Goal: Transaction & Acquisition: Purchase product/service

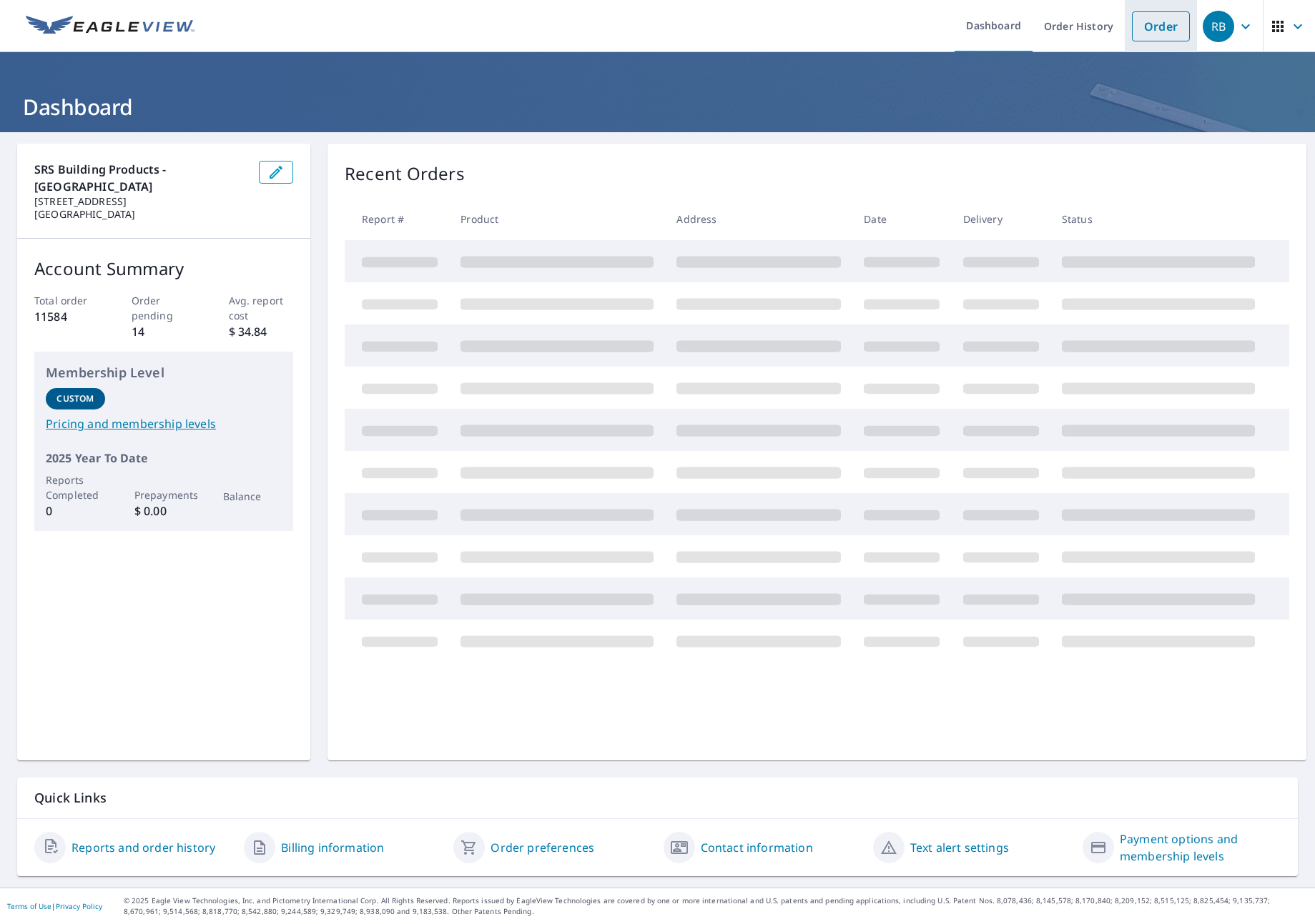
drag, startPoint x: 1140, startPoint y: 28, endPoint x: 1146, endPoint y: 37, distance: 10.8
click at [1139, 28] on link "Order" at bounding box center [1162, 26] width 58 height 30
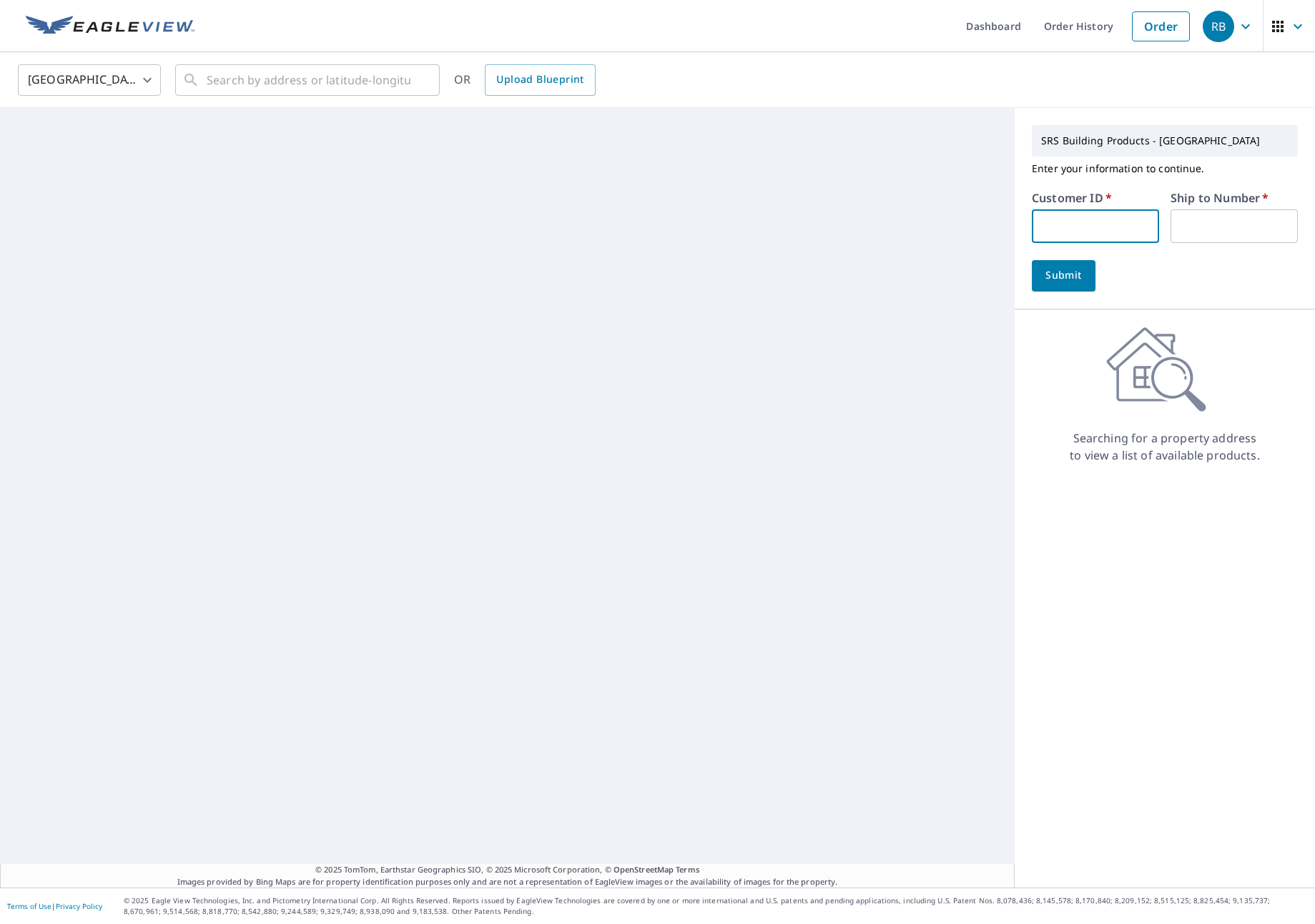
click at [1075, 225] on input "text" at bounding box center [1095, 226] width 127 height 34
click at [274, 83] on input "text" at bounding box center [309, 80] width 203 height 40
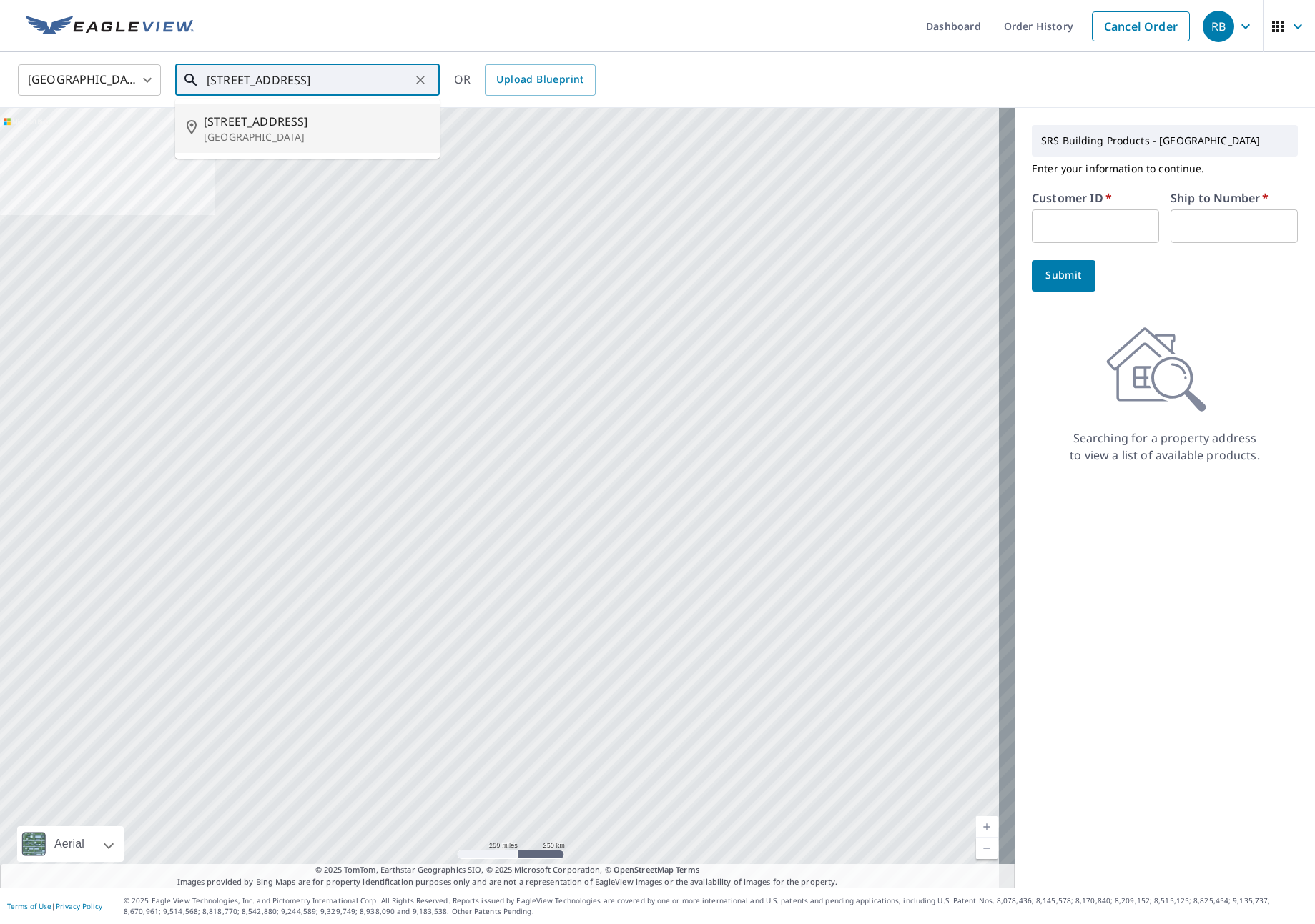
click at [309, 119] on span "[STREET_ADDRESS]" at bounding box center [315, 121] width 224 height 17
type input "[STREET_ADDRESS]"
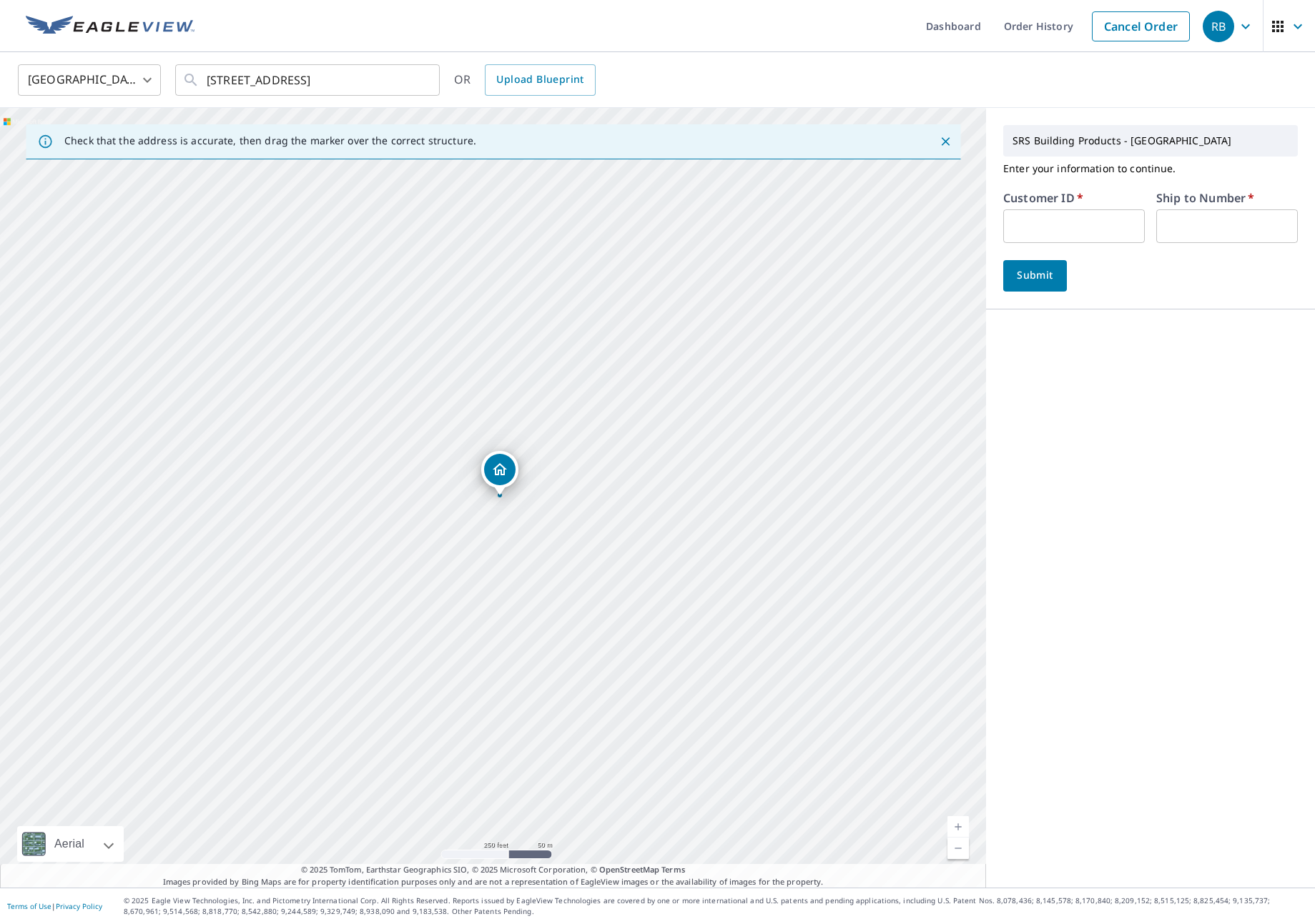
click at [1009, 220] on input "text" at bounding box center [1074, 226] width 142 height 34
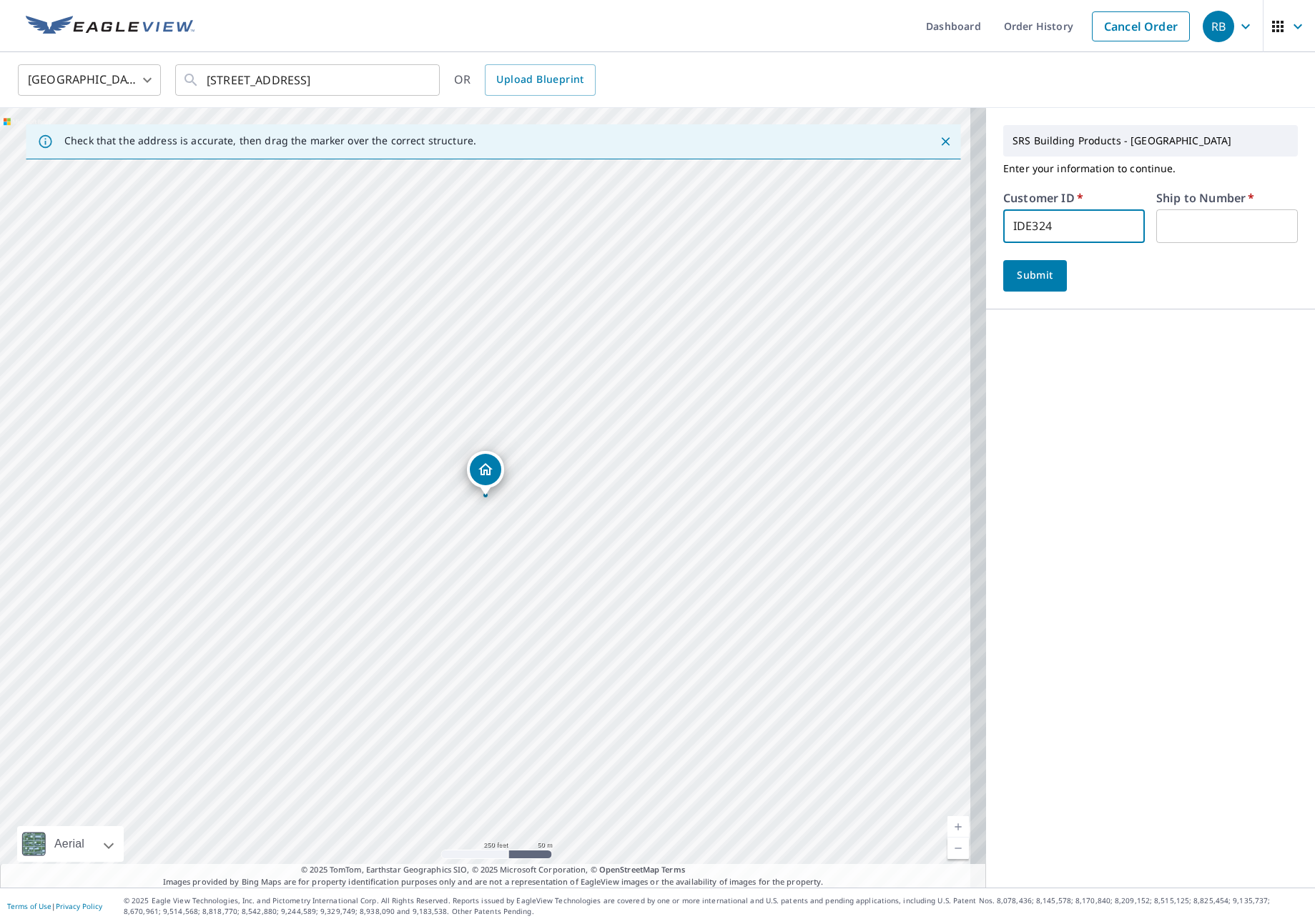
type input "IDE324"
type input "1"
click at [1021, 280] on span "Submit" at bounding box center [1034, 276] width 41 height 18
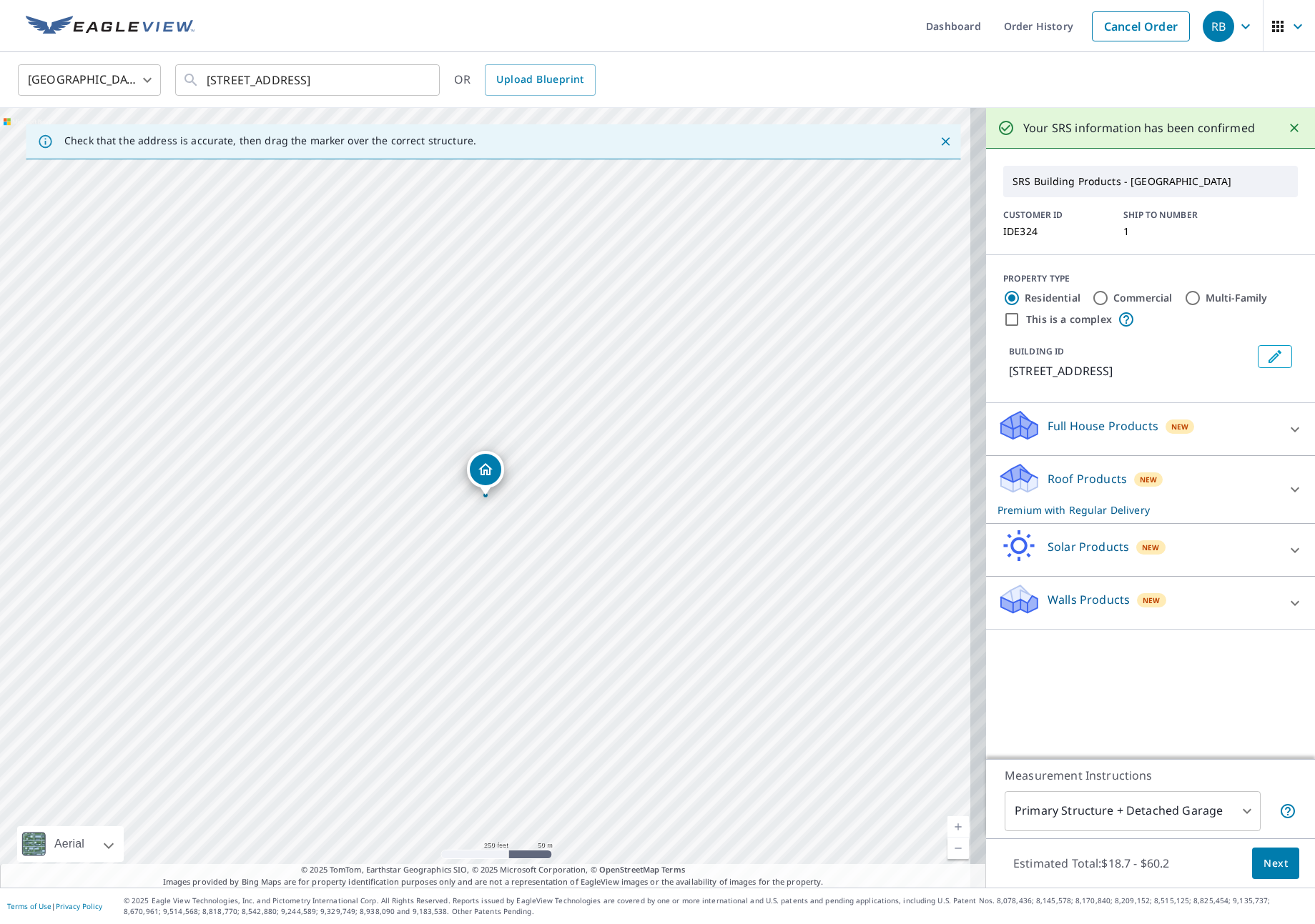
click at [1226, 492] on div "Roof Products New Premium with Regular Delivery" at bounding box center [1137, 489] width 281 height 55
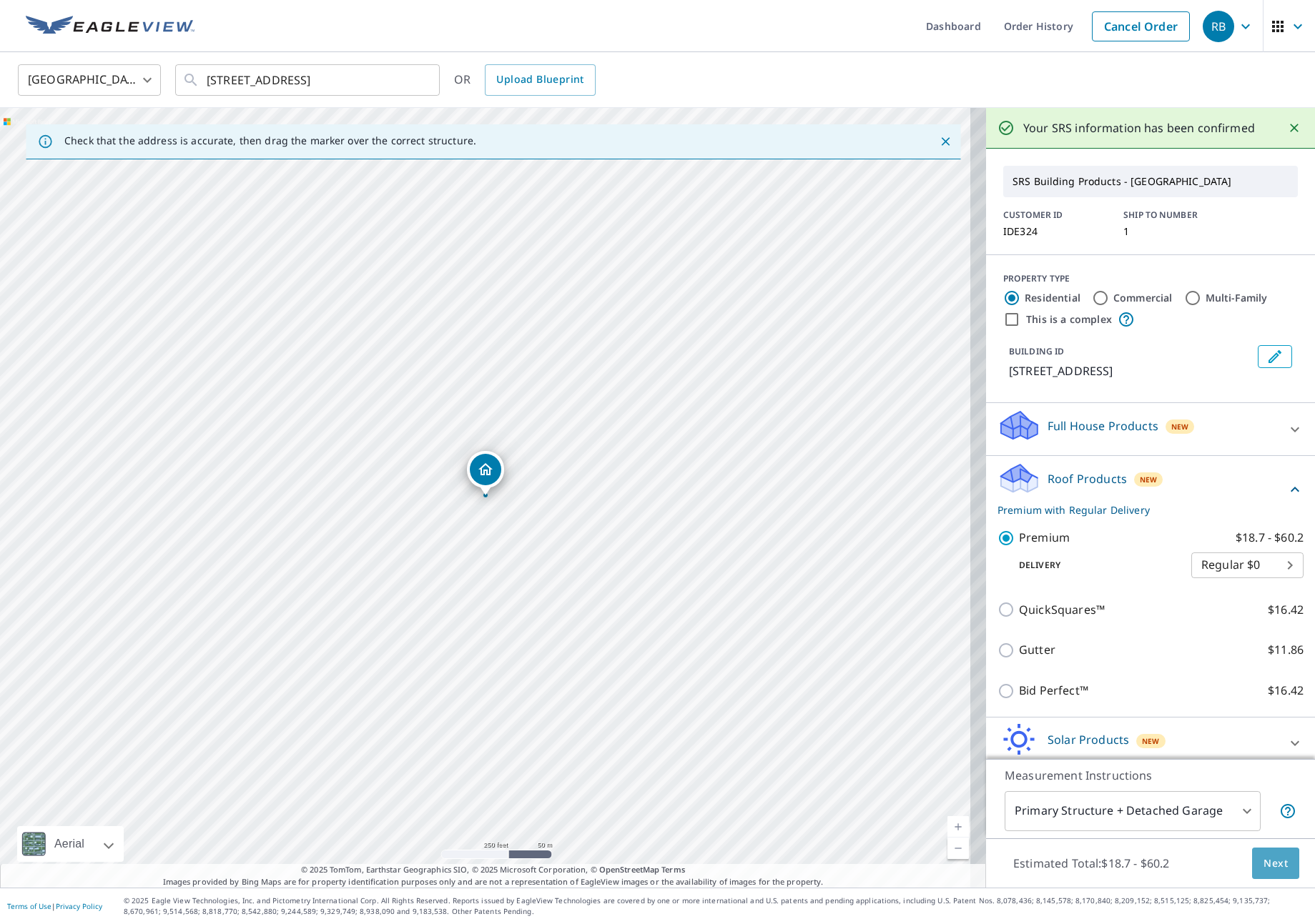
click at [1263, 860] on span "Next" at bounding box center [1275, 864] width 25 height 18
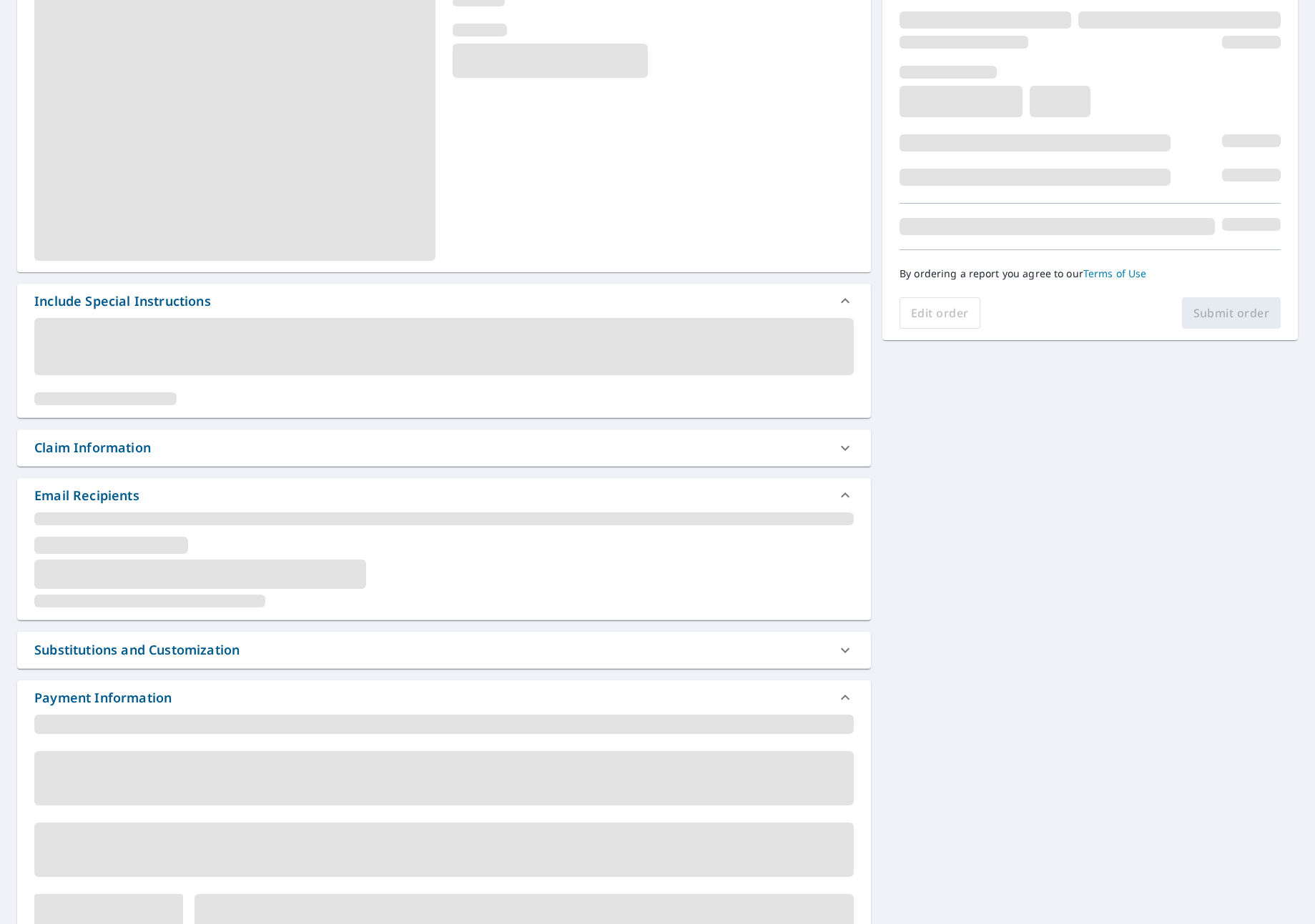
scroll to position [214, 0]
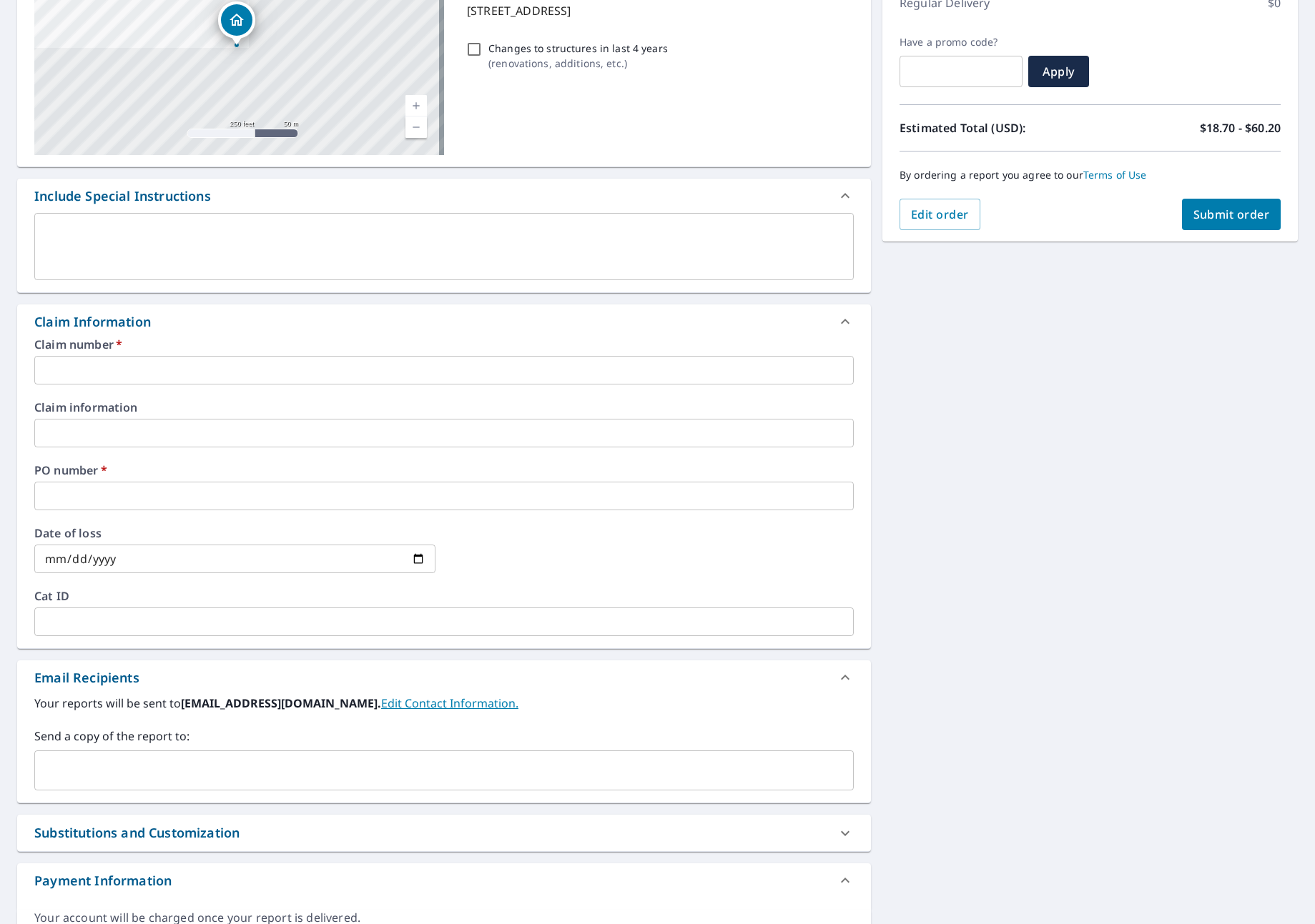
click at [123, 359] on input "text" at bounding box center [444, 369] width 819 height 28
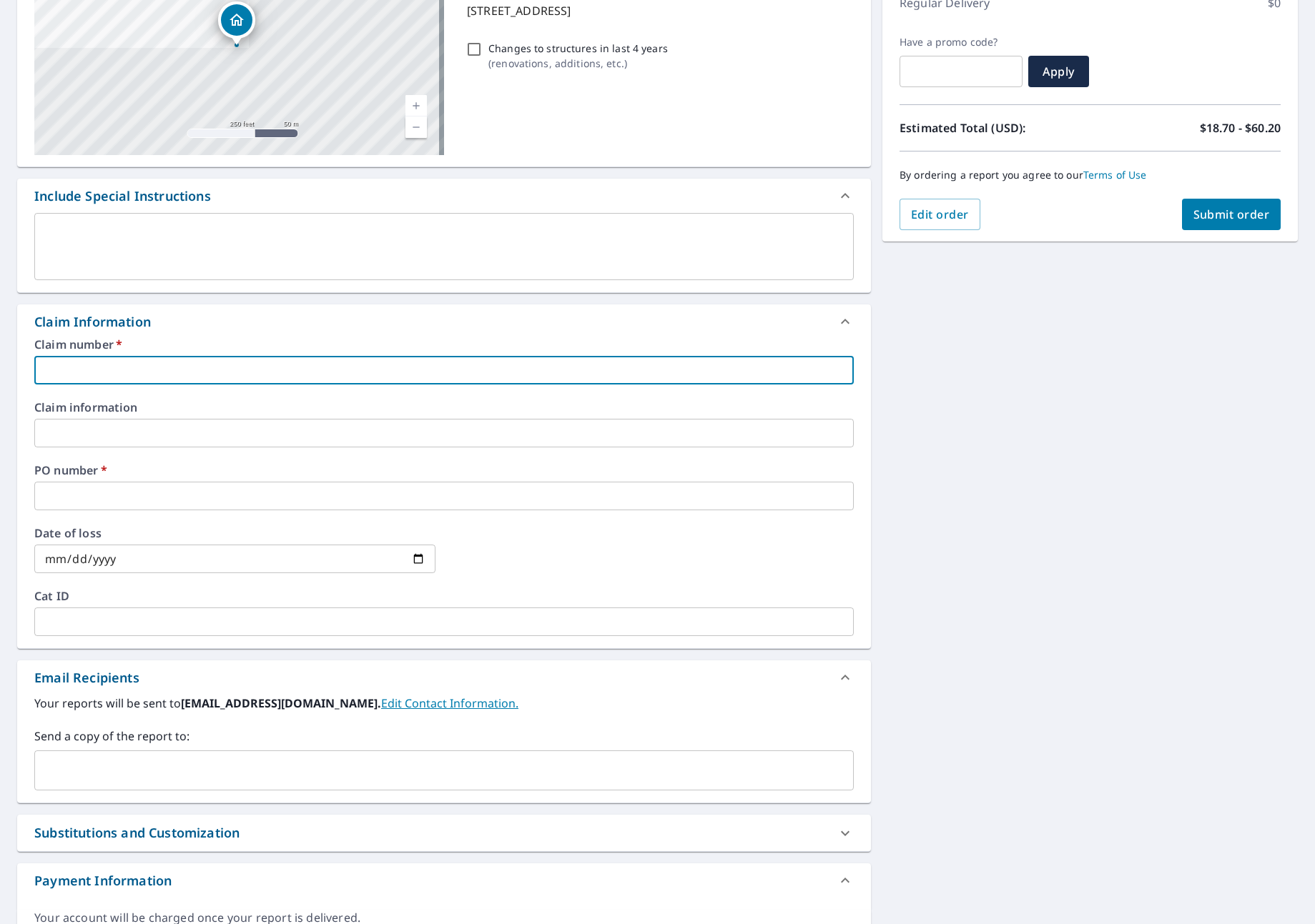
type input "I"
checkbox input "true"
type input "ID"
checkbox input "true"
type input "IDE"
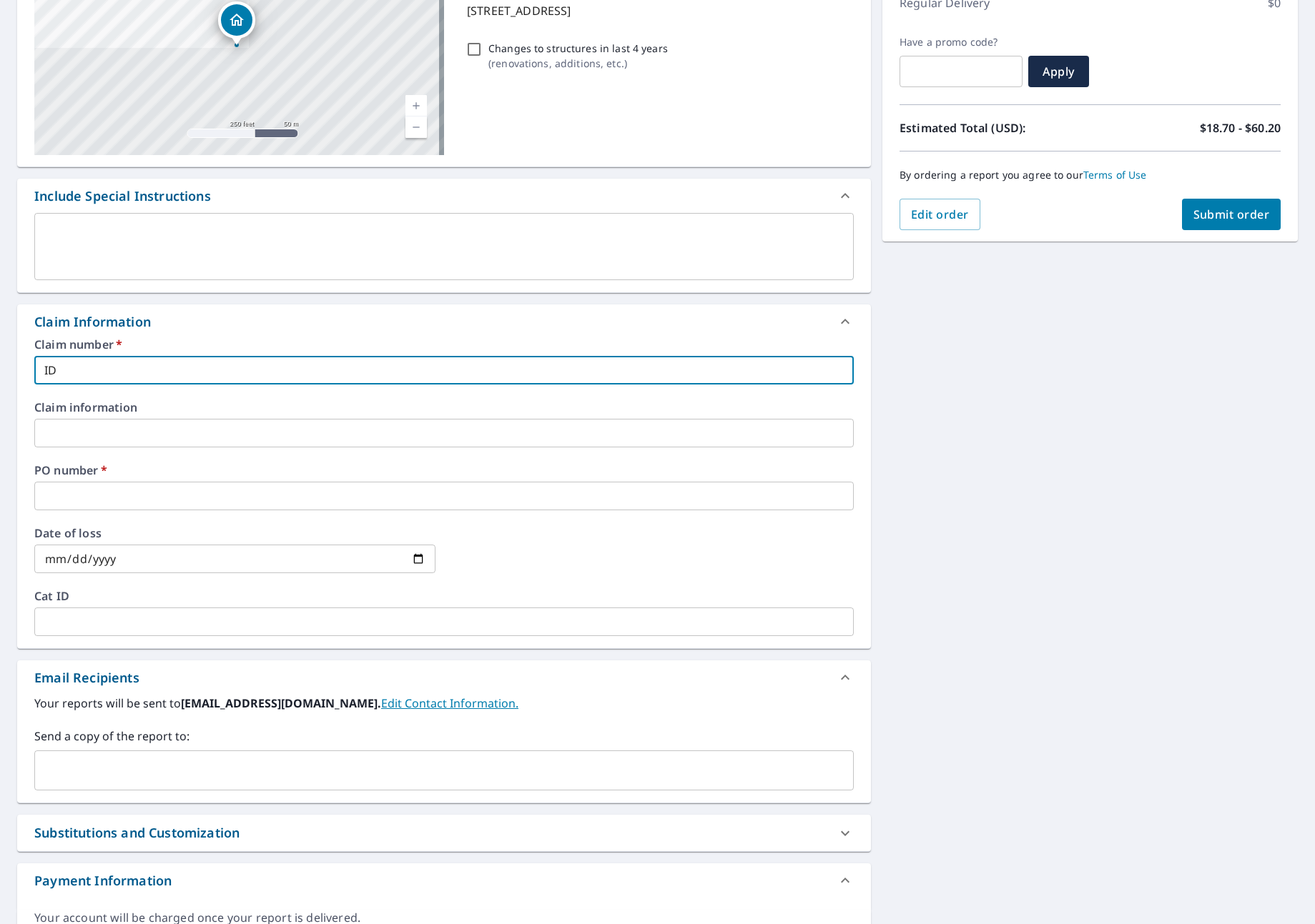
checkbox input "true"
type input "IDEA"
checkbox input "true"
type input "IDEAL"
checkbox input "true"
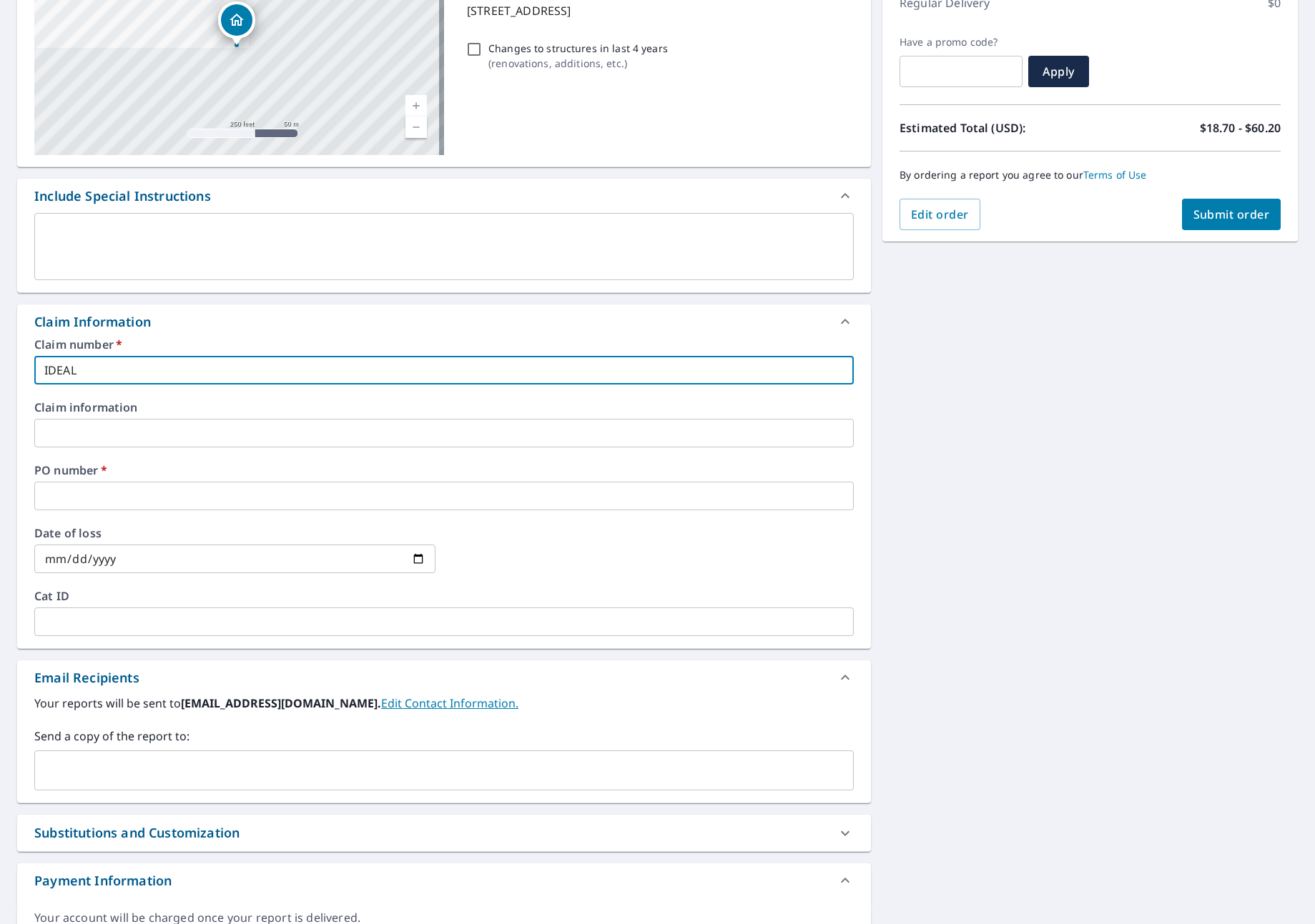
type input "IDEAL"
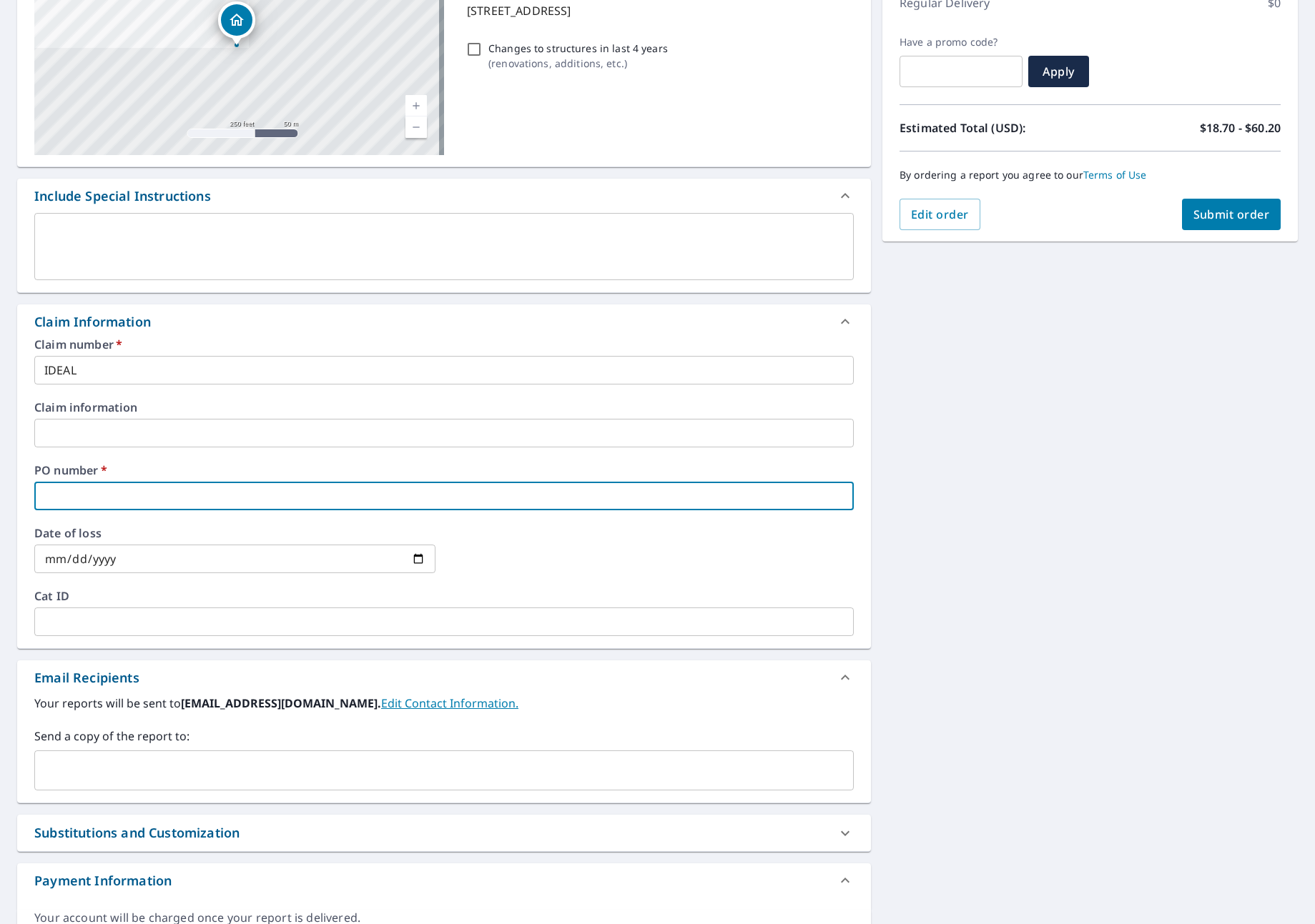
type input "I"
checkbox input "true"
type input "ID"
checkbox input "true"
type input "IDE"
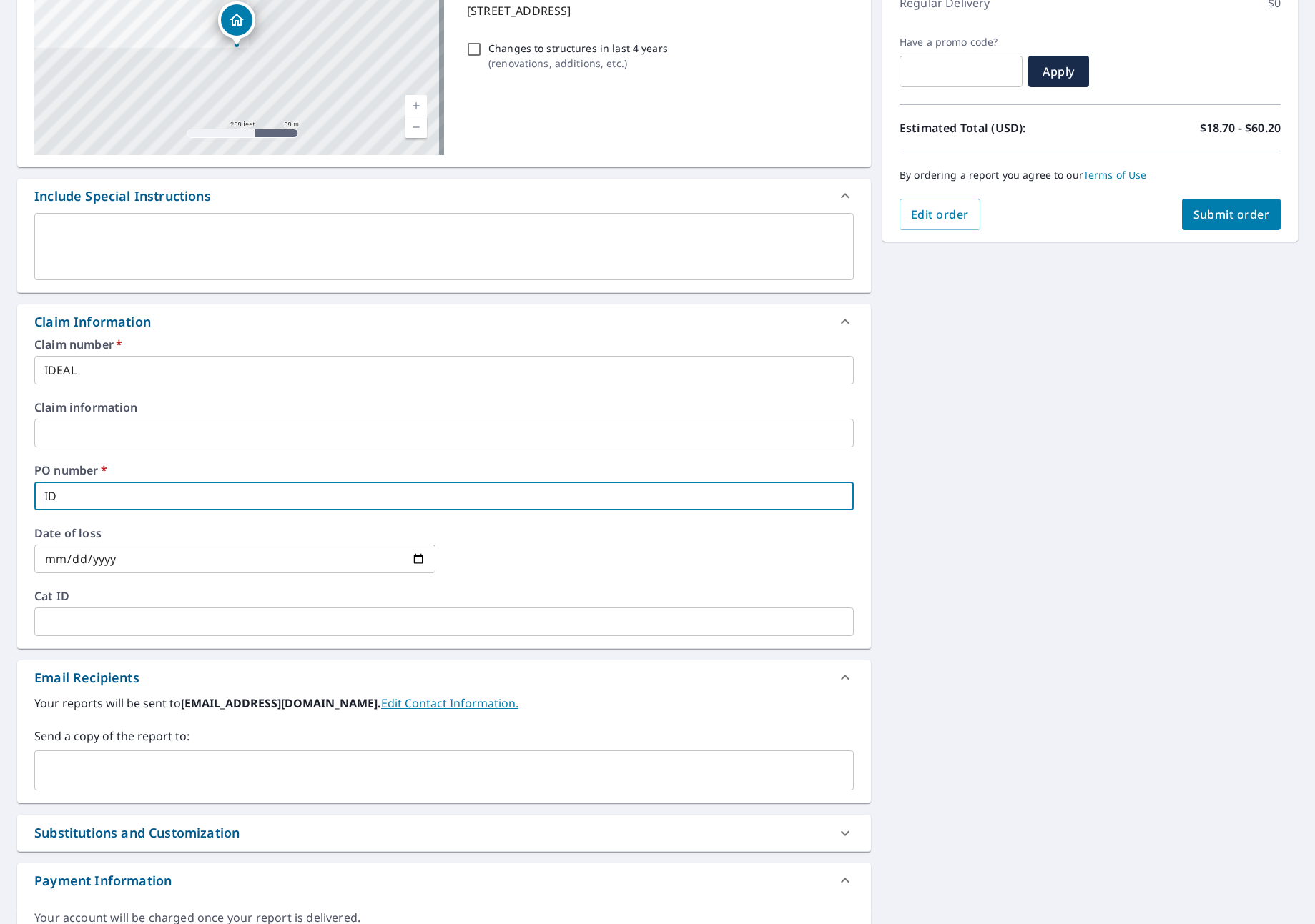
checkbox input "true"
type input "IDEA"
checkbox input "true"
type input "IDEAL"
checkbox input "true"
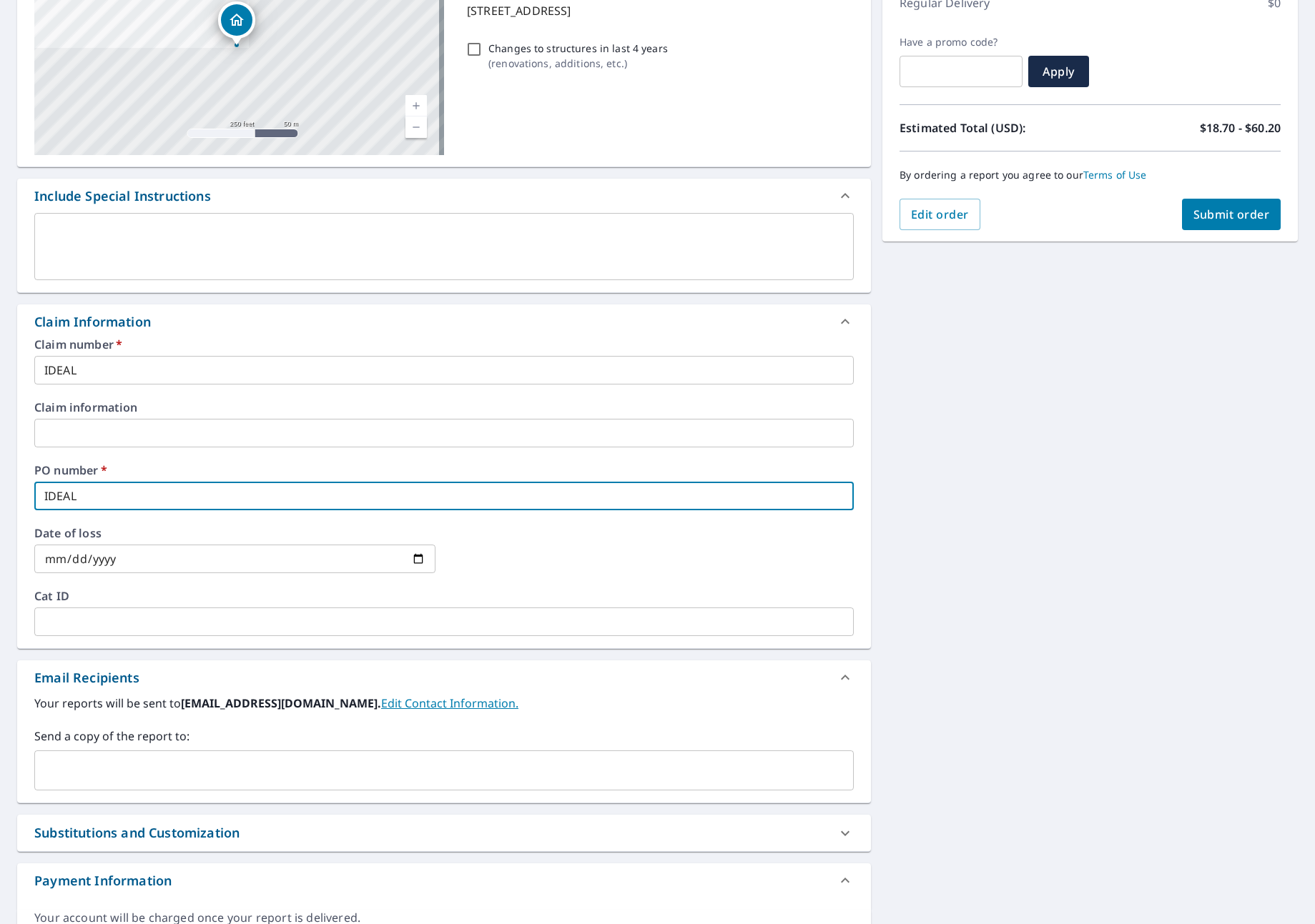
type input "IDEAL"
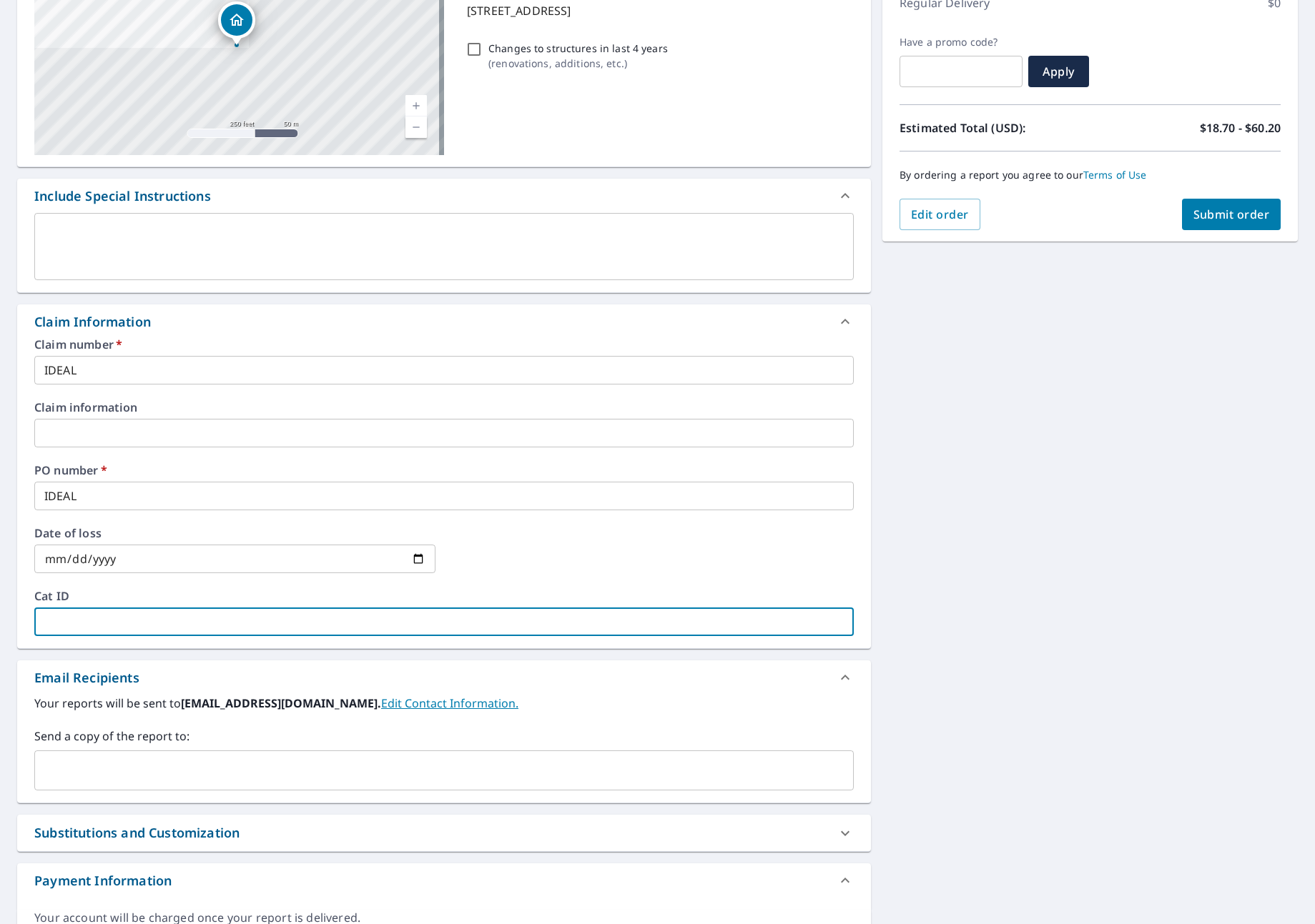
type input "I"
checkbox input "true"
type input "ID"
checkbox input "true"
type input "IDE"
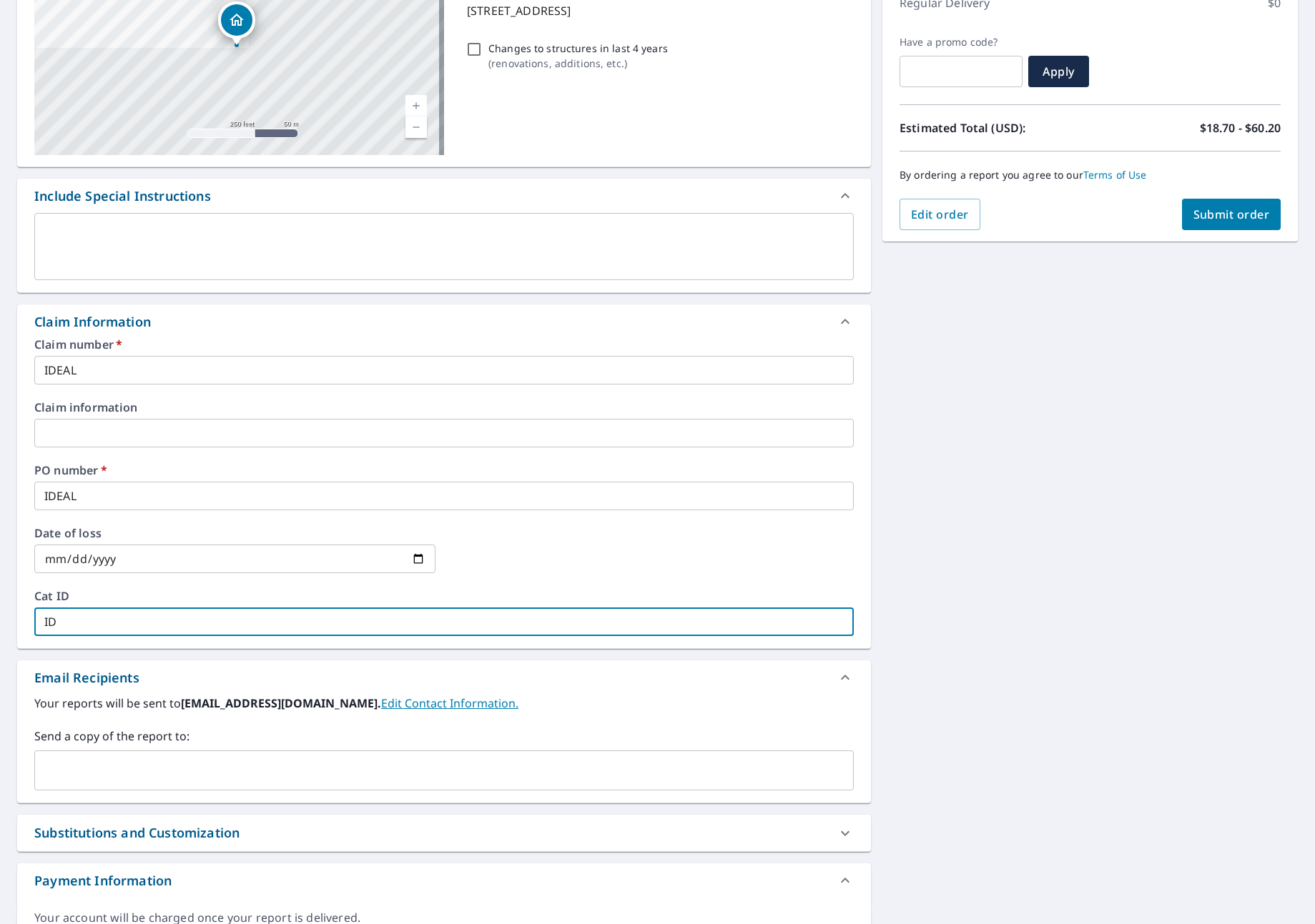
checkbox input "true"
type input "IDEW"
checkbox input "true"
type input "IDEWA"
checkbox input "true"
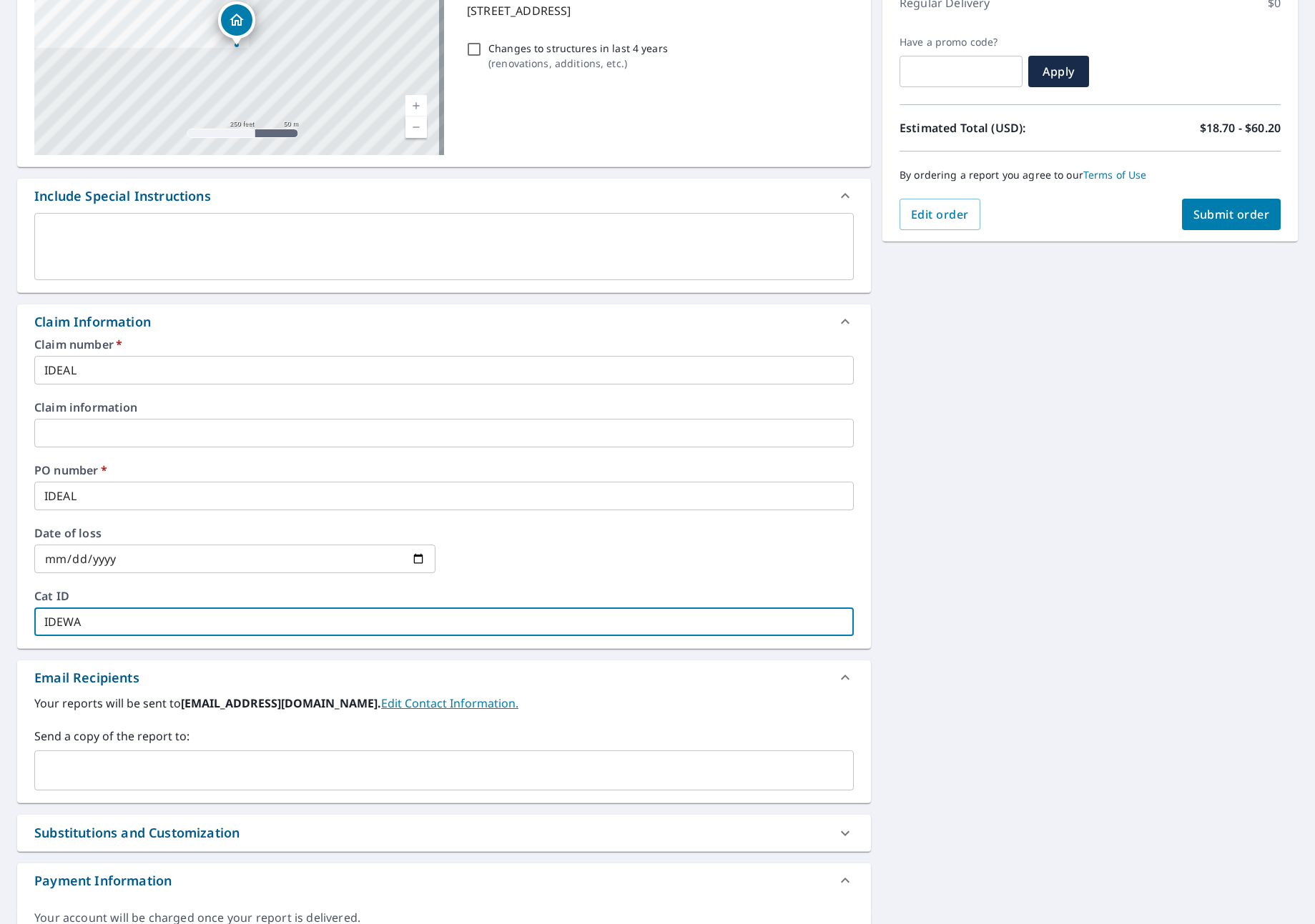
type input "IDEW"
checkbox input "true"
type input "IDE"
checkbox input "true"
type input "IDEA"
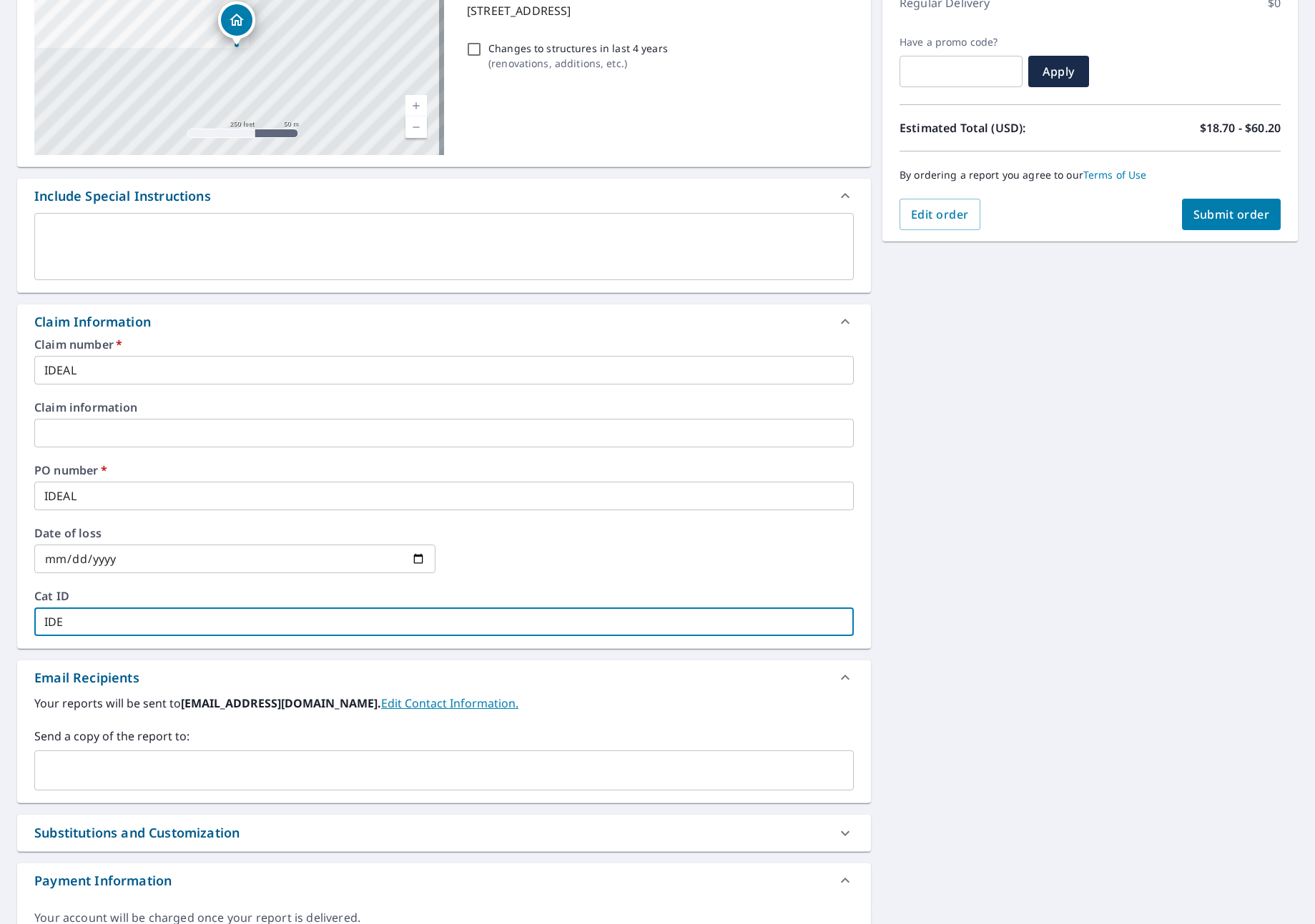
checkbox input "true"
type input "IDEAL"
checkbox input "true"
type input "IDEAL"
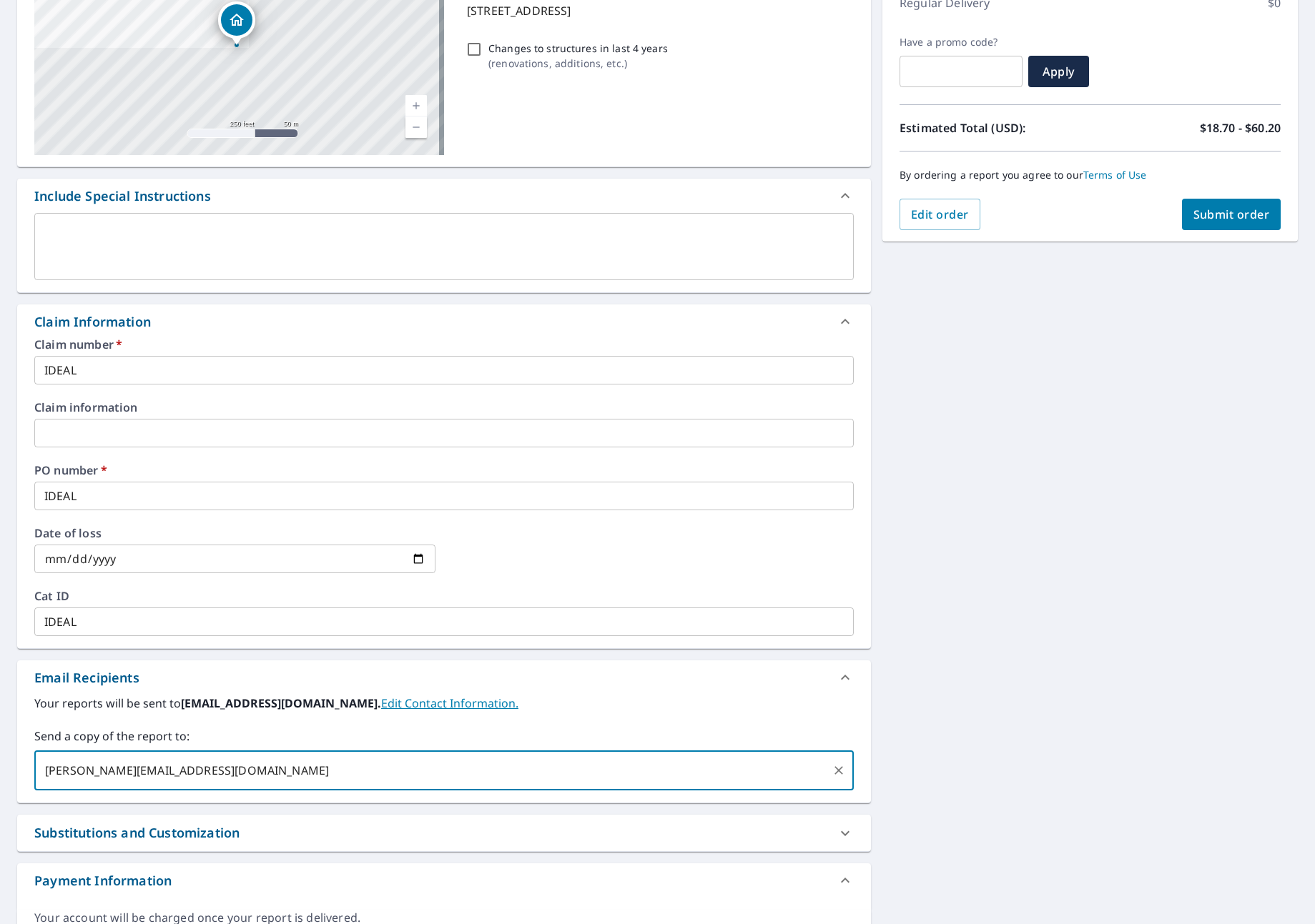
type input "[PERSON_NAME][EMAIL_ADDRESS][DOMAIN_NAME]"
checkbox input "true"
type input "[PERSON_NAME][EMAIL_ADDRESS][DOMAIN_NAME]"
checkbox input "true"
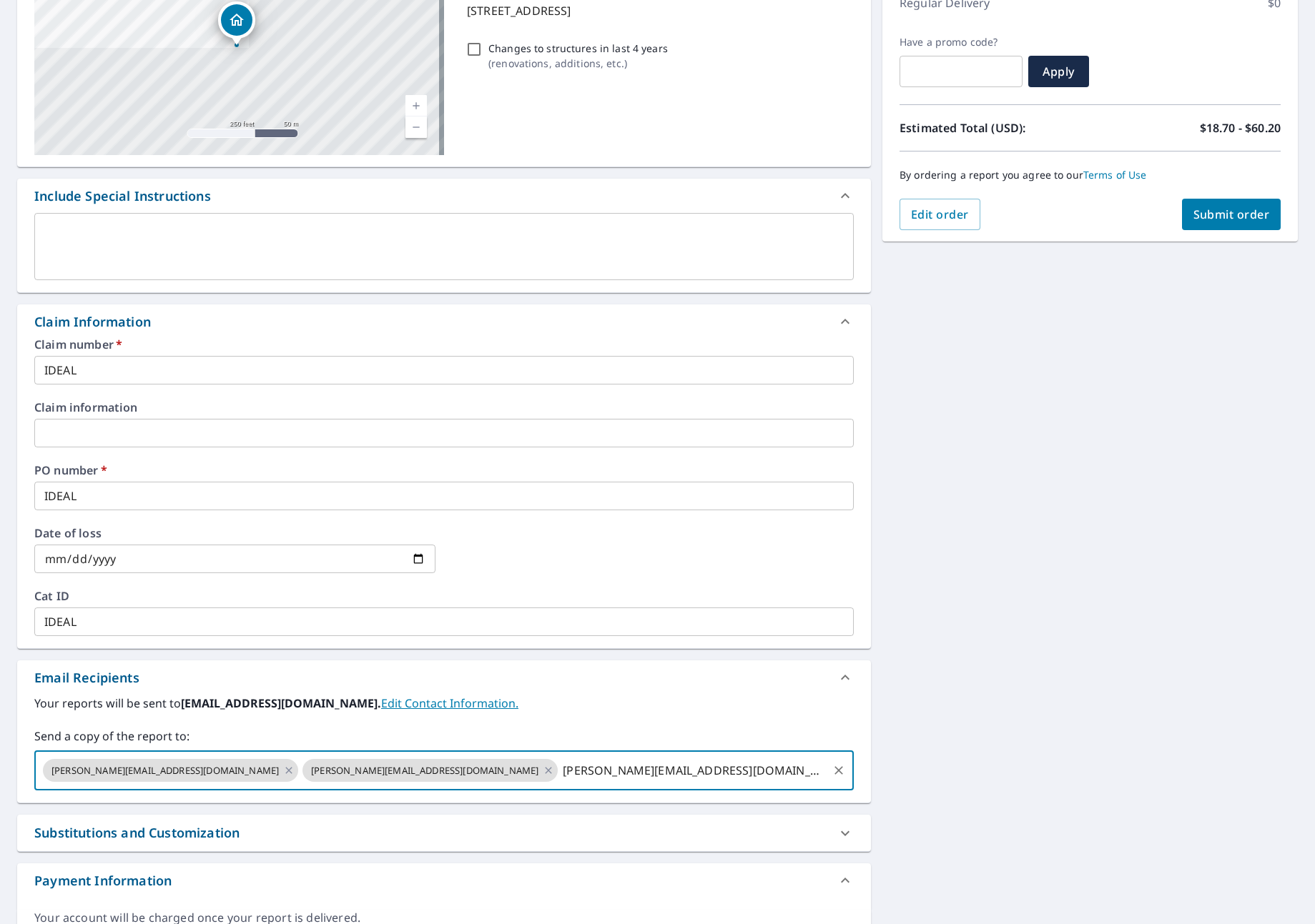
type input "[PERSON_NAME][EMAIL_ADDRESS][DOMAIN_NAME]"
checkbox input "true"
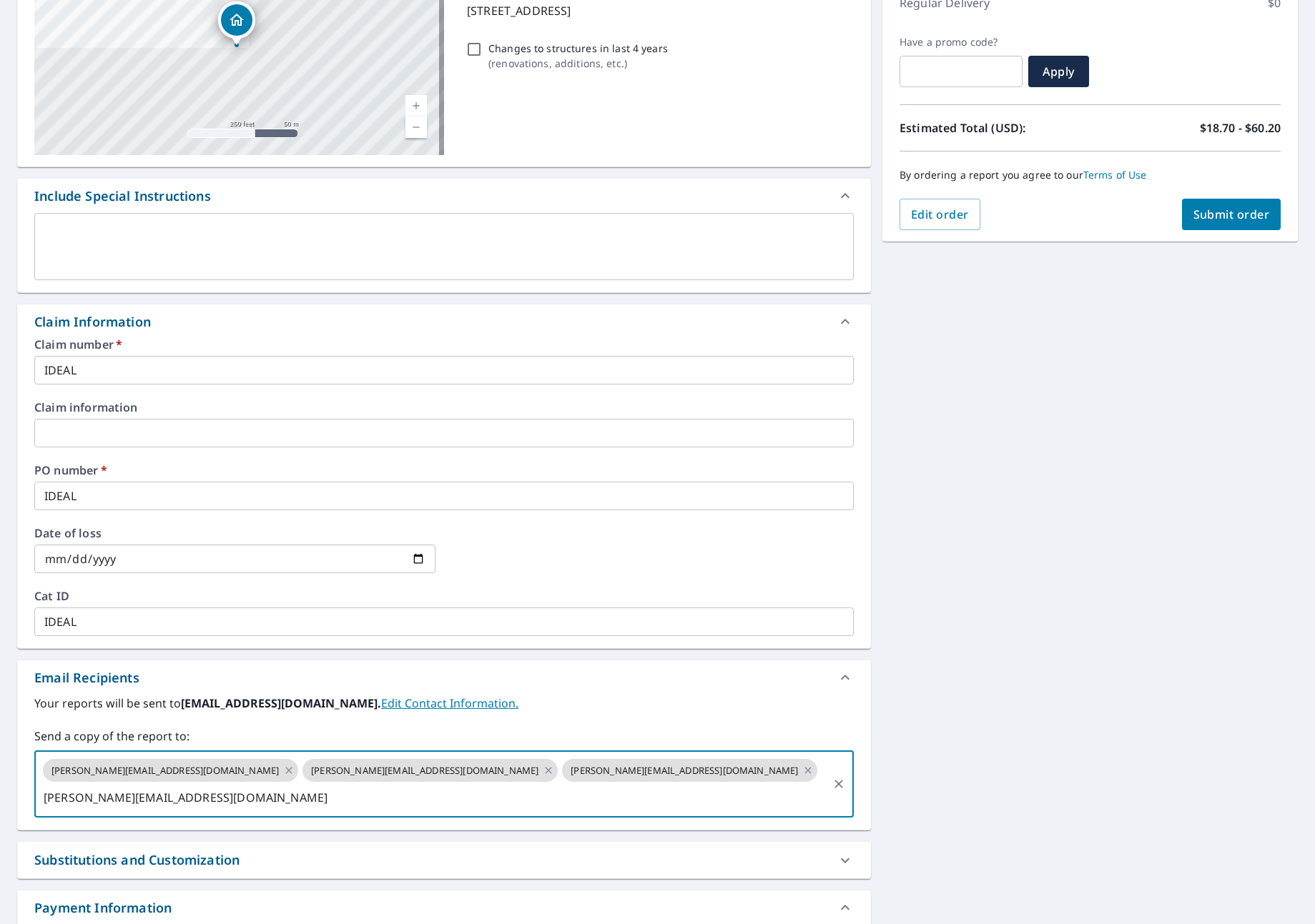
type input "[PERSON_NAME][EMAIL_ADDRESS][DOMAIN_NAME]"
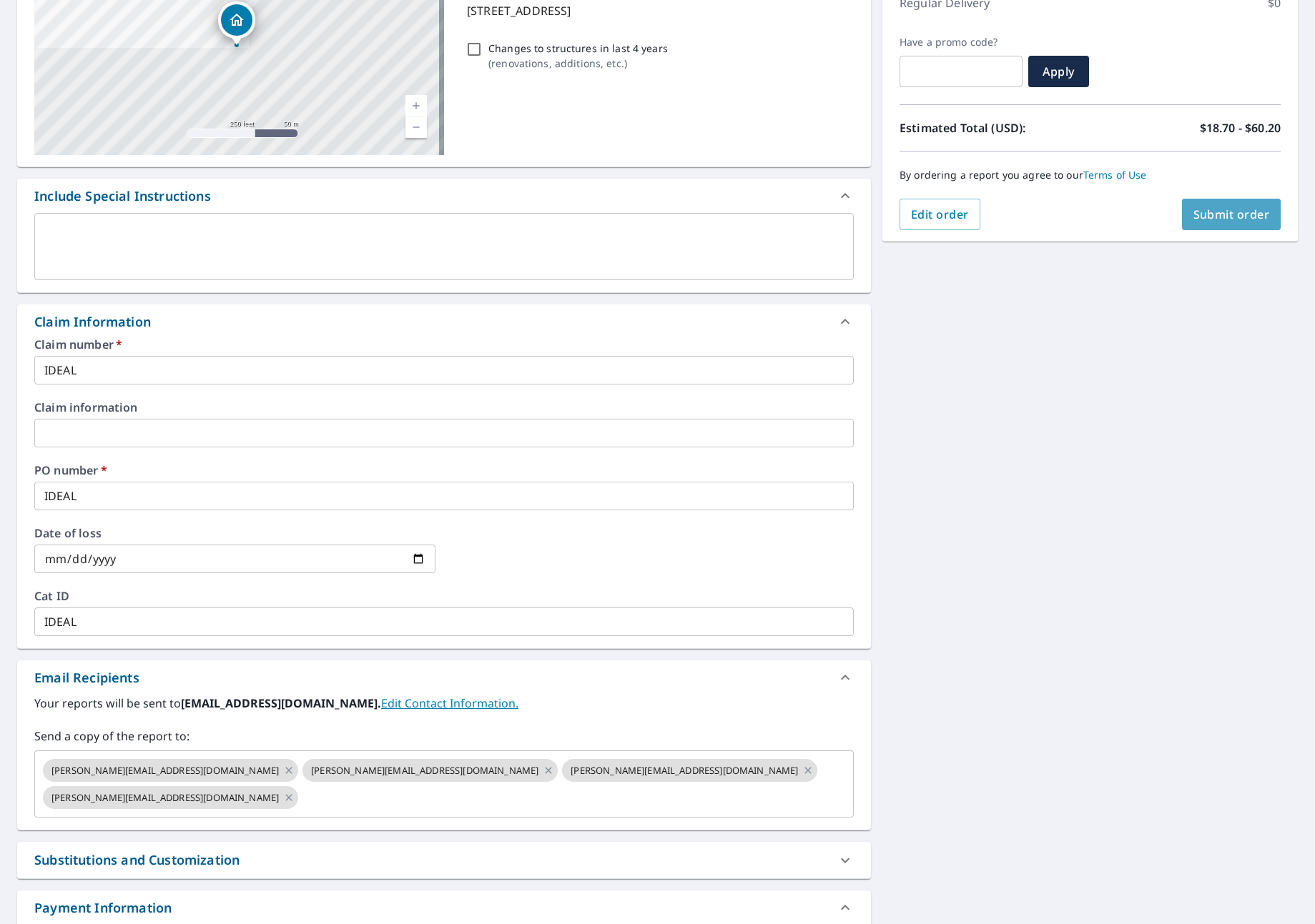
click at [1182, 206] on button "Submit order" at bounding box center [1231, 214] width 99 height 32
checkbox input "true"
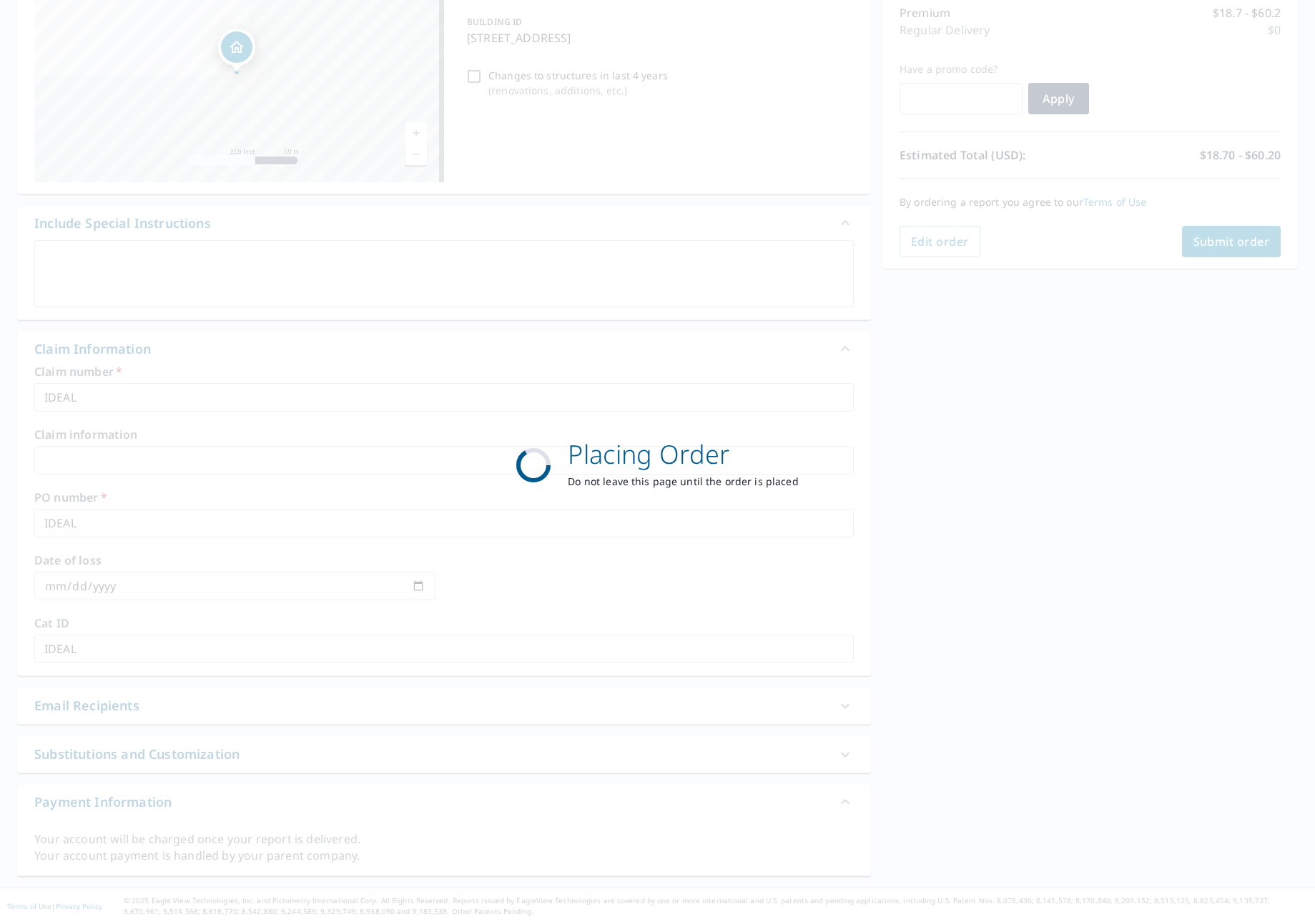
scroll to position [190, 0]
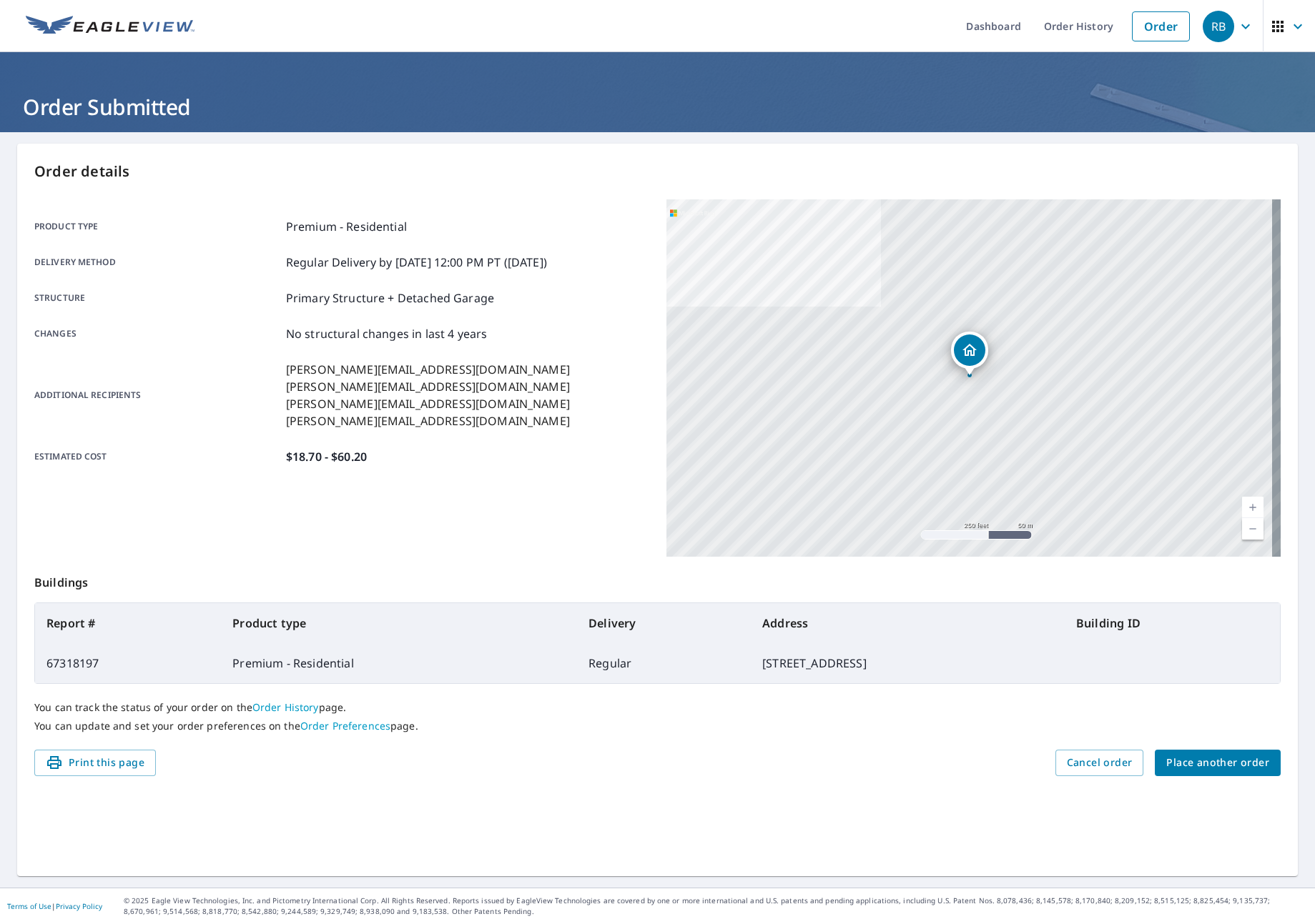
click at [1200, 763] on span "Place another order" at bounding box center [1217, 763] width 103 height 18
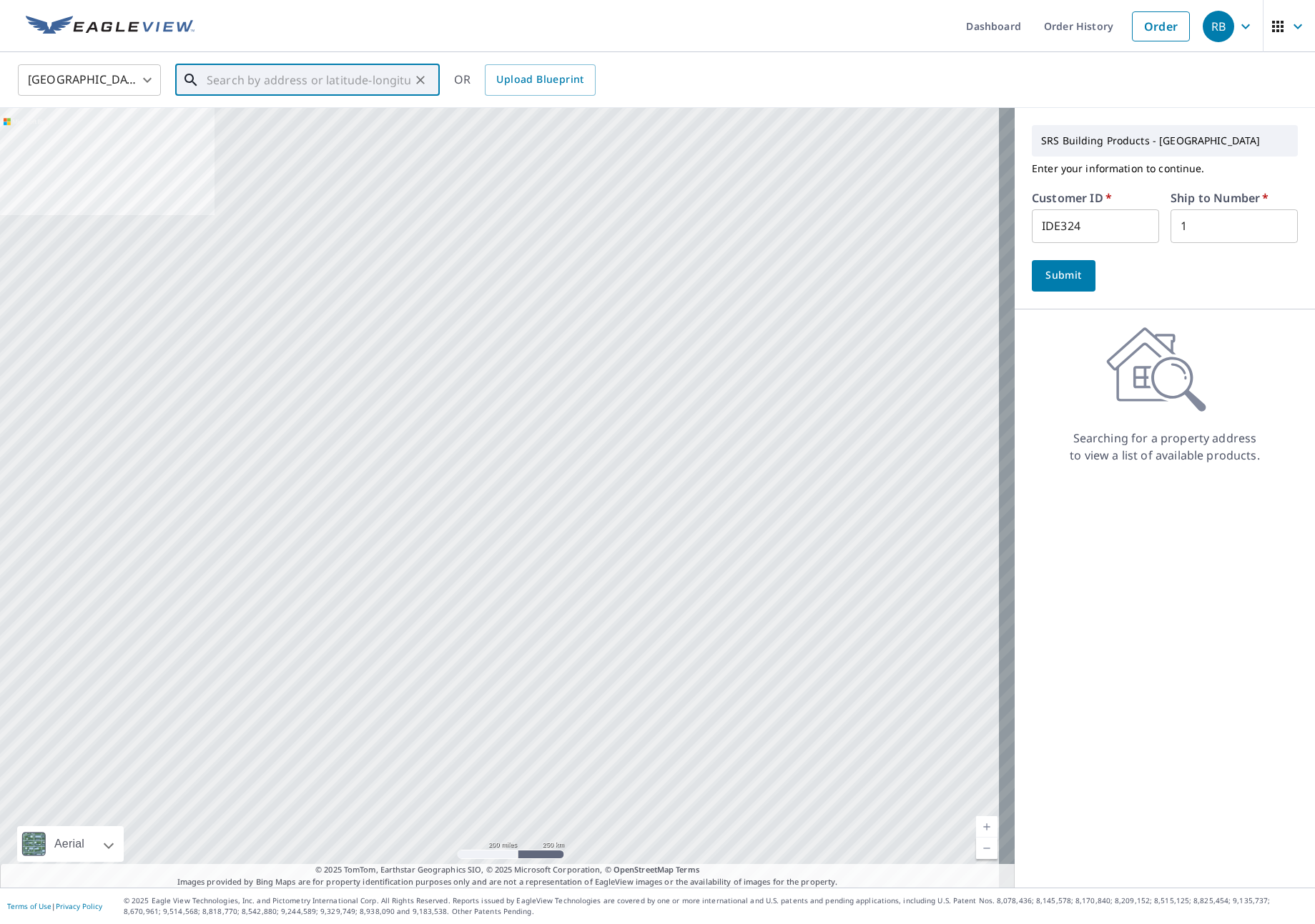
click at [281, 75] on input "text" at bounding box center [309, 80] width 203 height 40
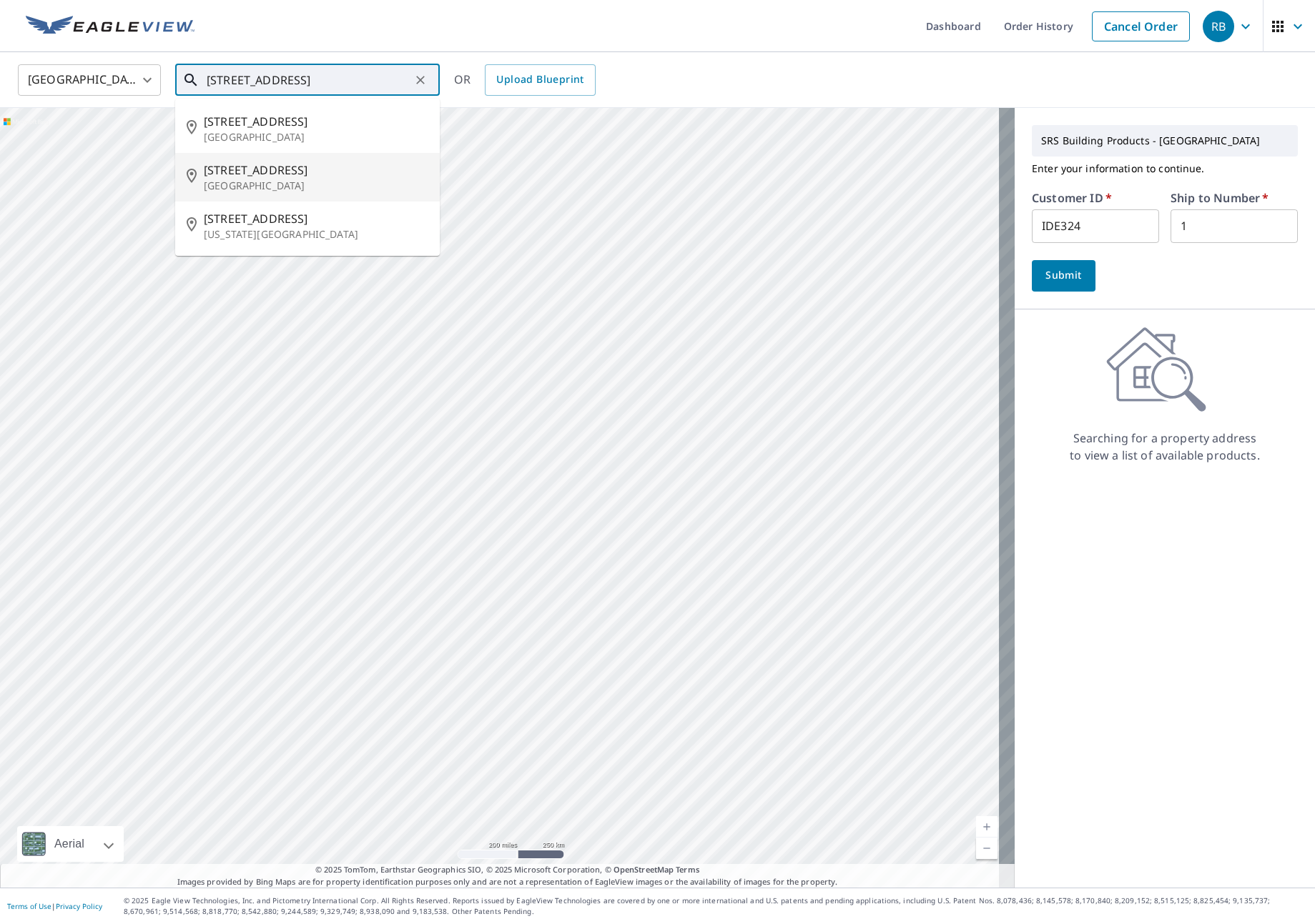
click at [278, 172] on span "[STREET_ADDRESS]" at bounding box center [315, 170] width 224 height 17
type input "[STREET_ADDRESS]"
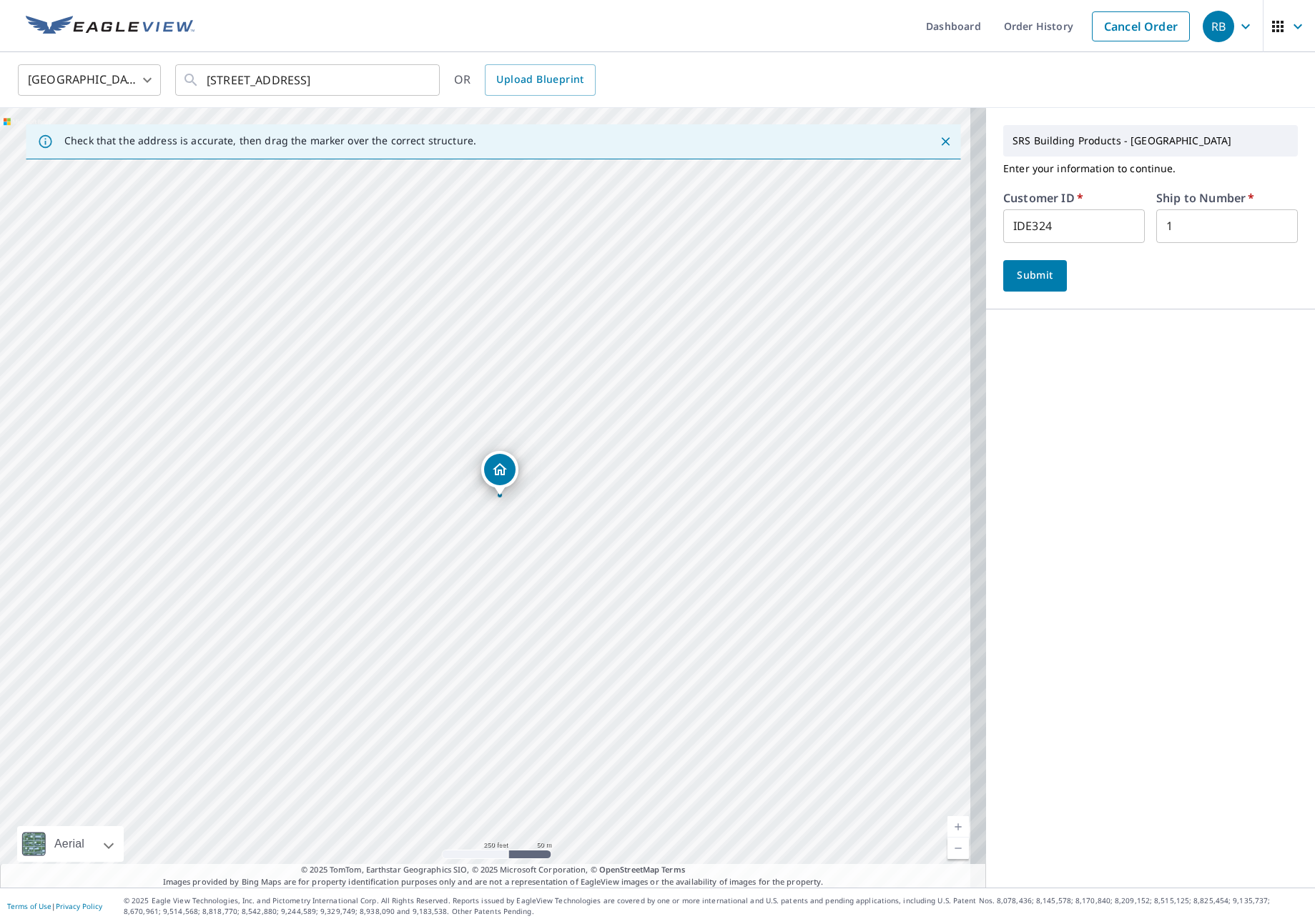
drag, startPoint x: 1024, startPoint y: 280, endPoint x: 1061, endPoint y: 288, distance: 37.9
click at [1025, 280] on span "Submit" at bounding box center [1034, 276] width 41 height 18
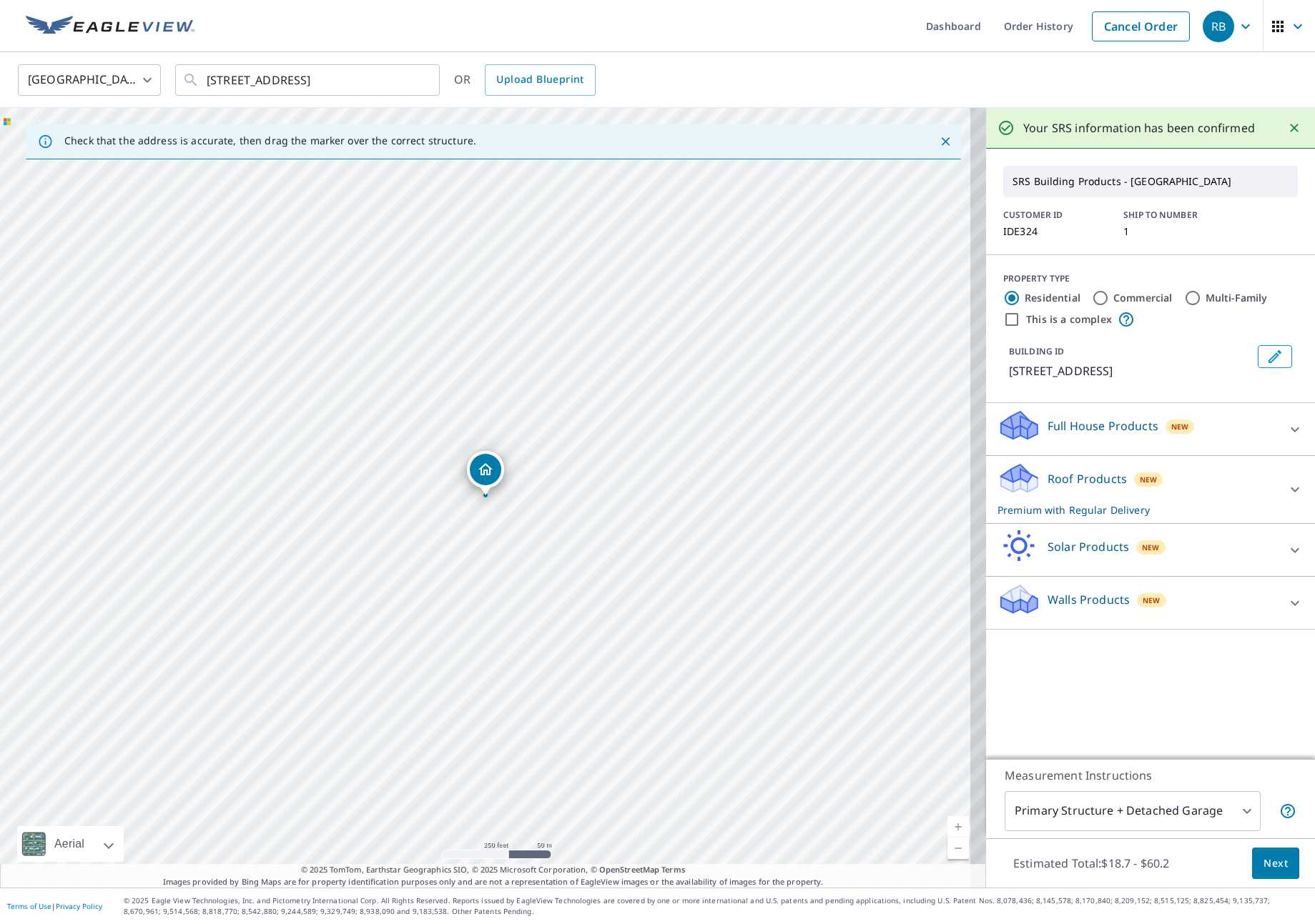
click at [1232, 498] on div "Roof Products New Premium with Regular Delivery" at bounding box center [1137, 489] width 281 height 55
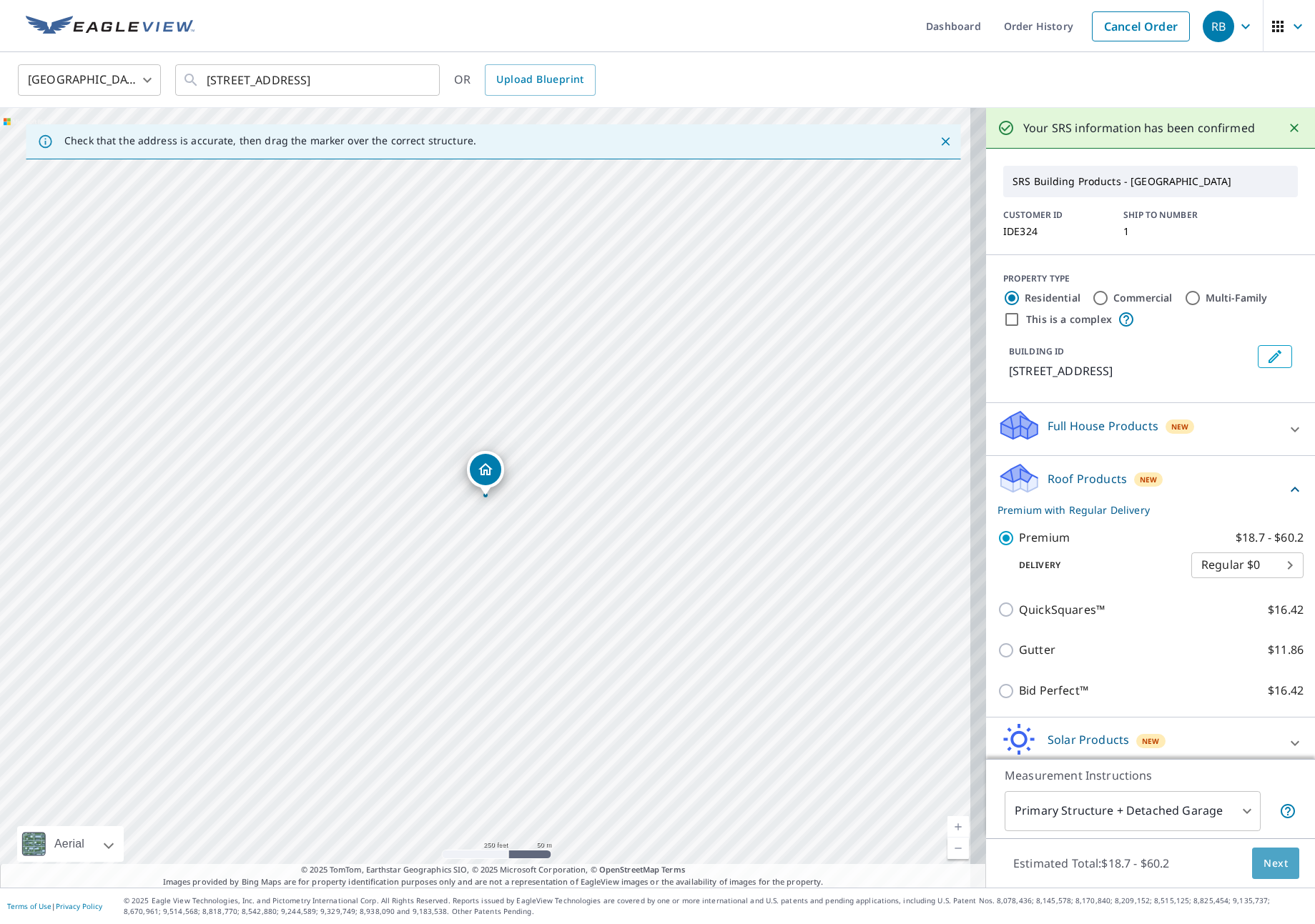
click at [1263, 855] on span "Next" at bounding box center [1275, 864] width 25 height 18
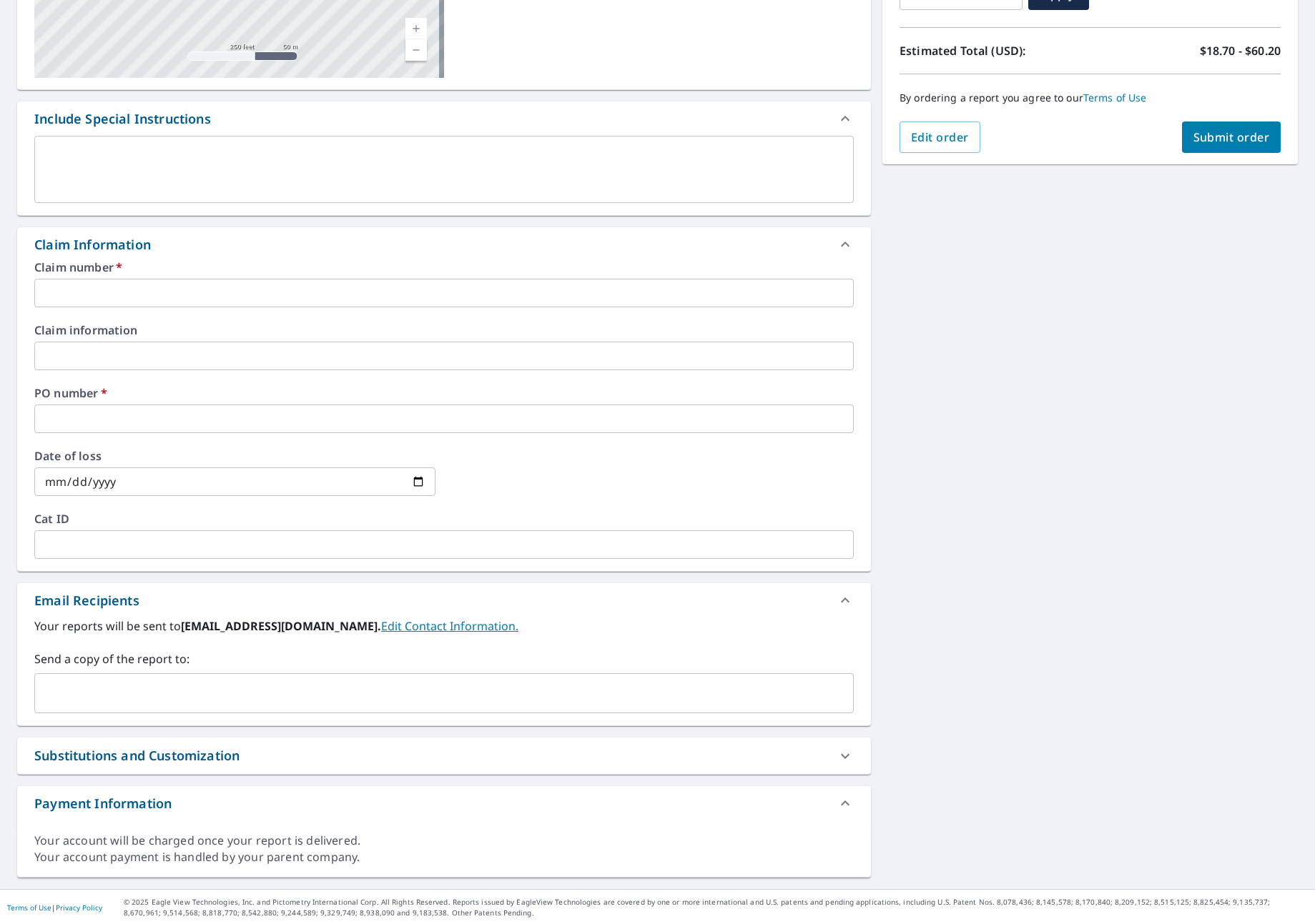
scroll to position [294, 0]
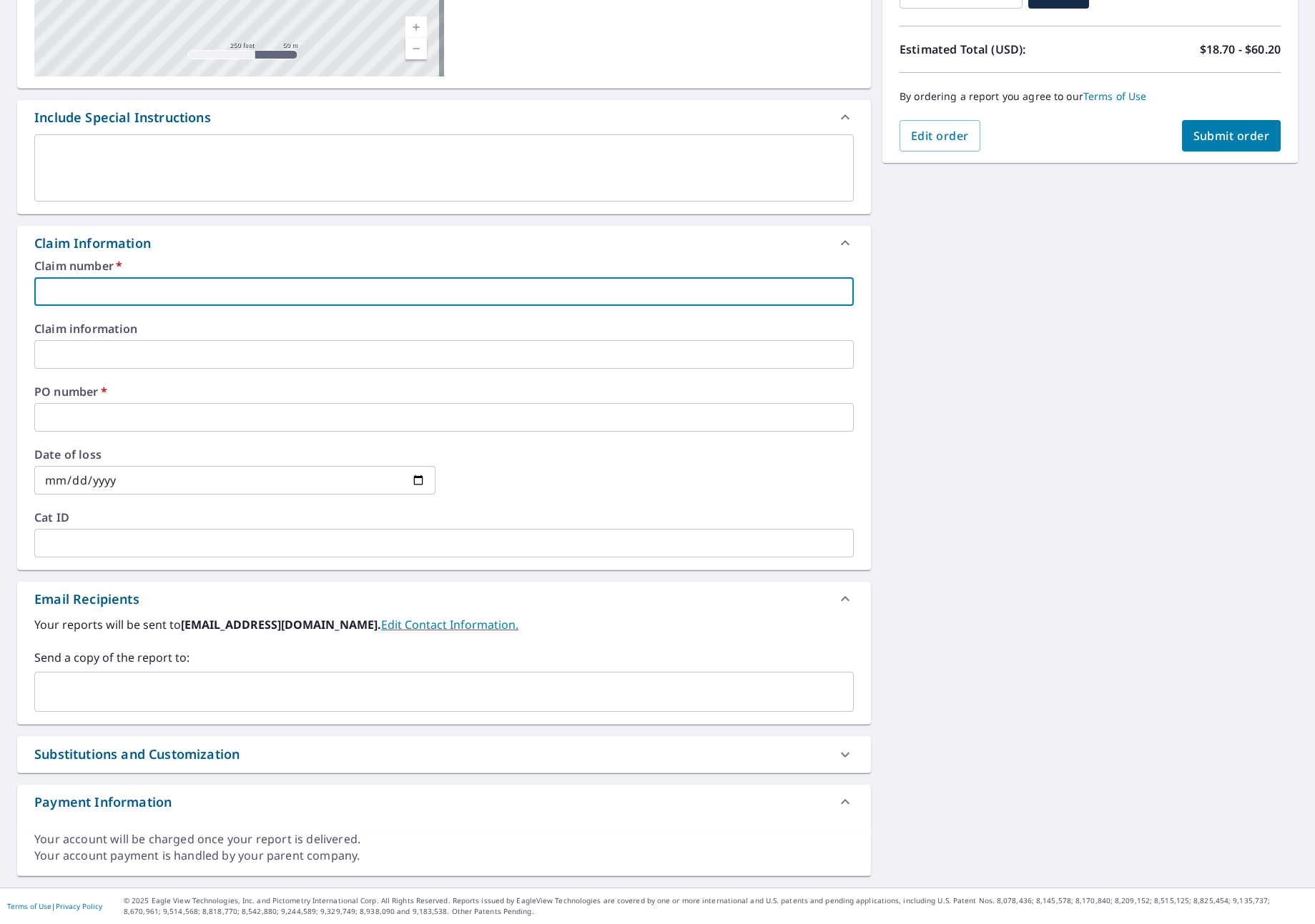
click at [102, 280] on input "text" at bounding box center [444, 291] width 819 height 28
type input "I"
checkbox input "true"
type input "ID"
checkbox input "true"
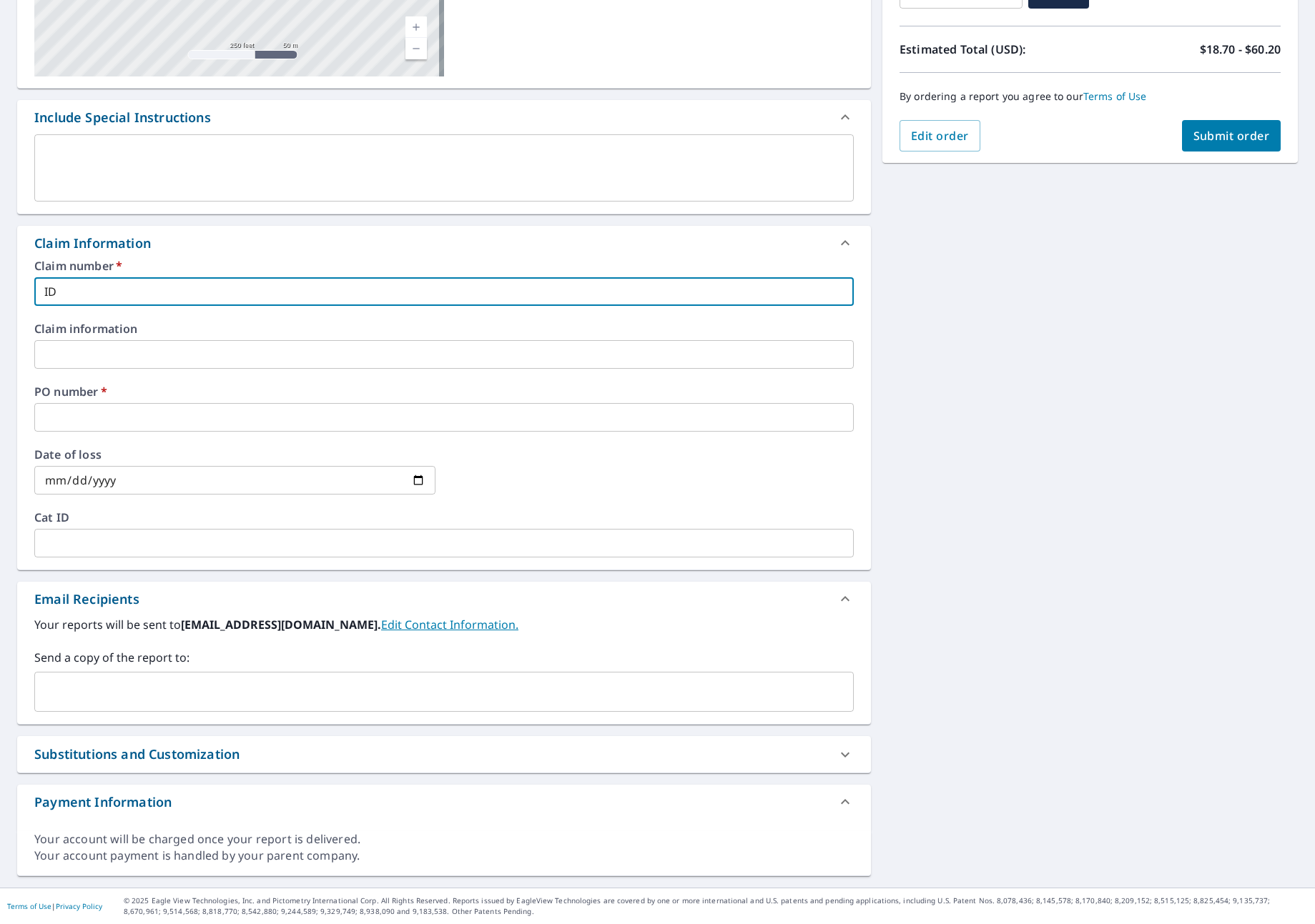
type input "IDE"
checkbox input "true"
type input "IDEA"
checkbox input "true"
type input "IDEAL"
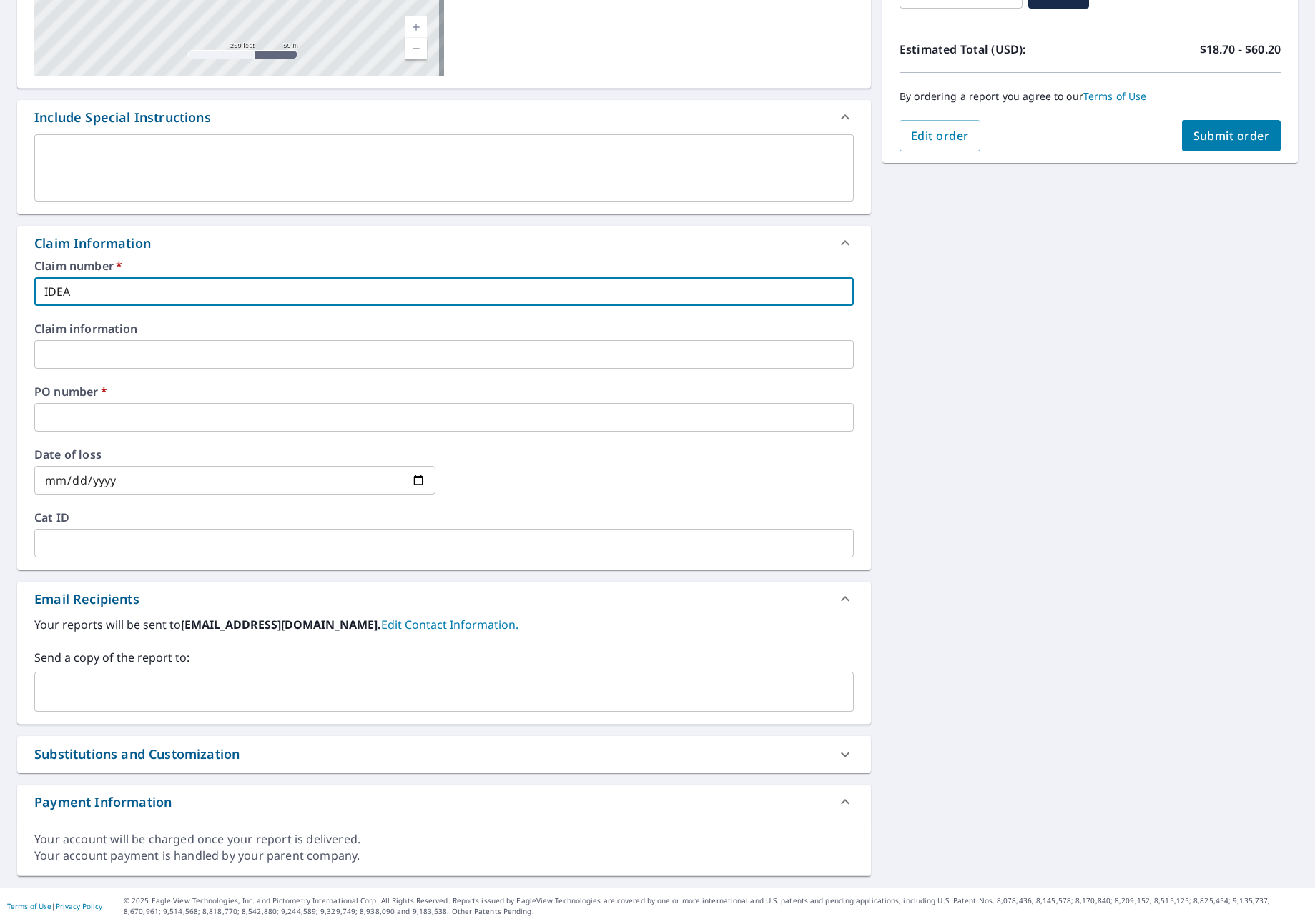
checkbox input "true"
type input "IDEAL"
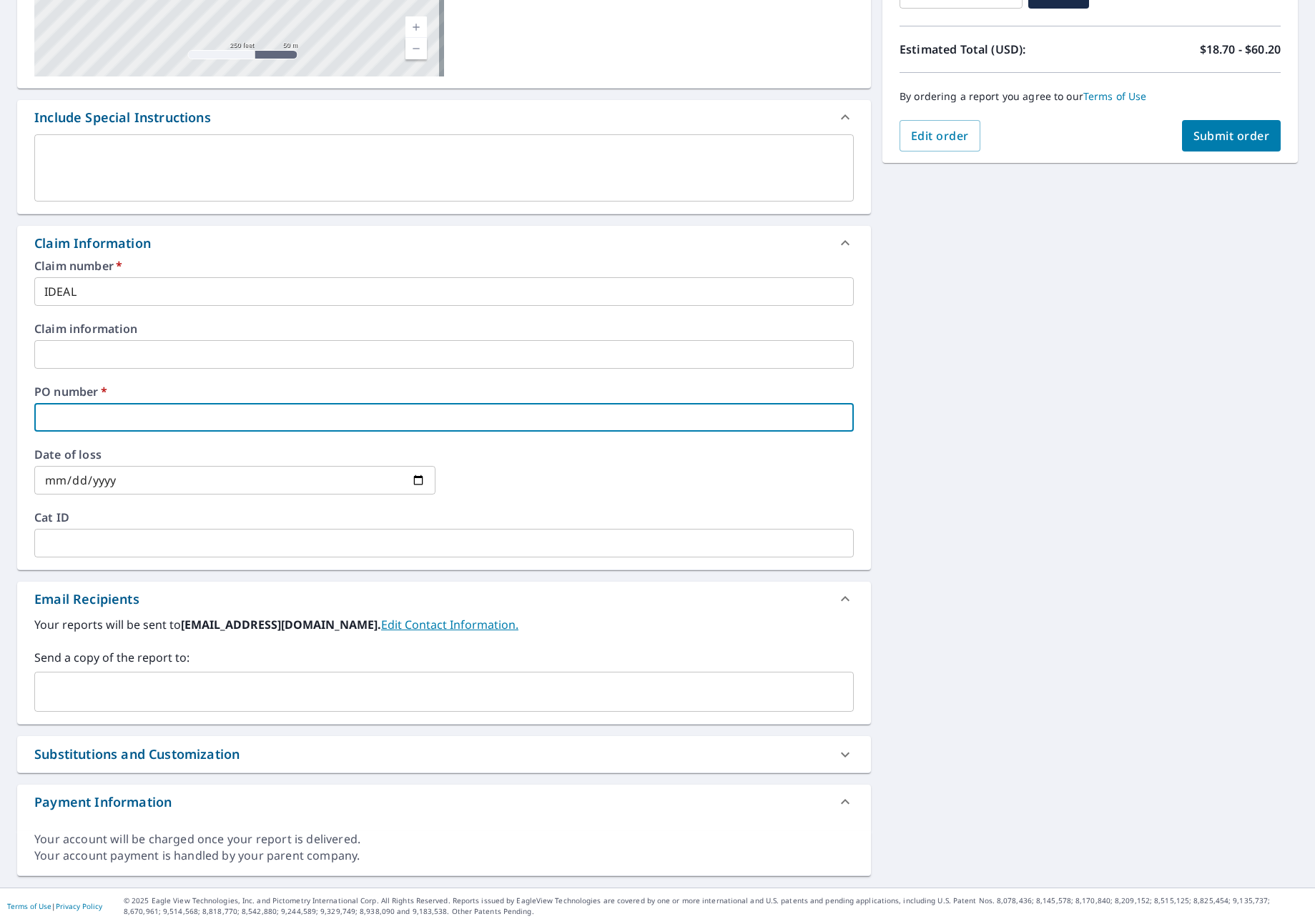
type input "I"
checkbox input "true"
type input "ID"
checkbox input "true"
type input "IDE"
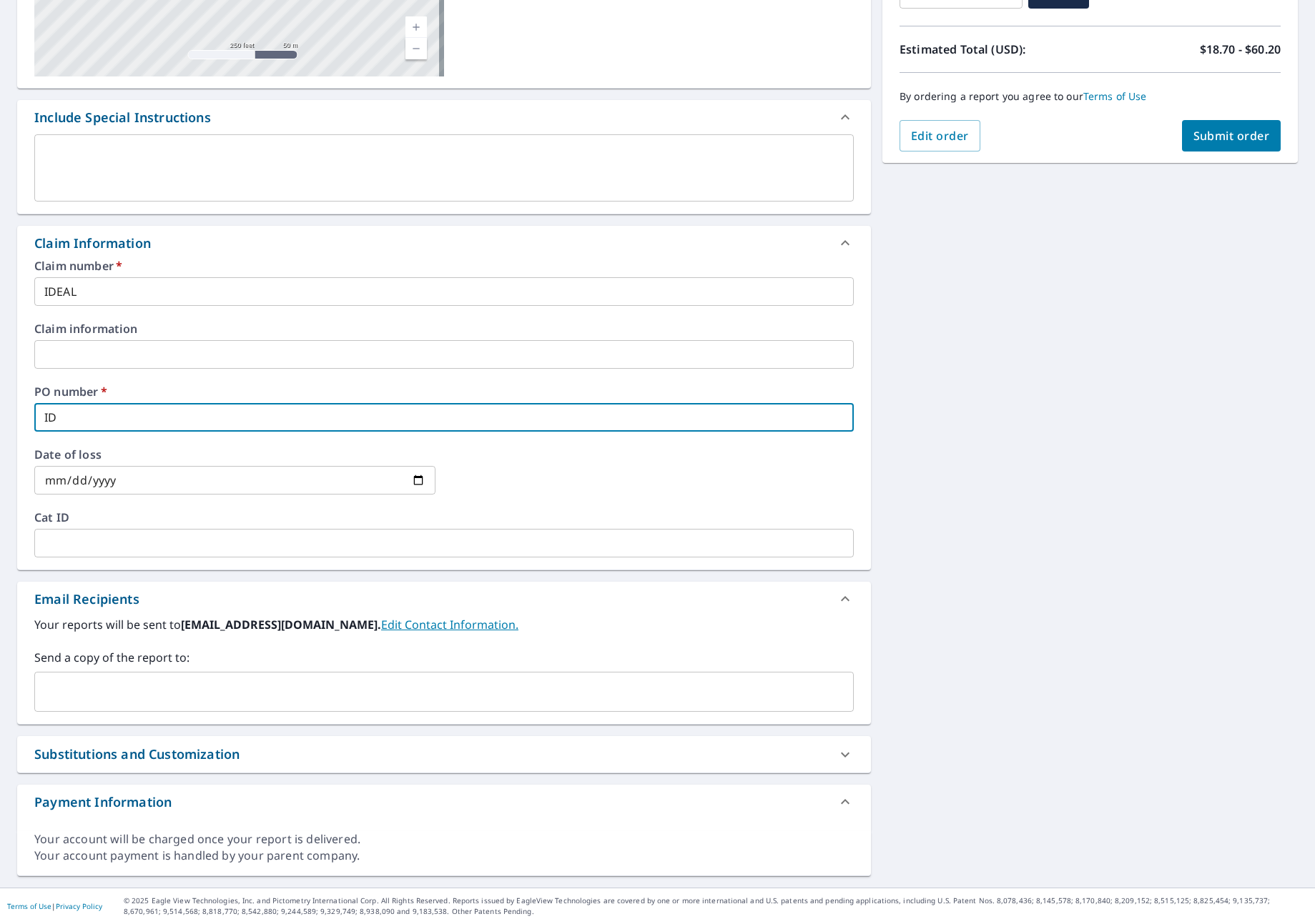
checkbox input "true"
type input "IDEA"
checkbox input "true"
type input "IDEAL"
checkbox input "true"
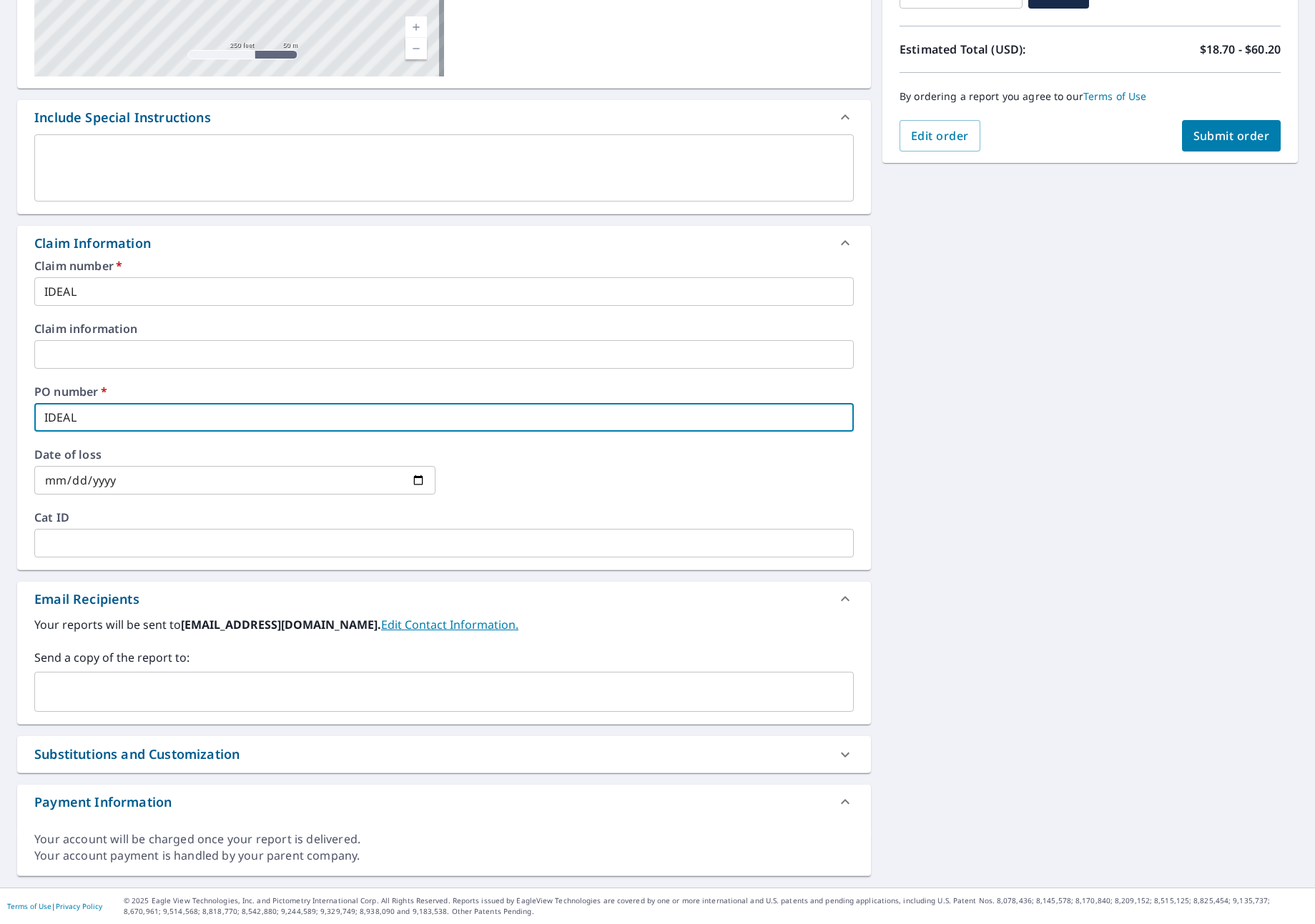
type input "IDEAL"
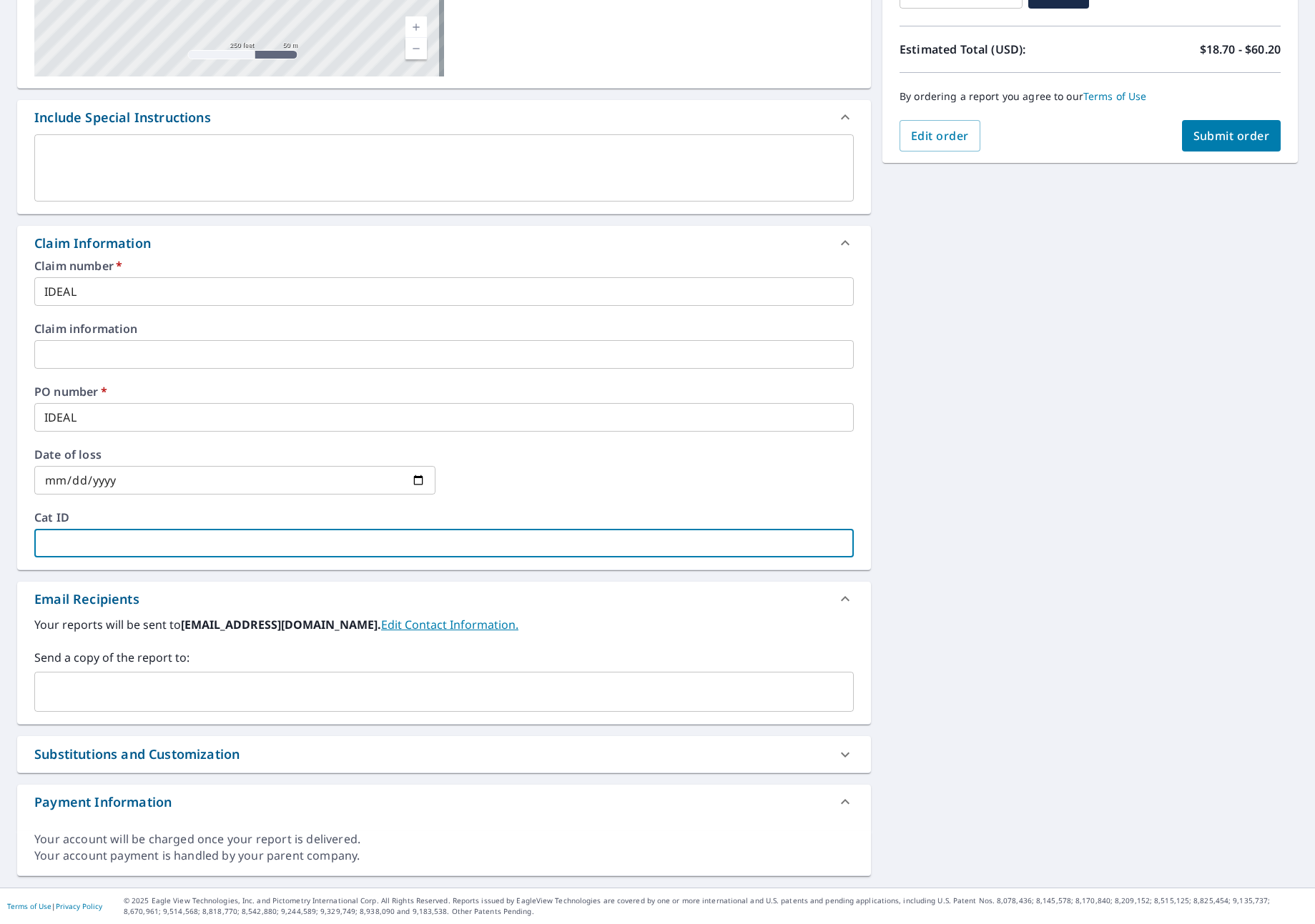
type input "I"
checkbox input "true"
type input "ID"
checkbox input "true"
type input "IDE"
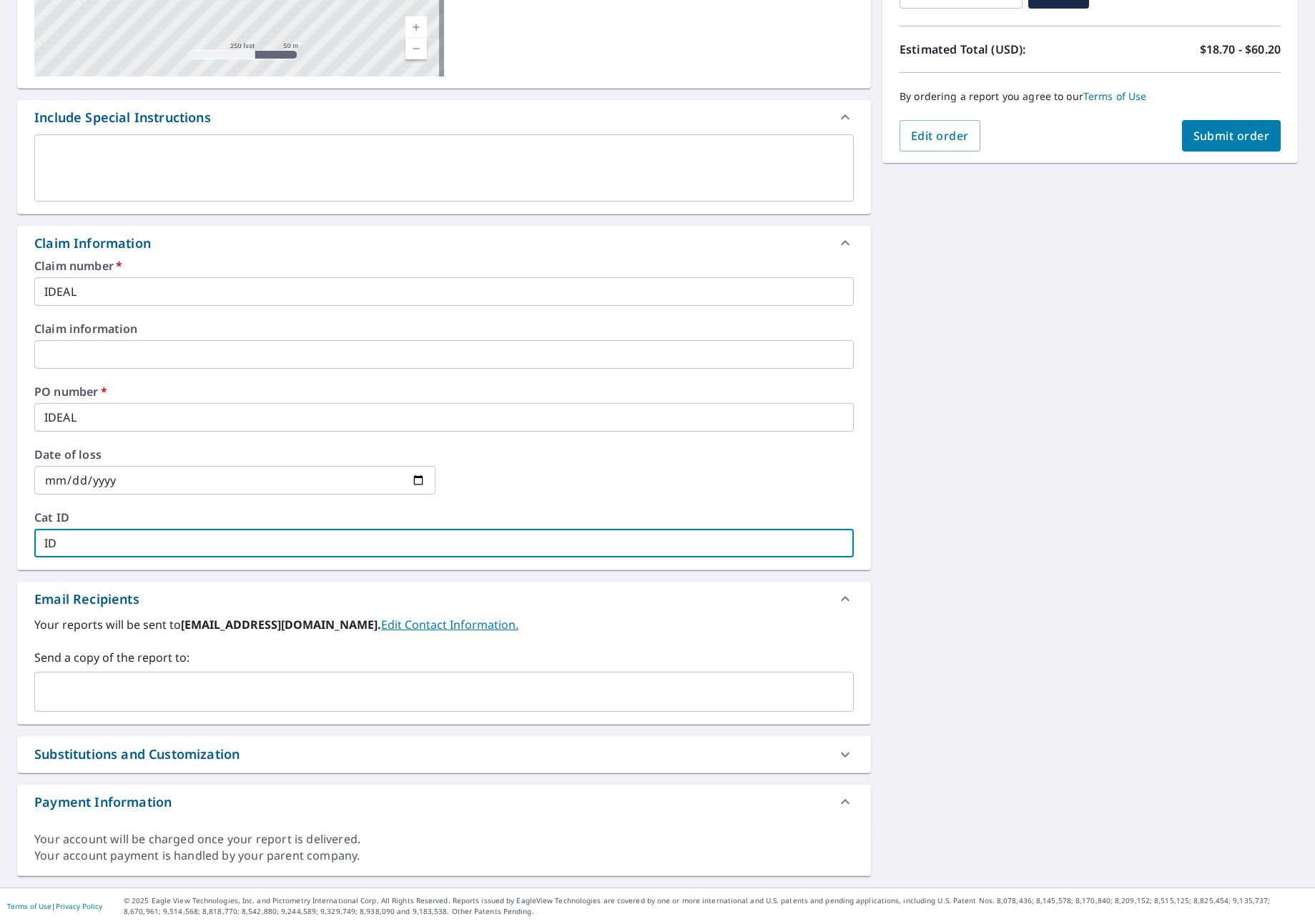
checkbox input "true"
type input "IDEA"
checkbox input "true"
type input "IDEAL"
checkbox input "true"
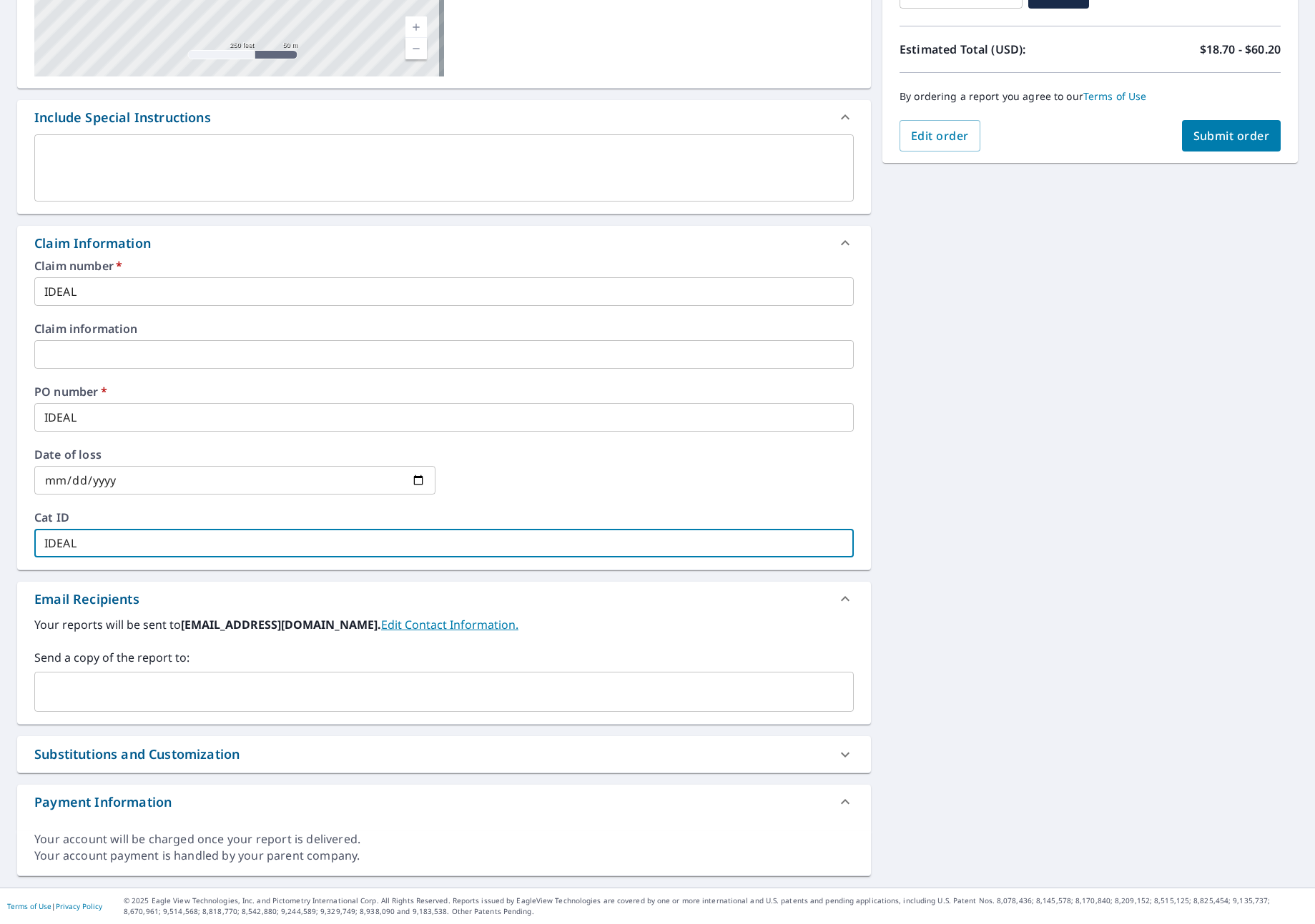
type input "IDEAL"
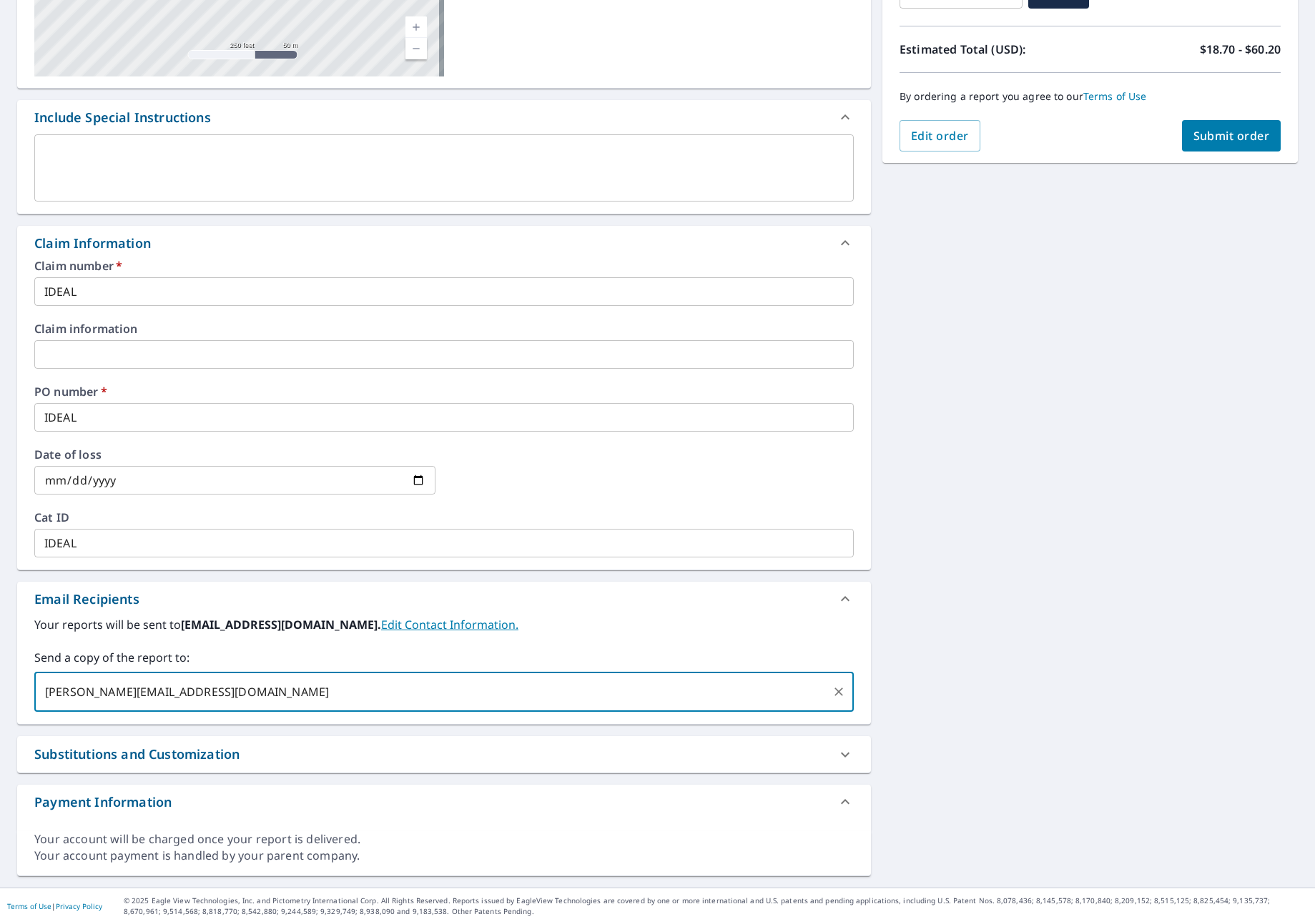
type input "[PERSON_NAME][EMAIL_ADDRESS][DOMAIN_NAME]"
checkbox input "true"
type input "[PERSON_NAME][EMAIL_ADDRESS][DOMAIN_NAME]"
checkbox input "true"
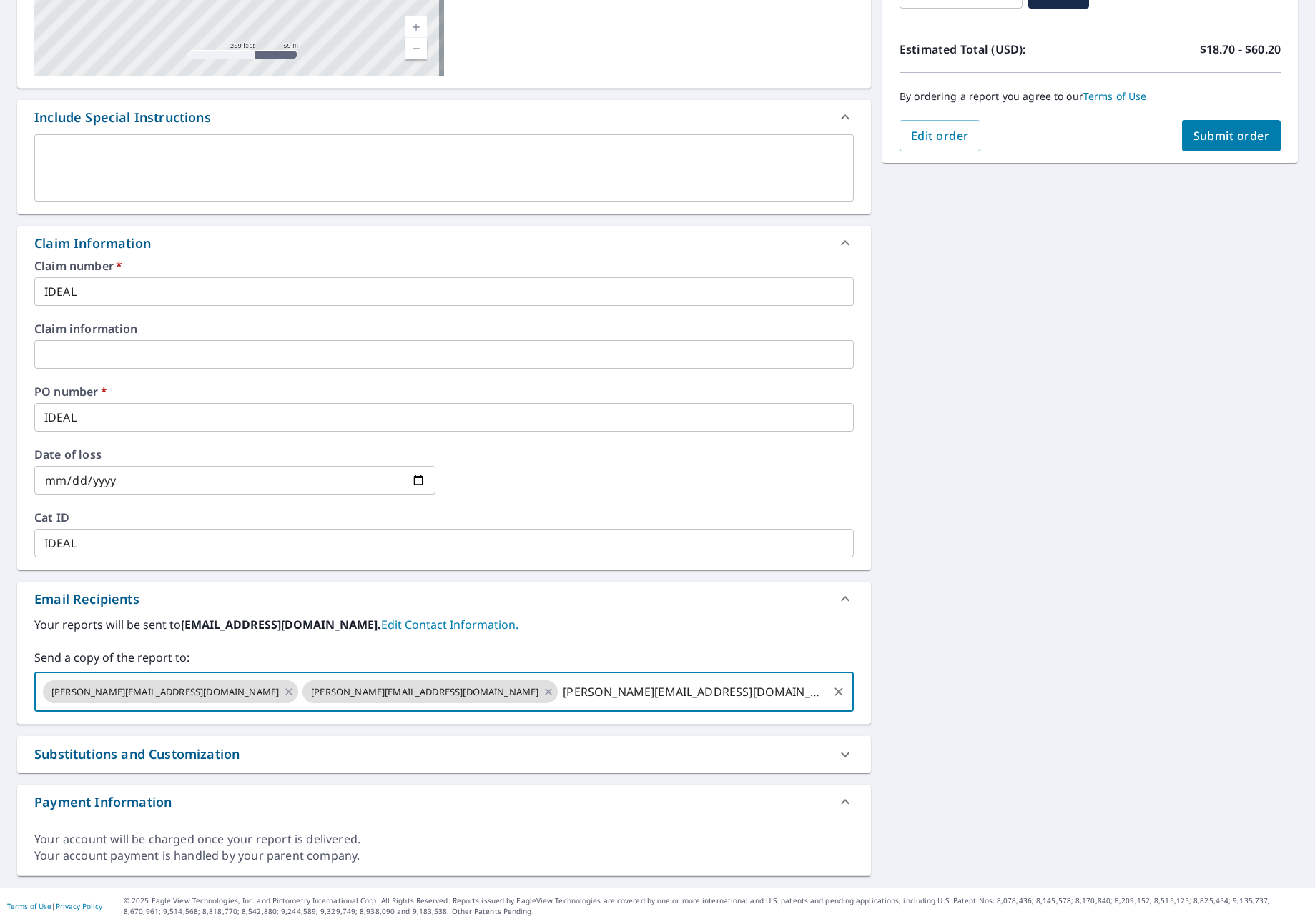
type input "[PERSON_NAME][EMAIL_ADDRESS][DOMAIN_NAME]"
checkbox input "true"
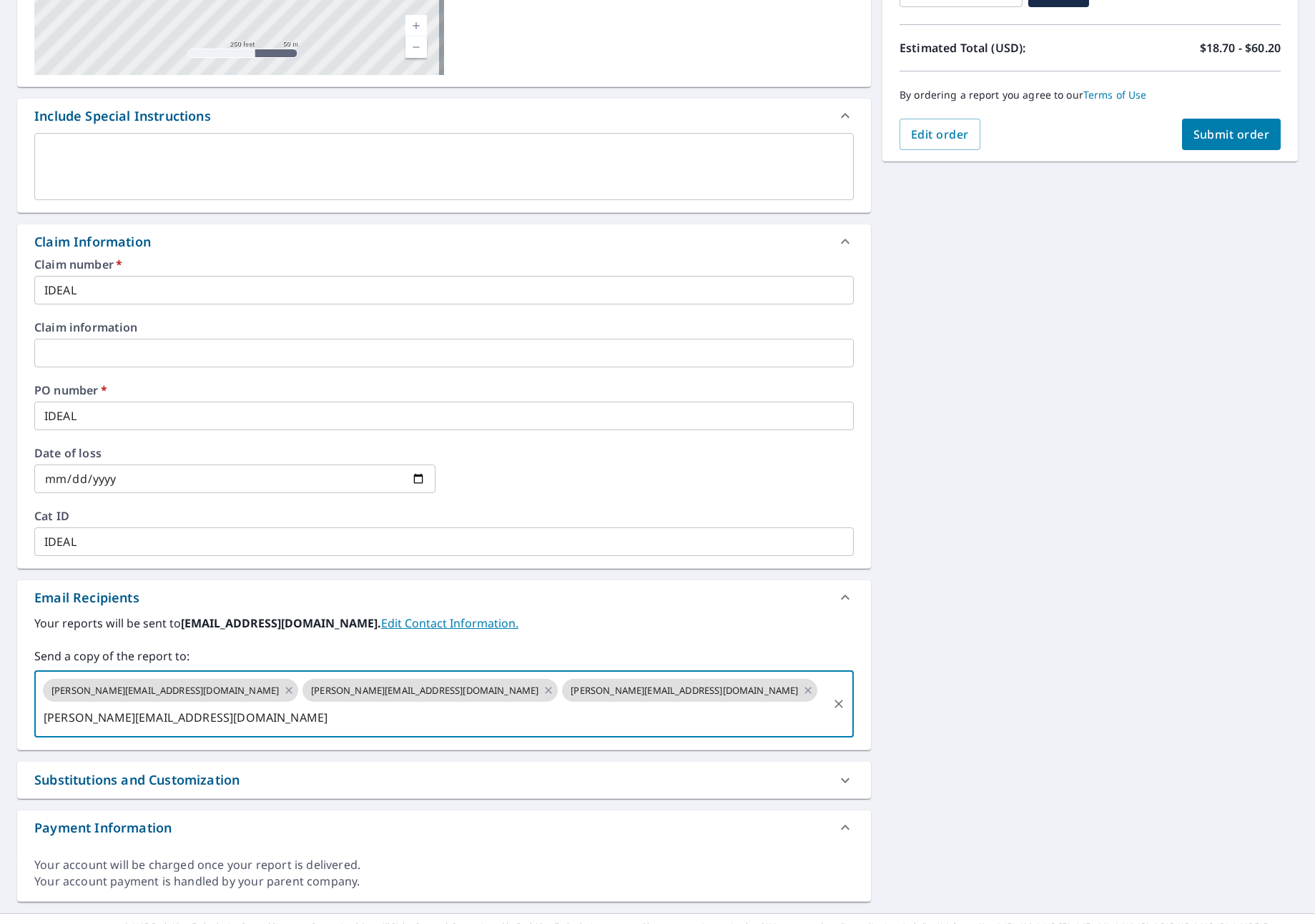
scroll to position [0, 14]
type input "[PERSON_NAME][EMAIL_ADDRESS][DOMAIN_NAME]"
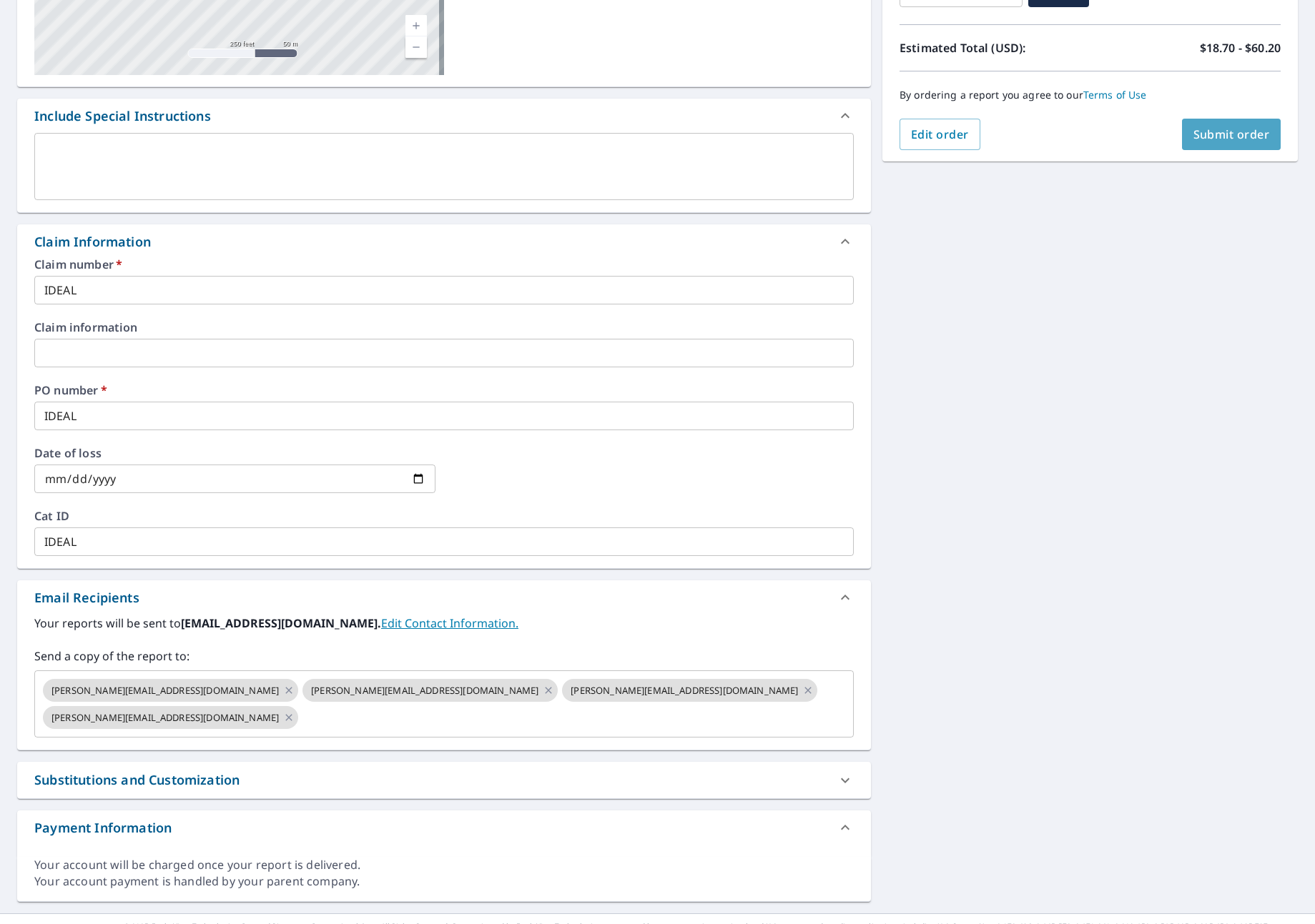
click at [1182, 149] on button "Submit order" at bounding box center [1231, 134] width 99 height 32
checkbox input "true"
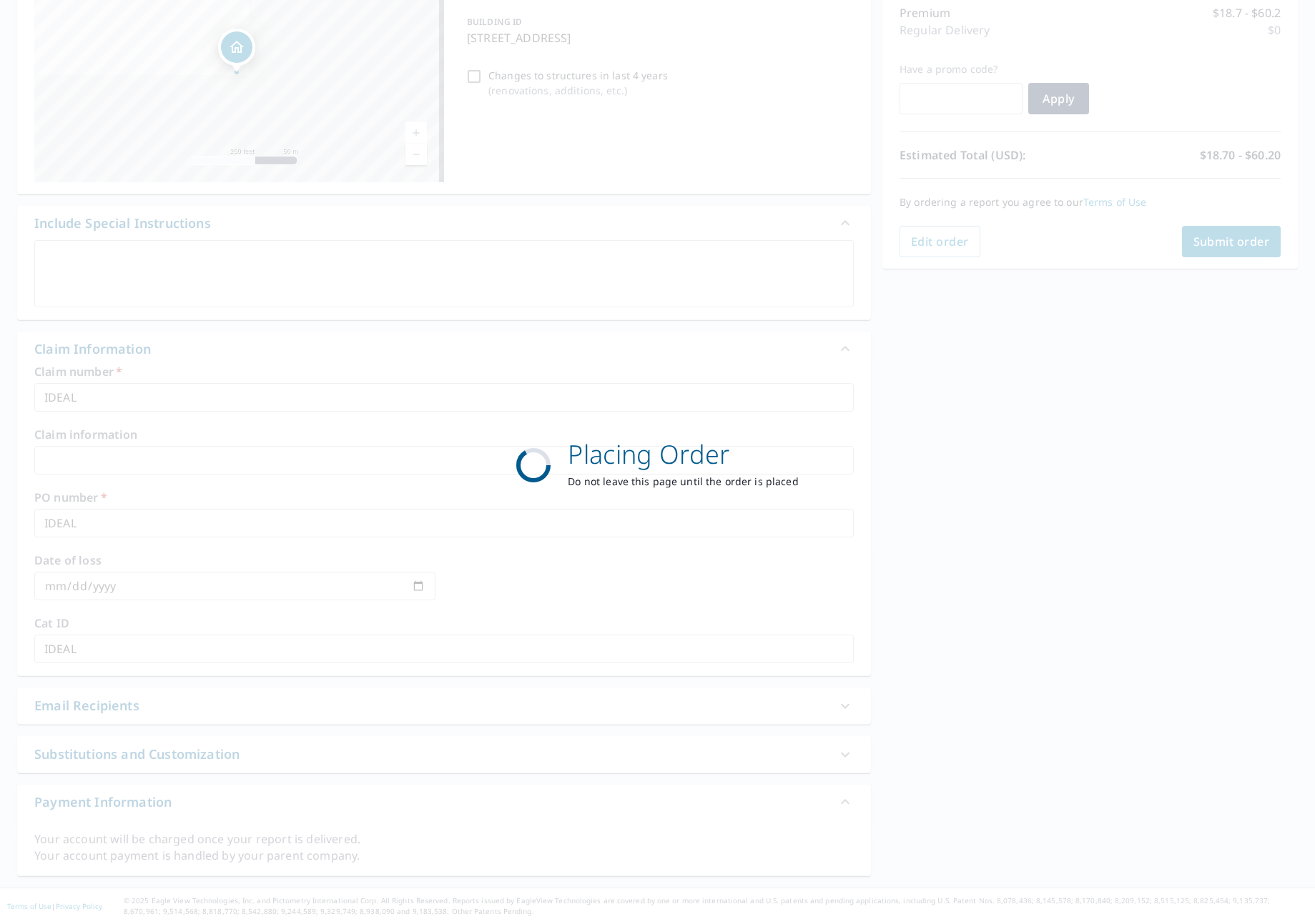
scroll to position [190, 0]
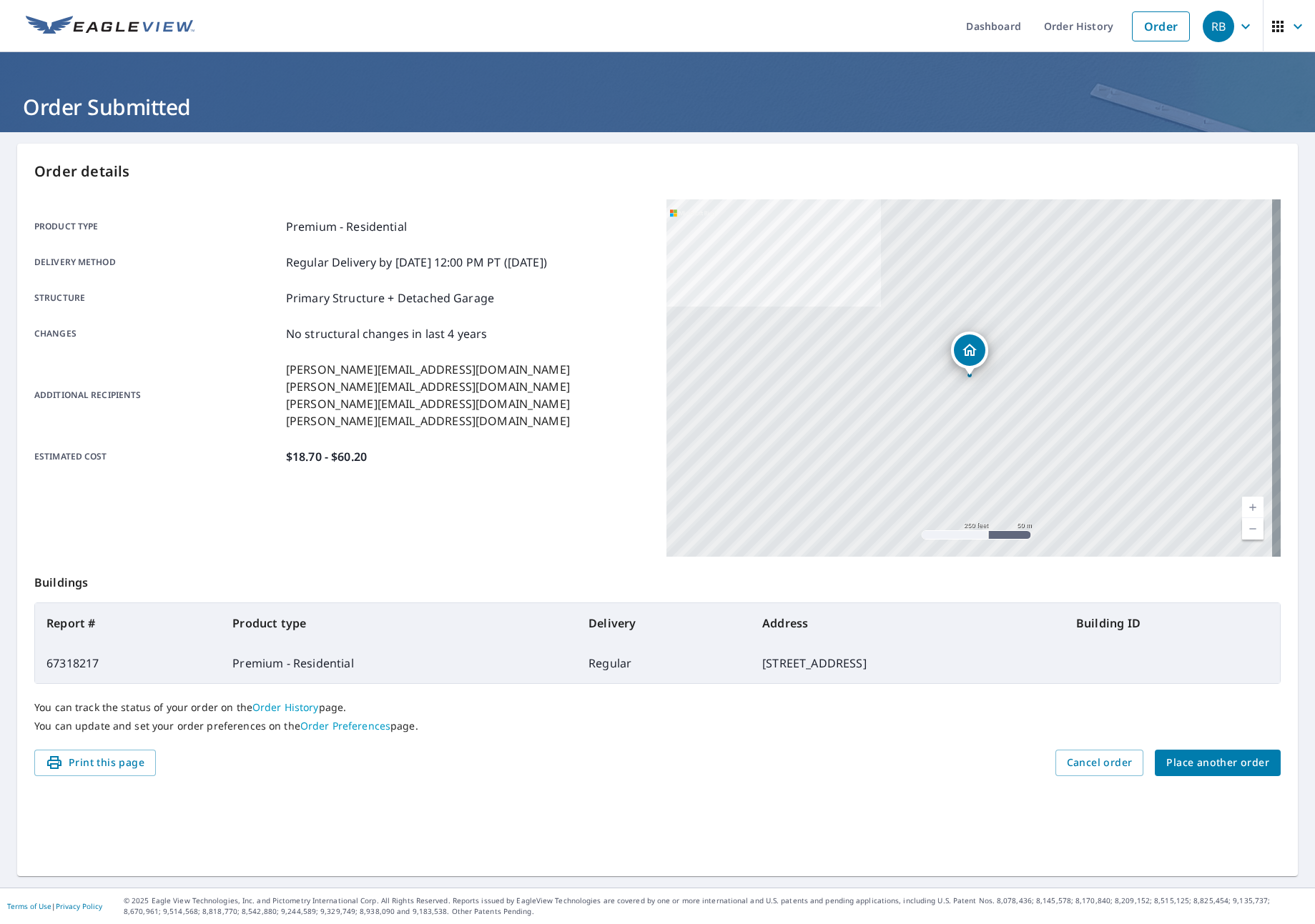
click at [1225, 755] on span "Place another order" at bounding box center [1217, 763] width 103 height 18
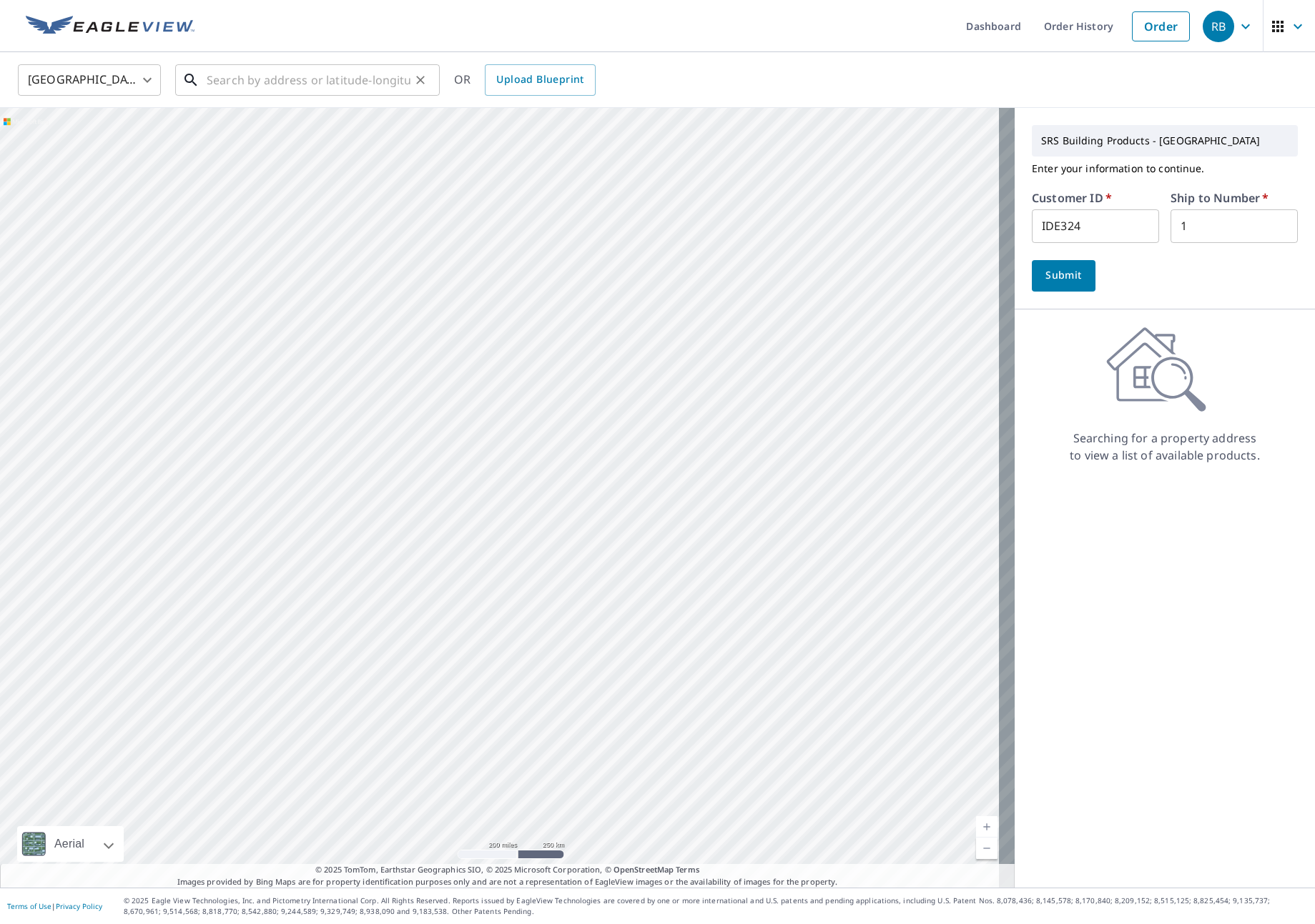
click at [262, 88] on input "text" at bounding box center [309, 80] width 203 height 40
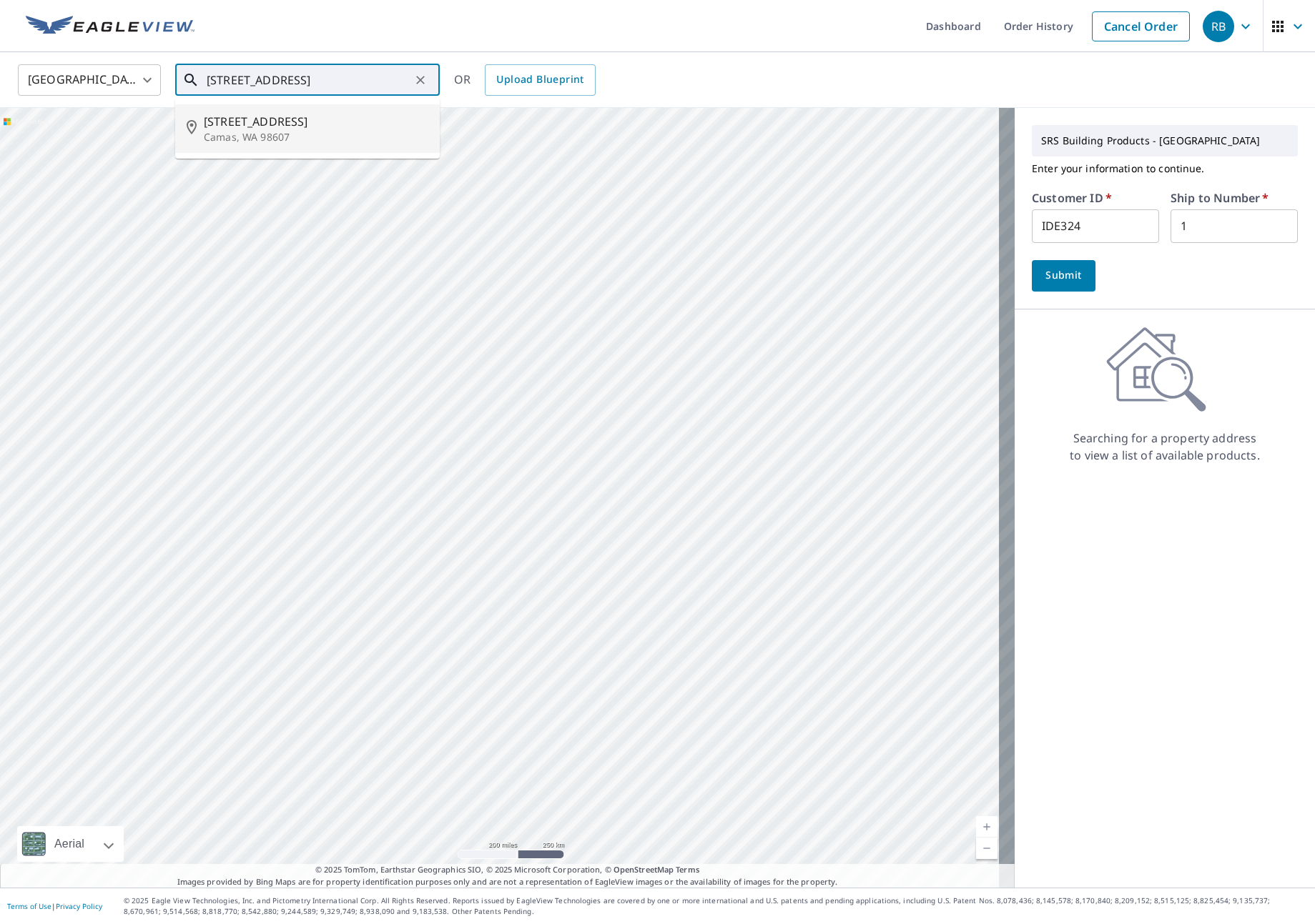
click at [253, 133] on p "Camas, WA 98607" at bounding box center [315, 137] width 224 height 15
type input "[STREET_ADDRESS]"
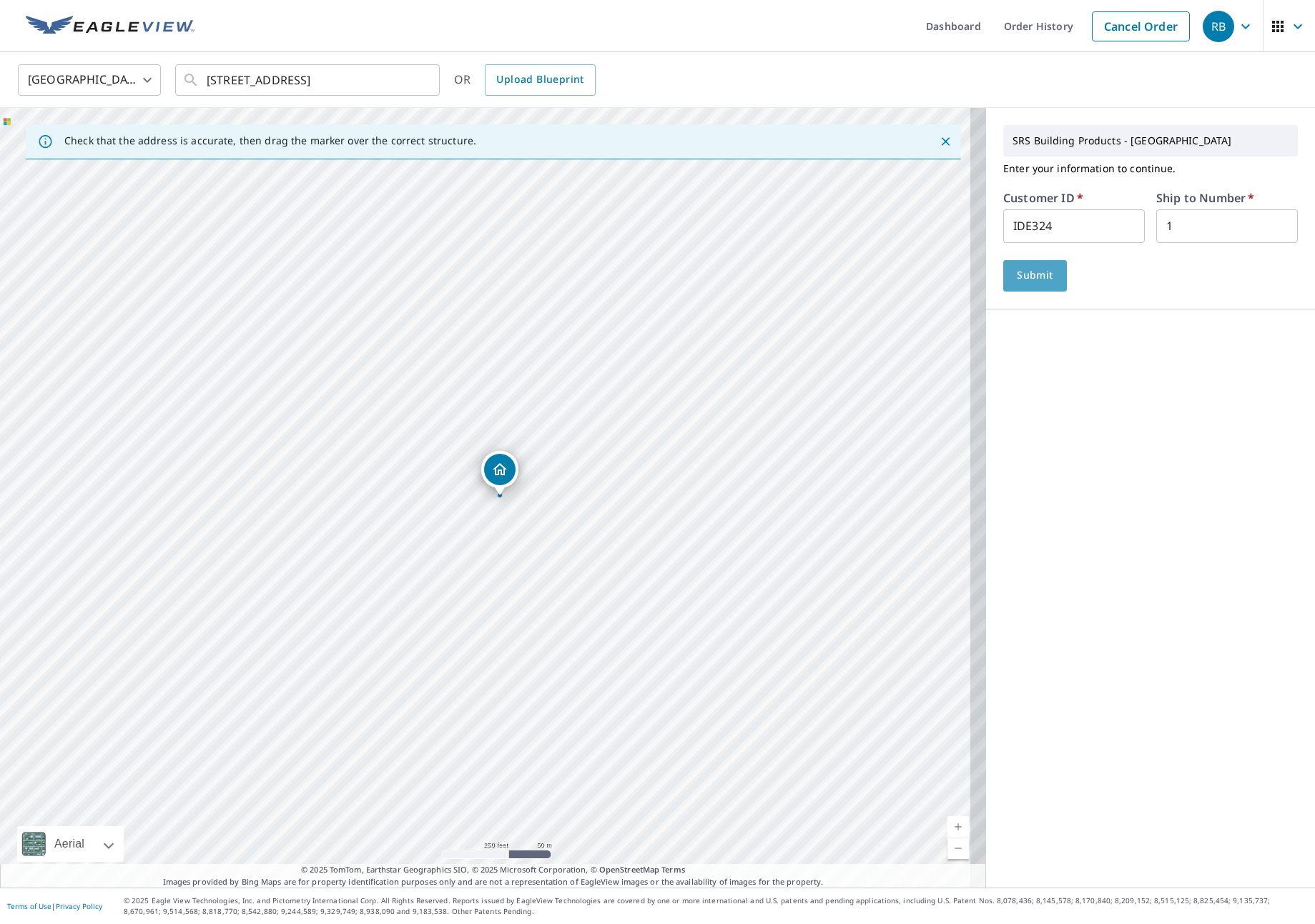
click at [1014, 270] on span "Submit" at bounding box center [1034, 276] width 41 height 18
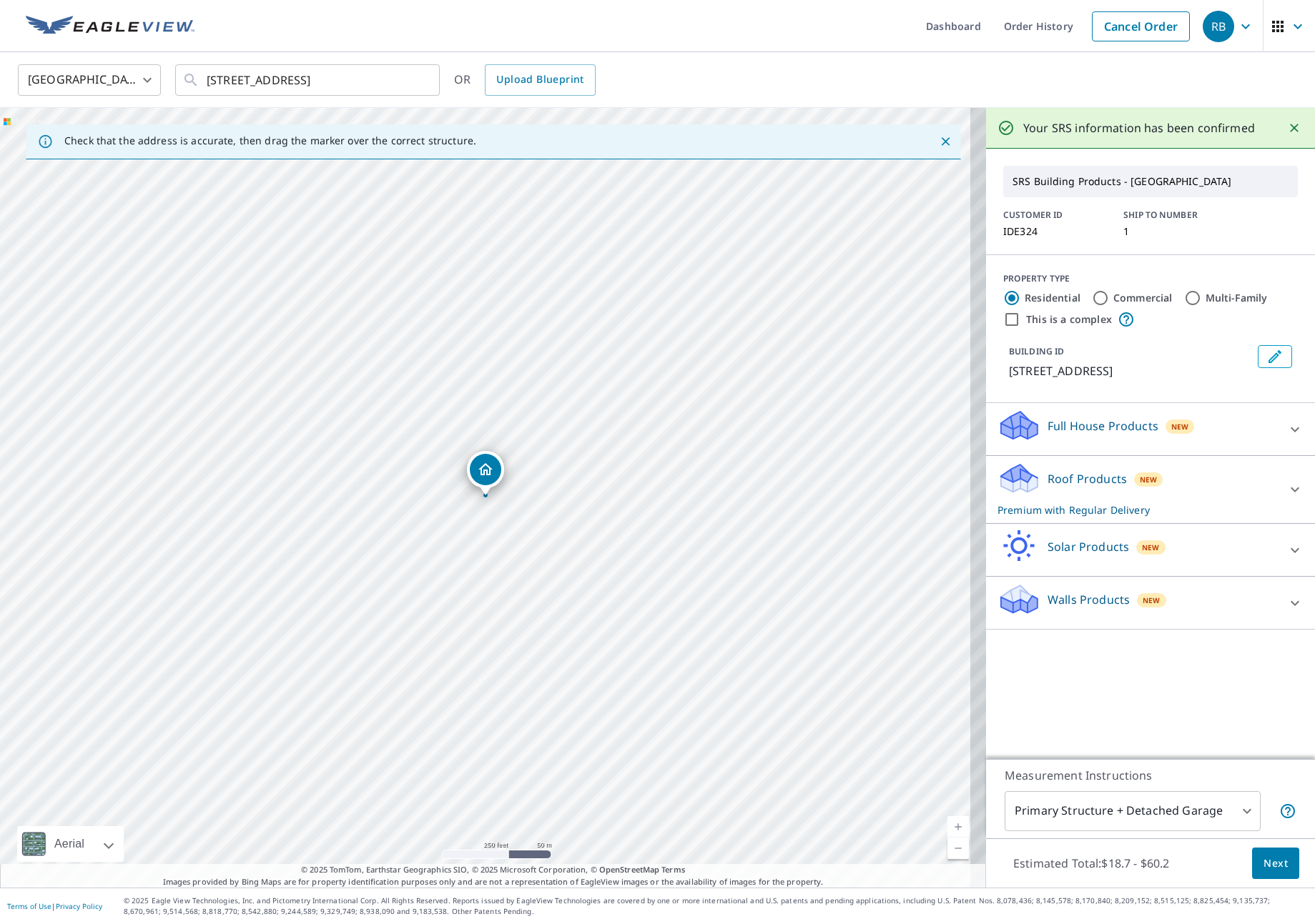
click at [1228, 496] on div "Roof Products New Premium with Regular Delivery" at bounding box center [1137, 489] width 281 height 55
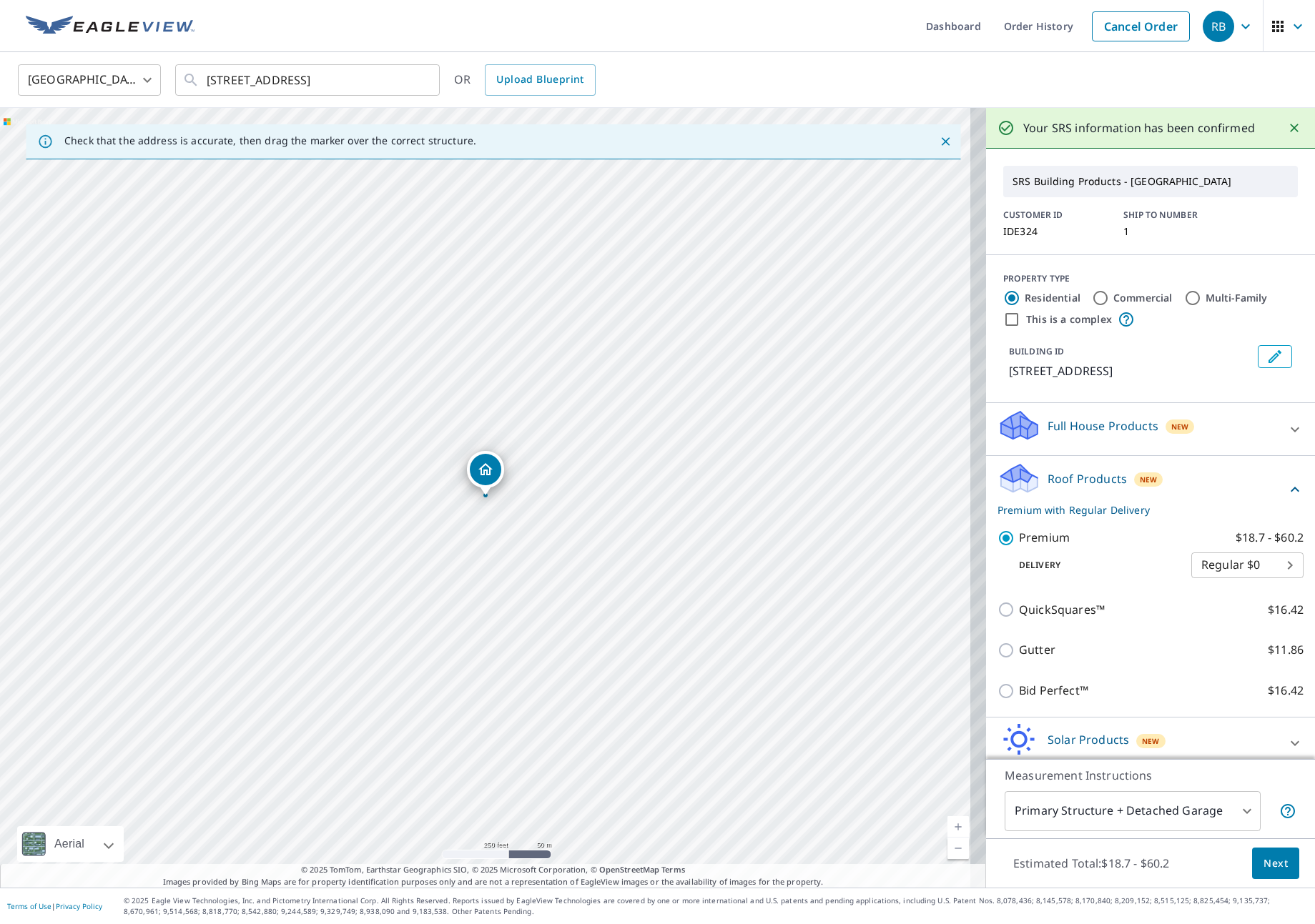
click at [1269, 865] on span "Next" at bounding box center [1275, 864] width 25 height 18
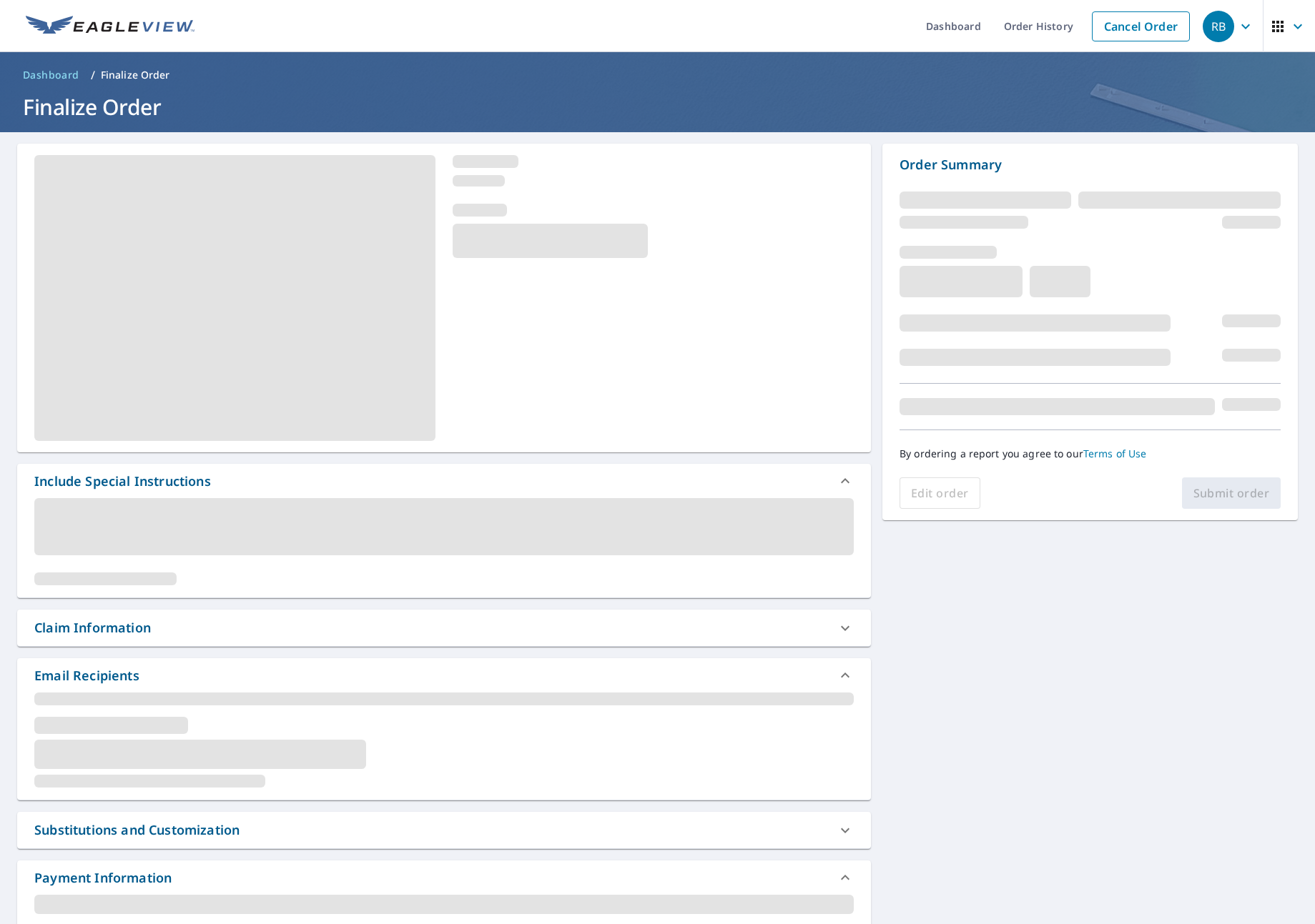
scroll to position [107, 0]
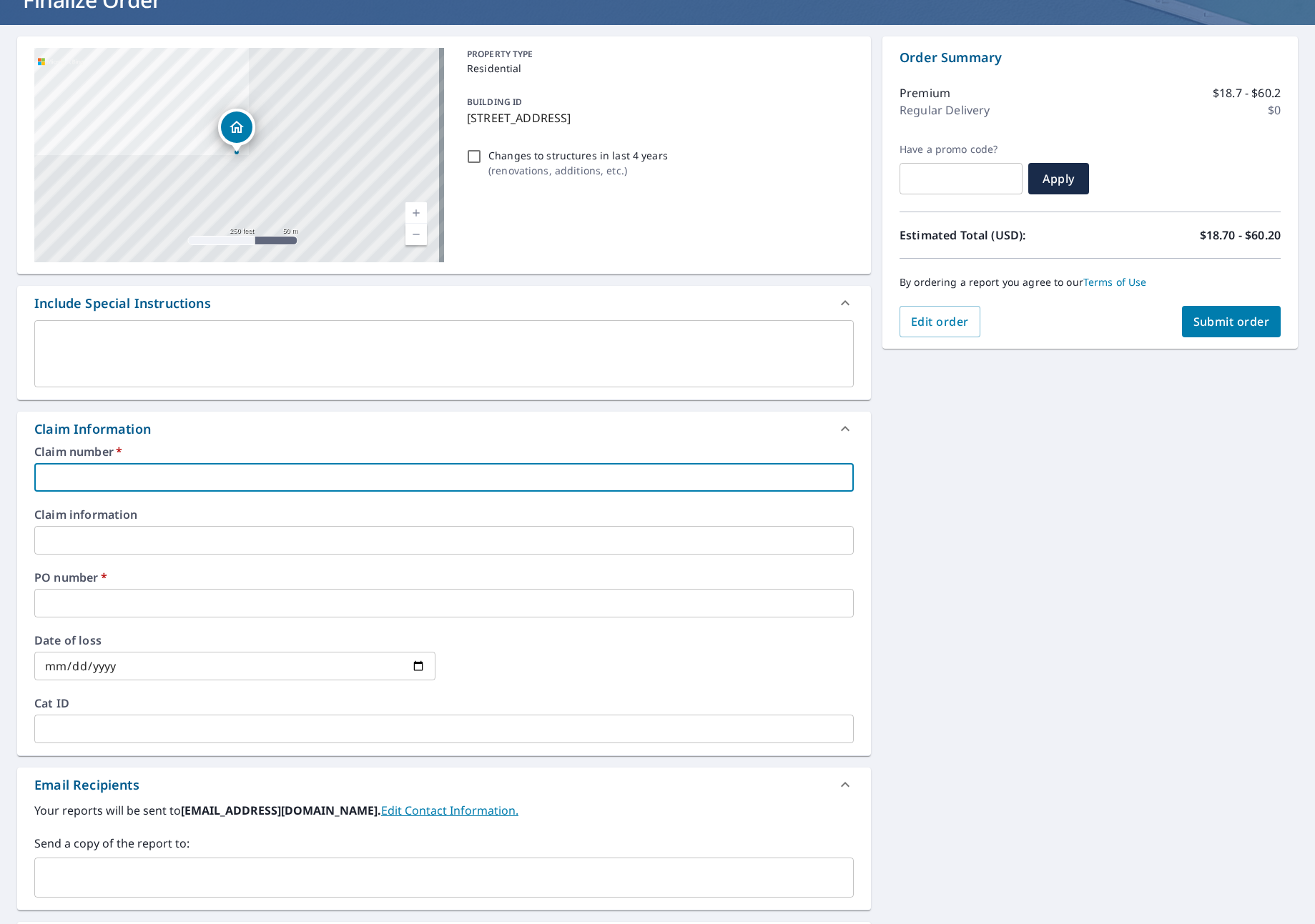
click at [191, 481] on input "text" at bounding box center [444, 477] width 819 height 28
type input "I"
checkbox input "true"
type input "ID"
checkbox input "true"
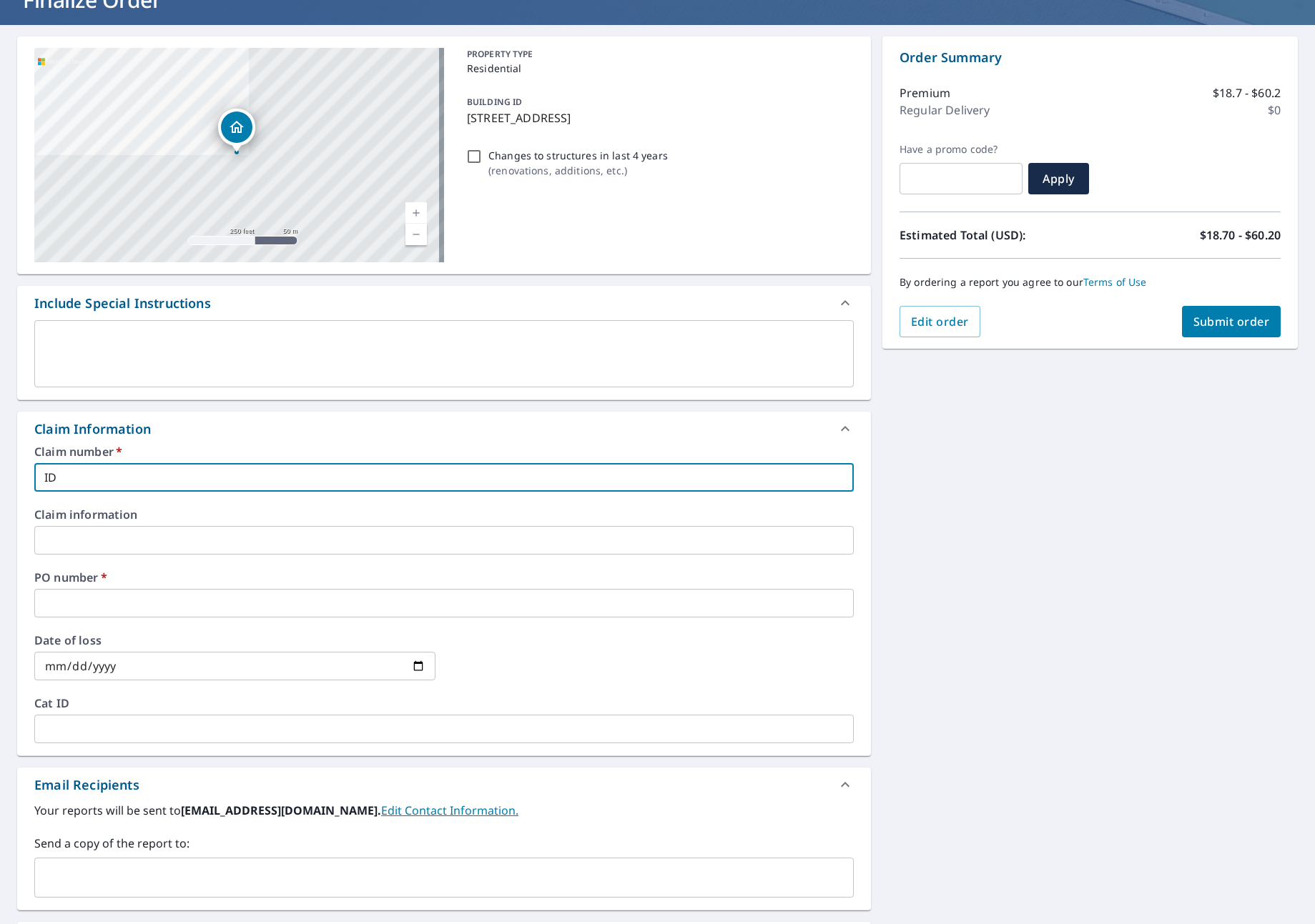
type input "IDE"
checkbox input "true"
type input "IDEA"
checkbox input "true"
type input "IDEAL"
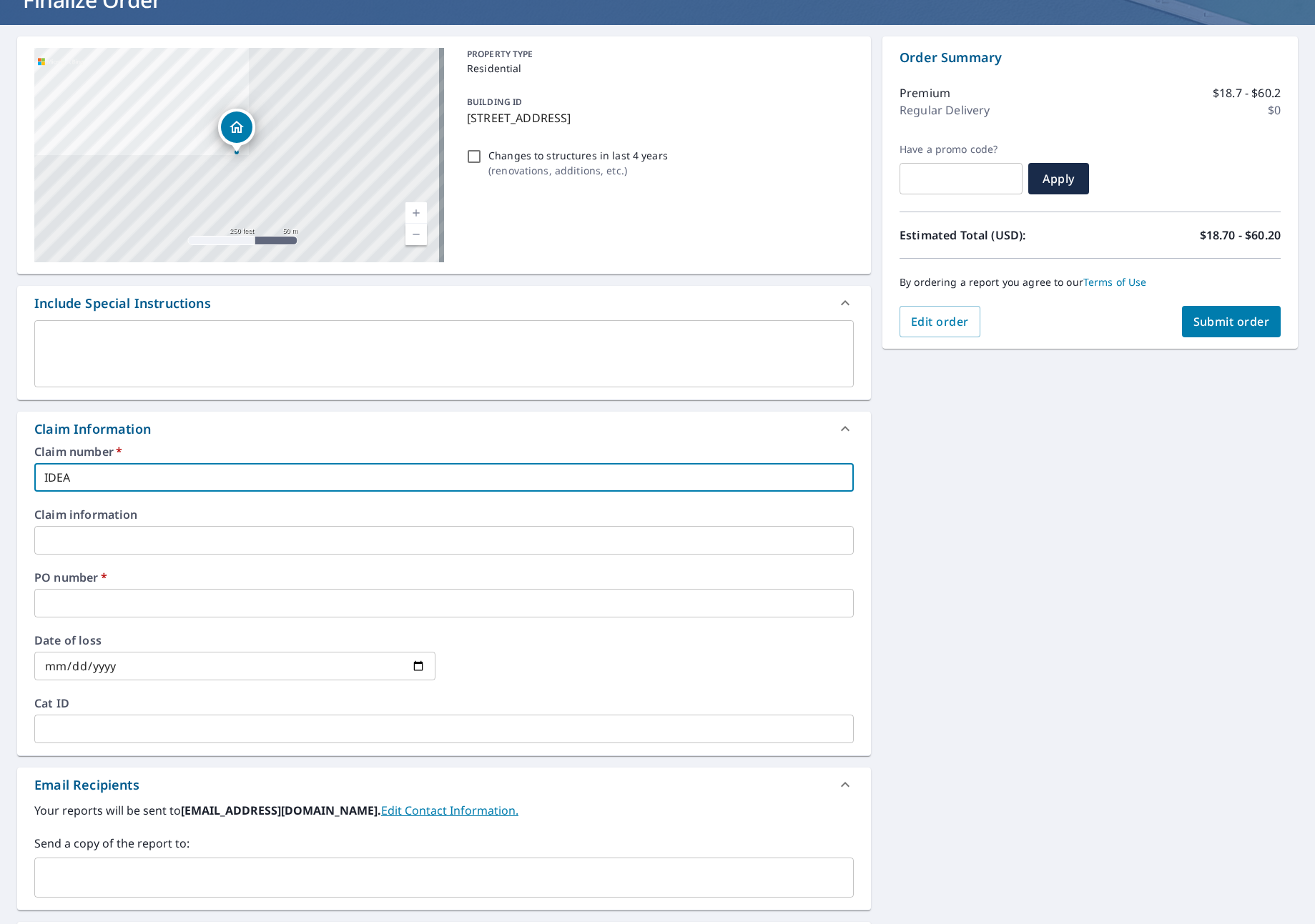
checkbox input "true"
type input "IDEAL"
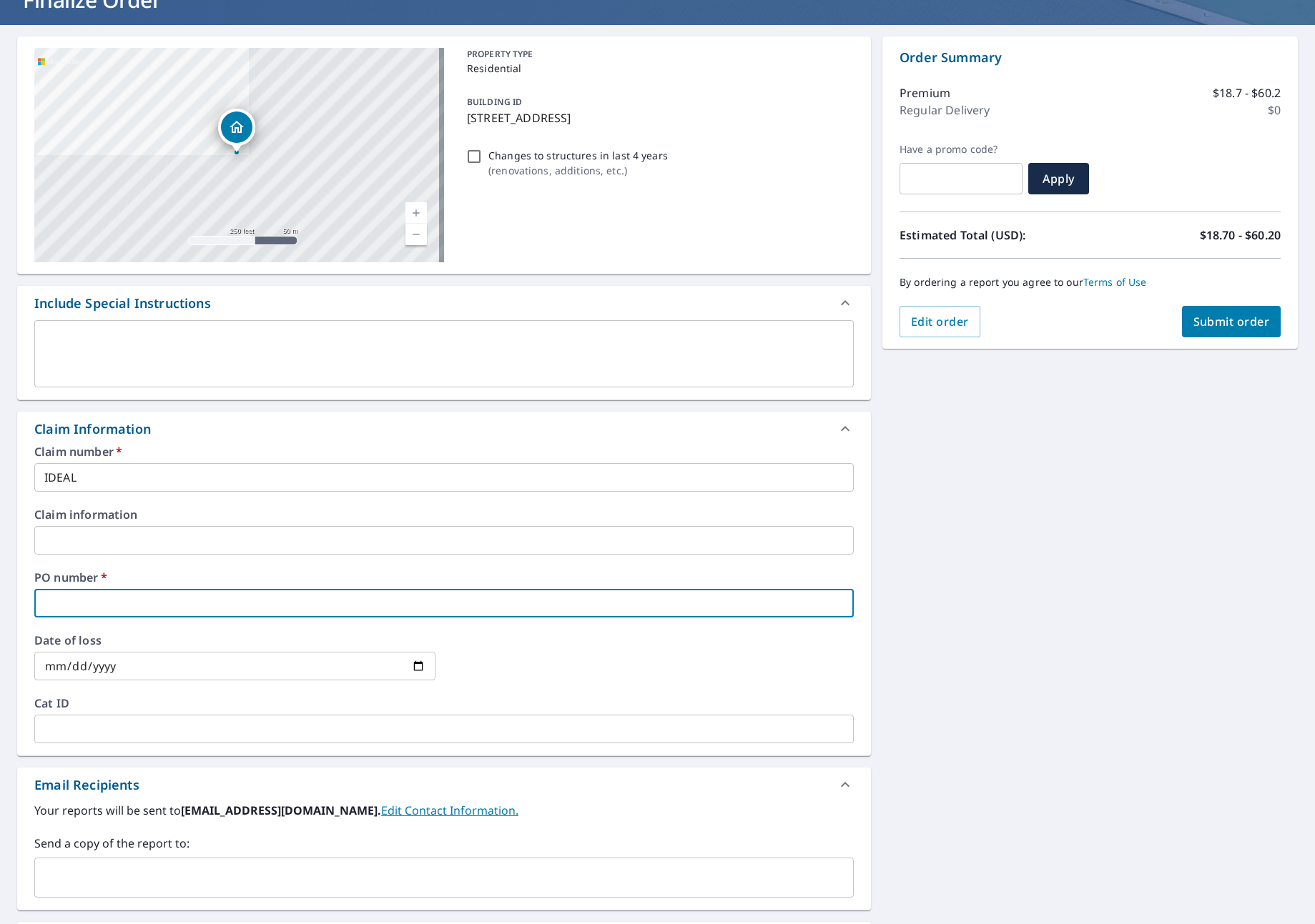
type input "I"
checkbox input "true"
type input "ID"
checkbox input "true"
type input "IDE"
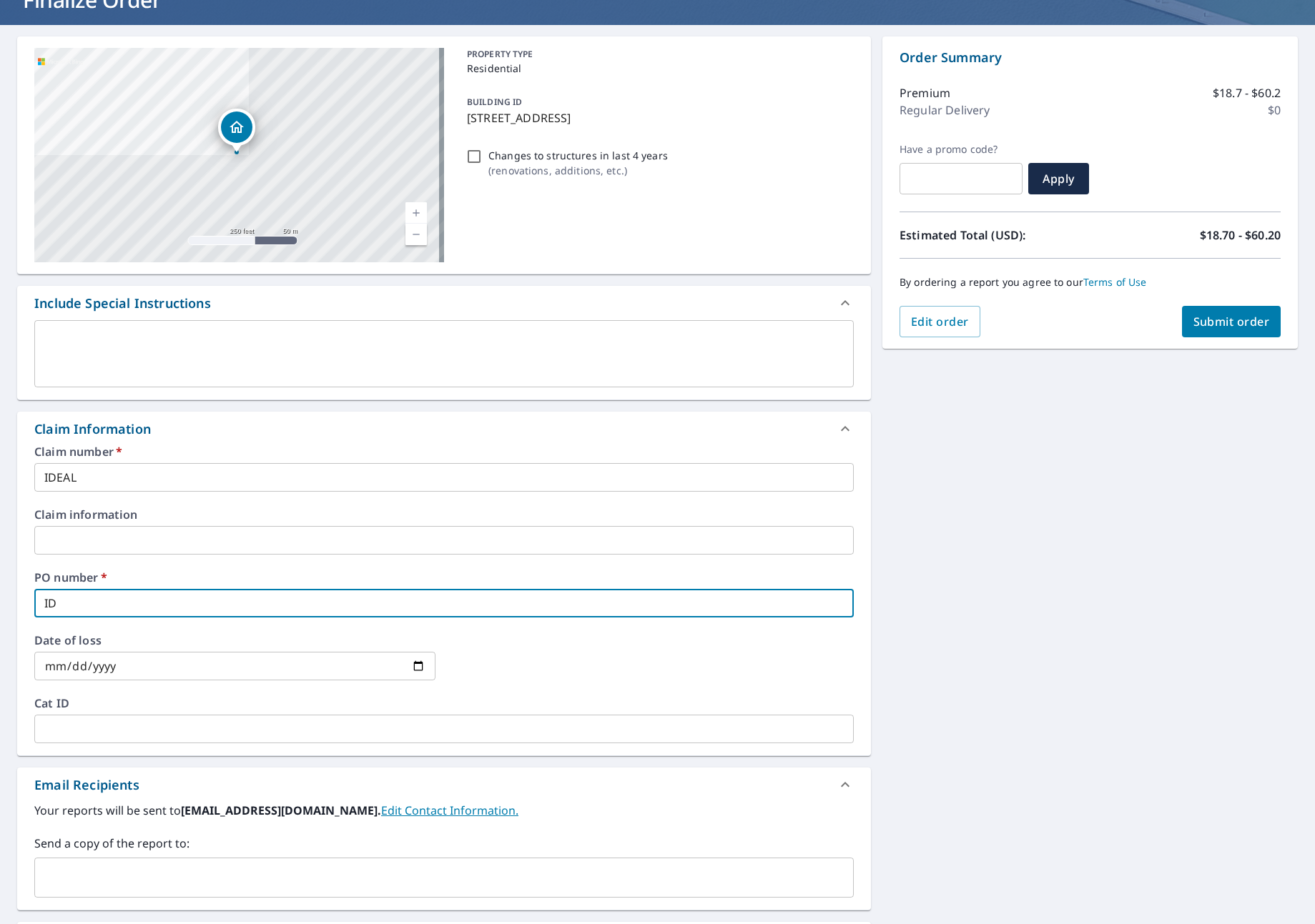
checkbox input "true"
type input "IDEA"
checkbox input "true"
type input "IDEAL"
checkbox input "true"
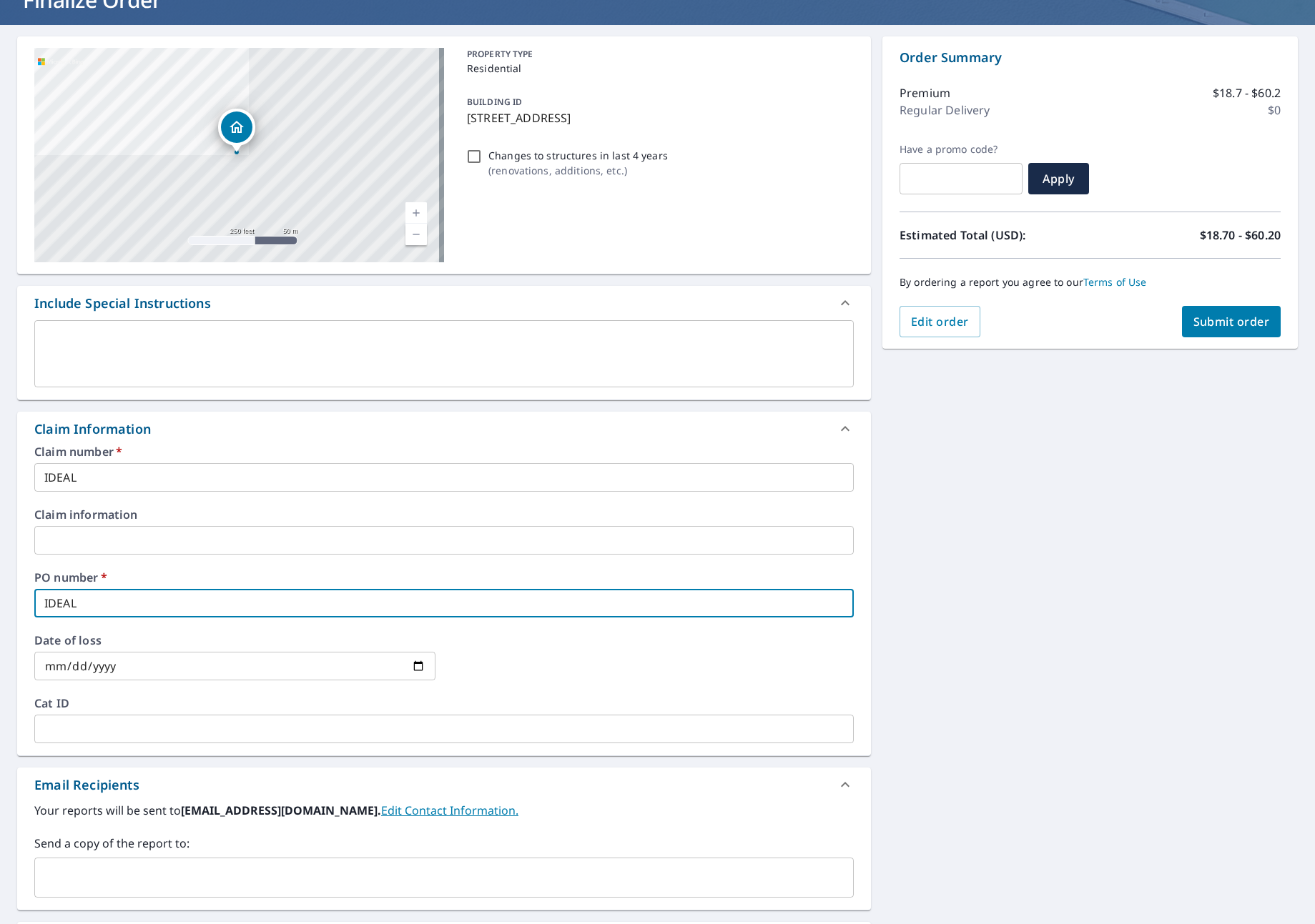
type input "IDEAL"
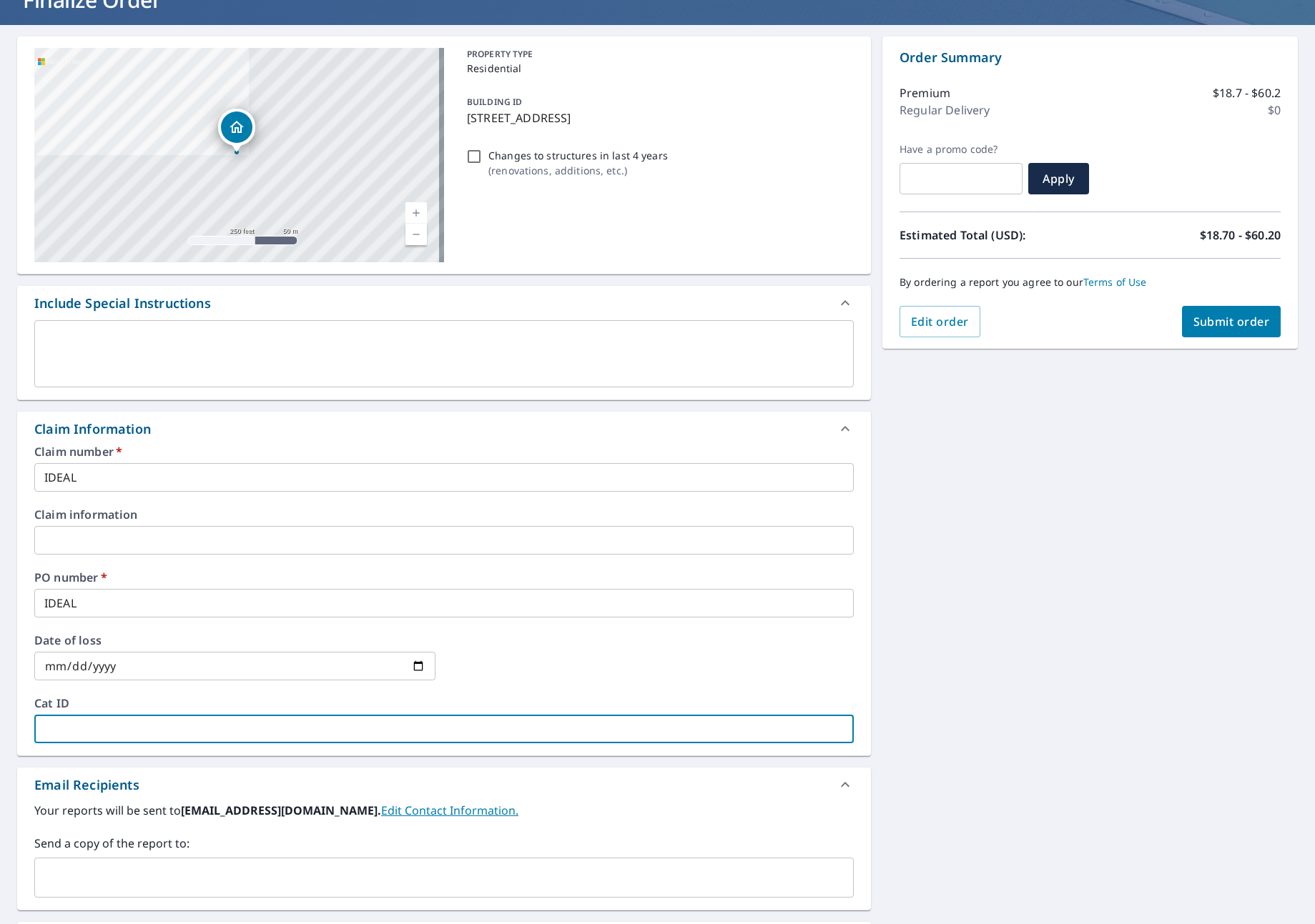
type input "I"
checkbox input "true"
type input "ID"
checkbox input "true"
type input "IDE"
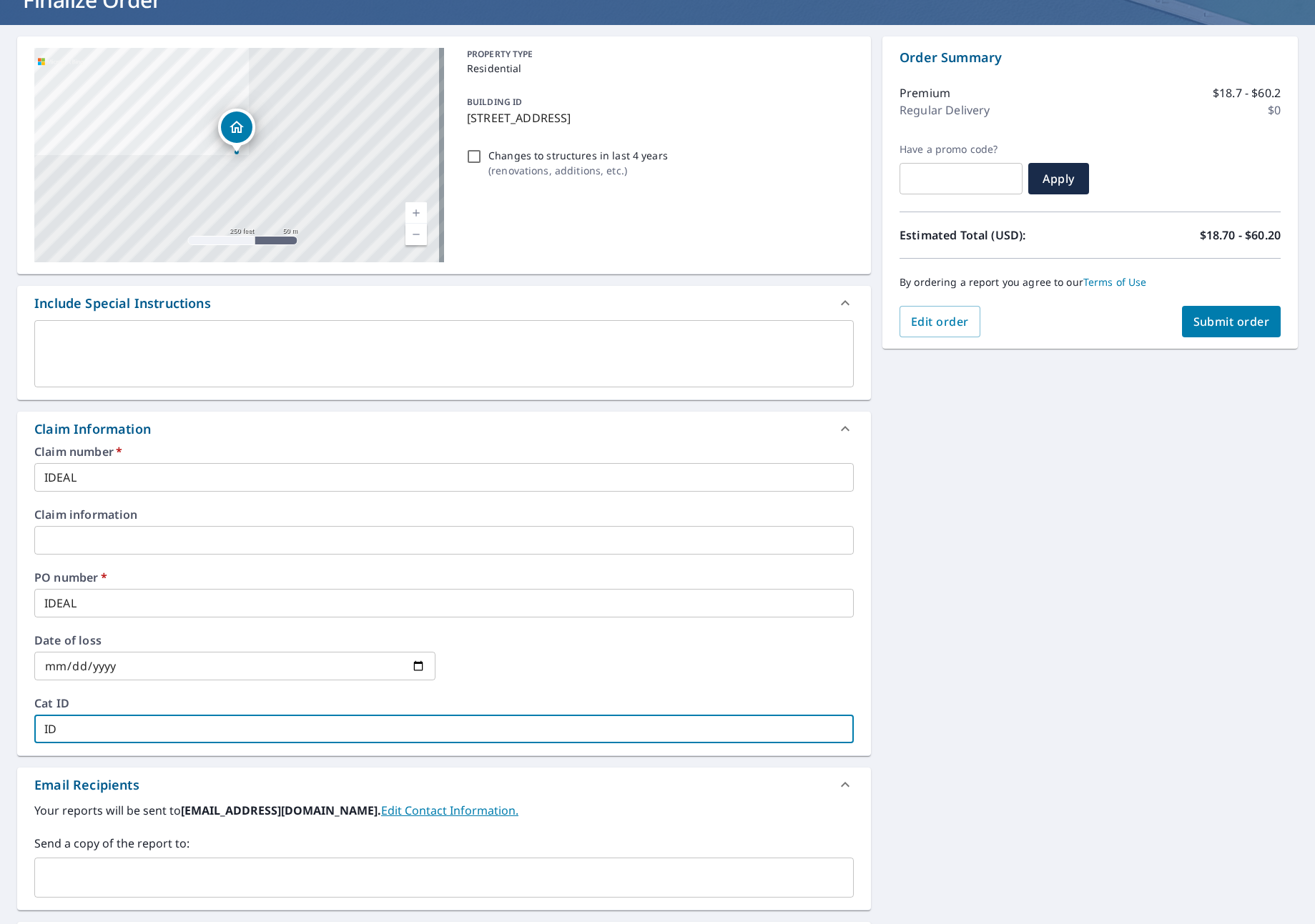
checkbox input "true"
type input "IDEA"
checkbox input "true"
type input "IDEAL"
checkbox input "true"
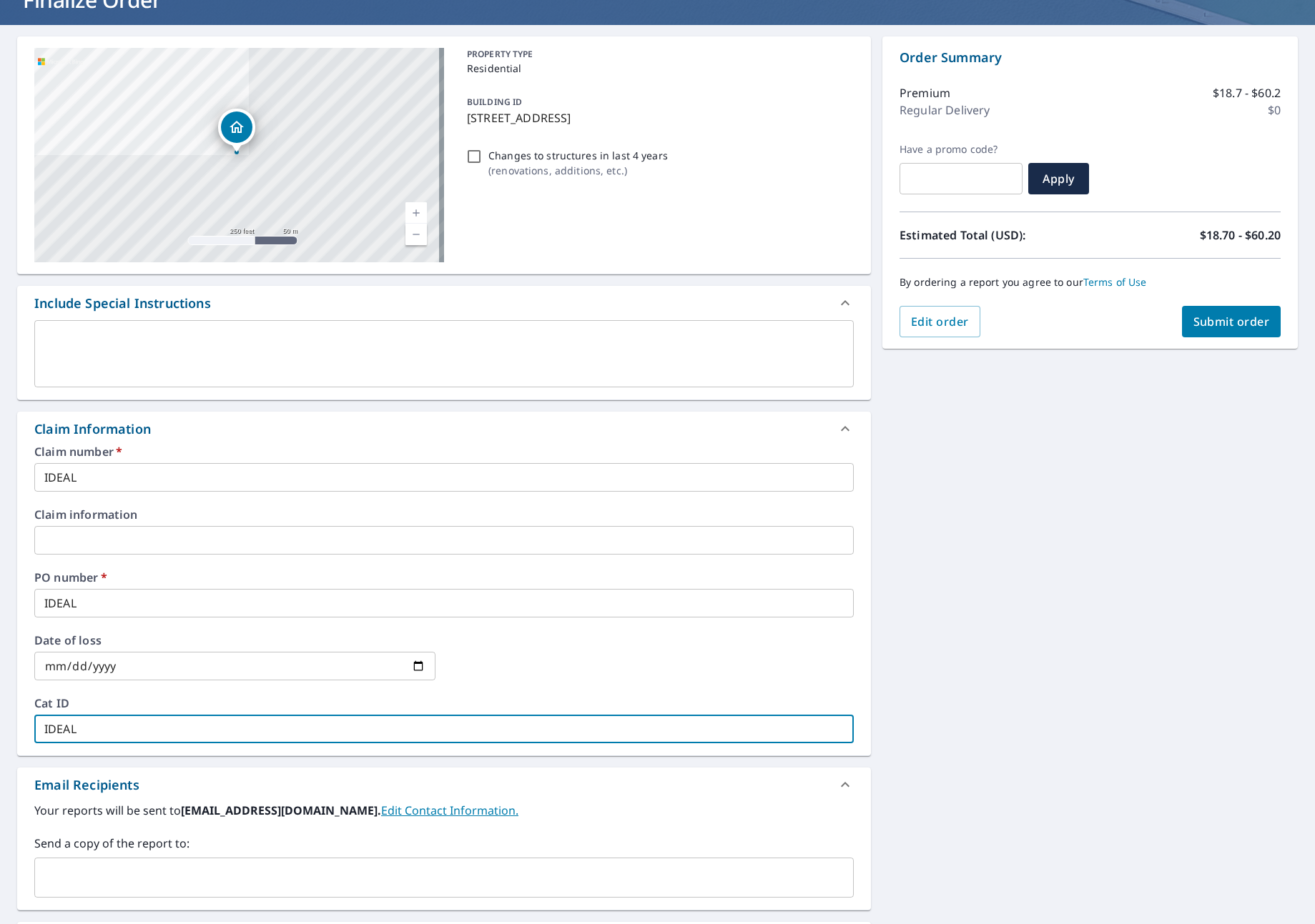
type input "IDEAL"
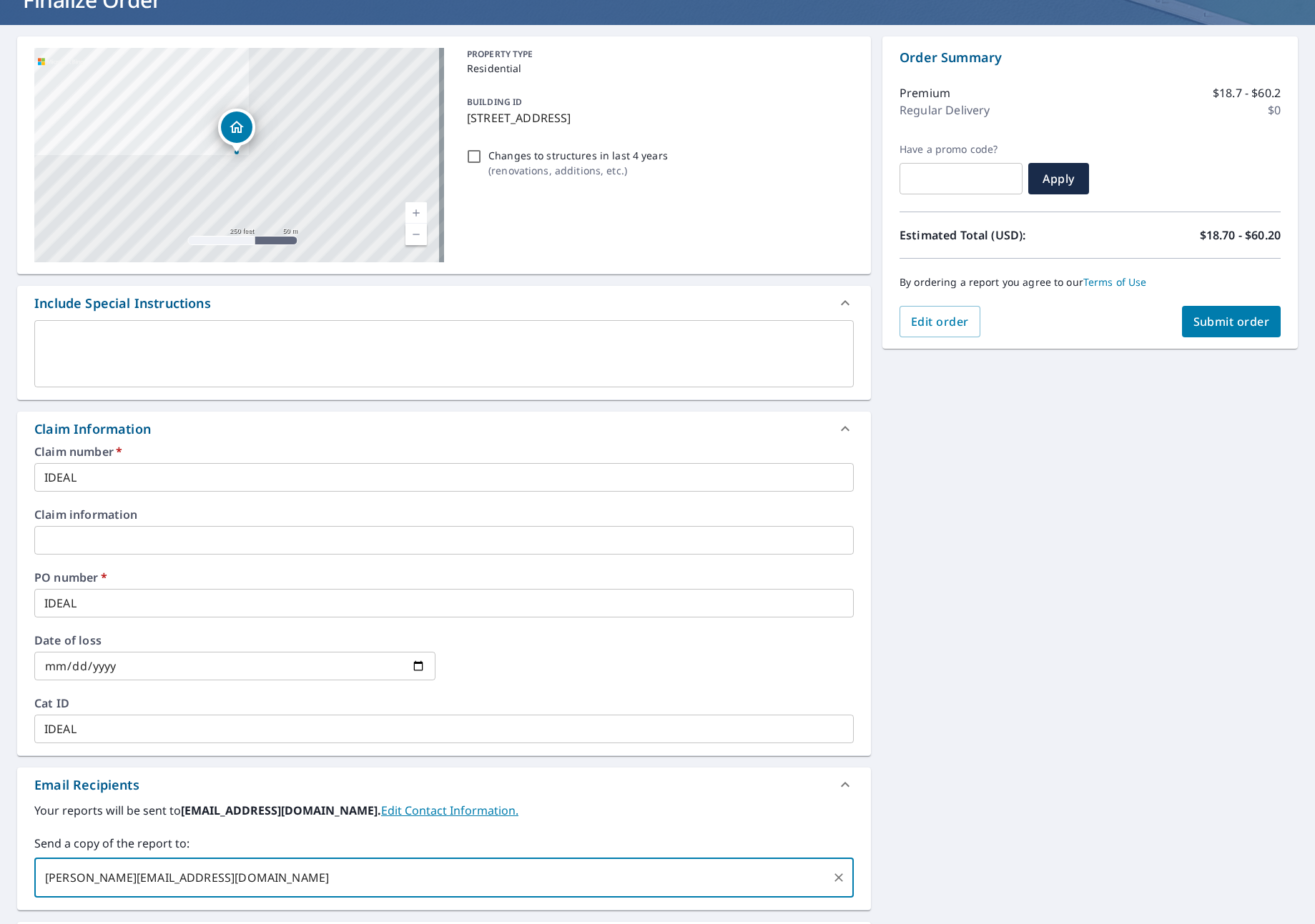
type input "[PERSON_NAME][EMAIL_ADDRESS][DOMAIN_NAME]"
checkbox input "true"
type input "[PERSON_NAME][EMAIL_ADDRESS][DOMAIN_NAME]"
checkbox input "true"
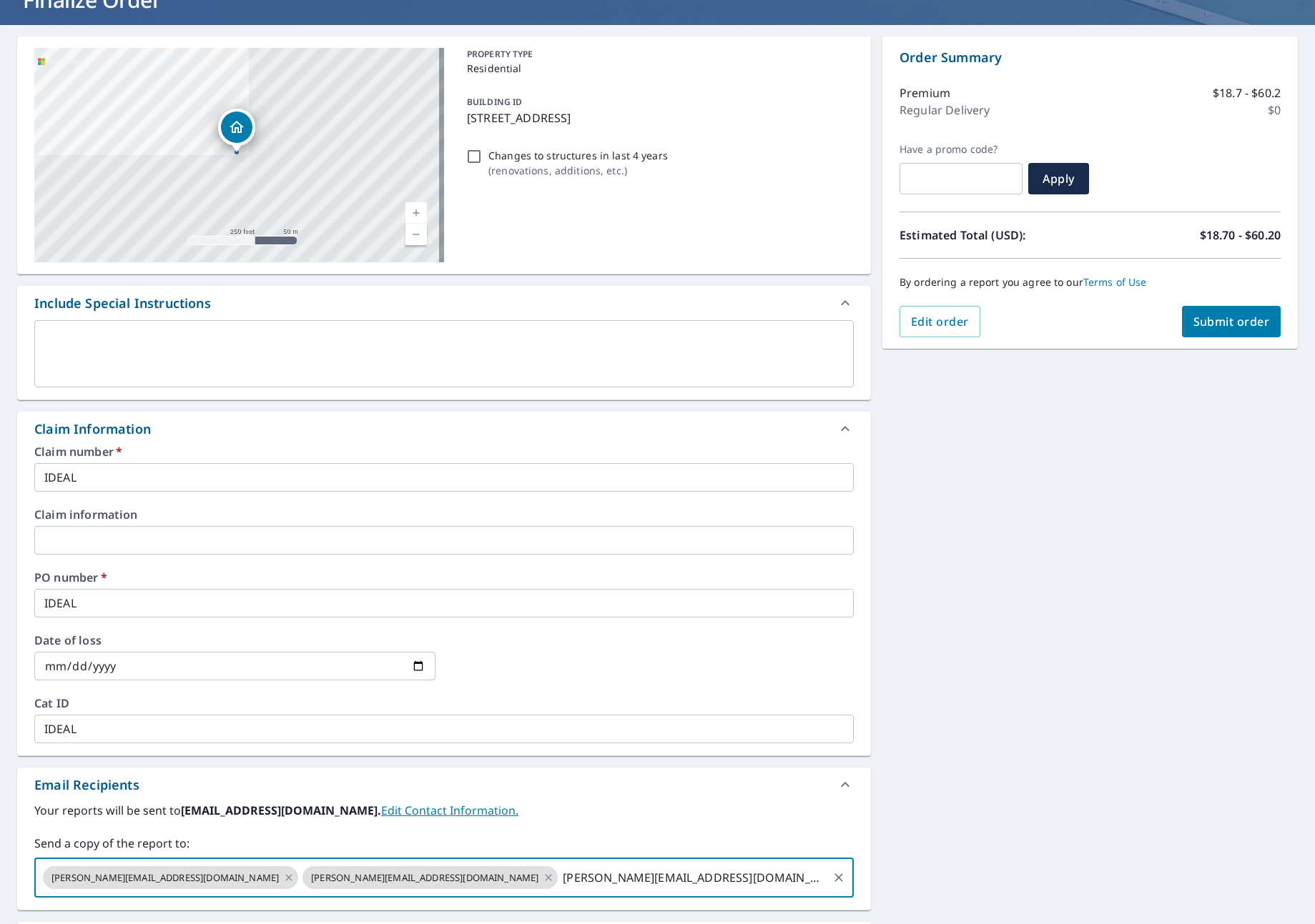
type input "[PERSON_NAME][EMAIL_ADDRESS][DOMAIN_NAME]"
checkbox input "true"
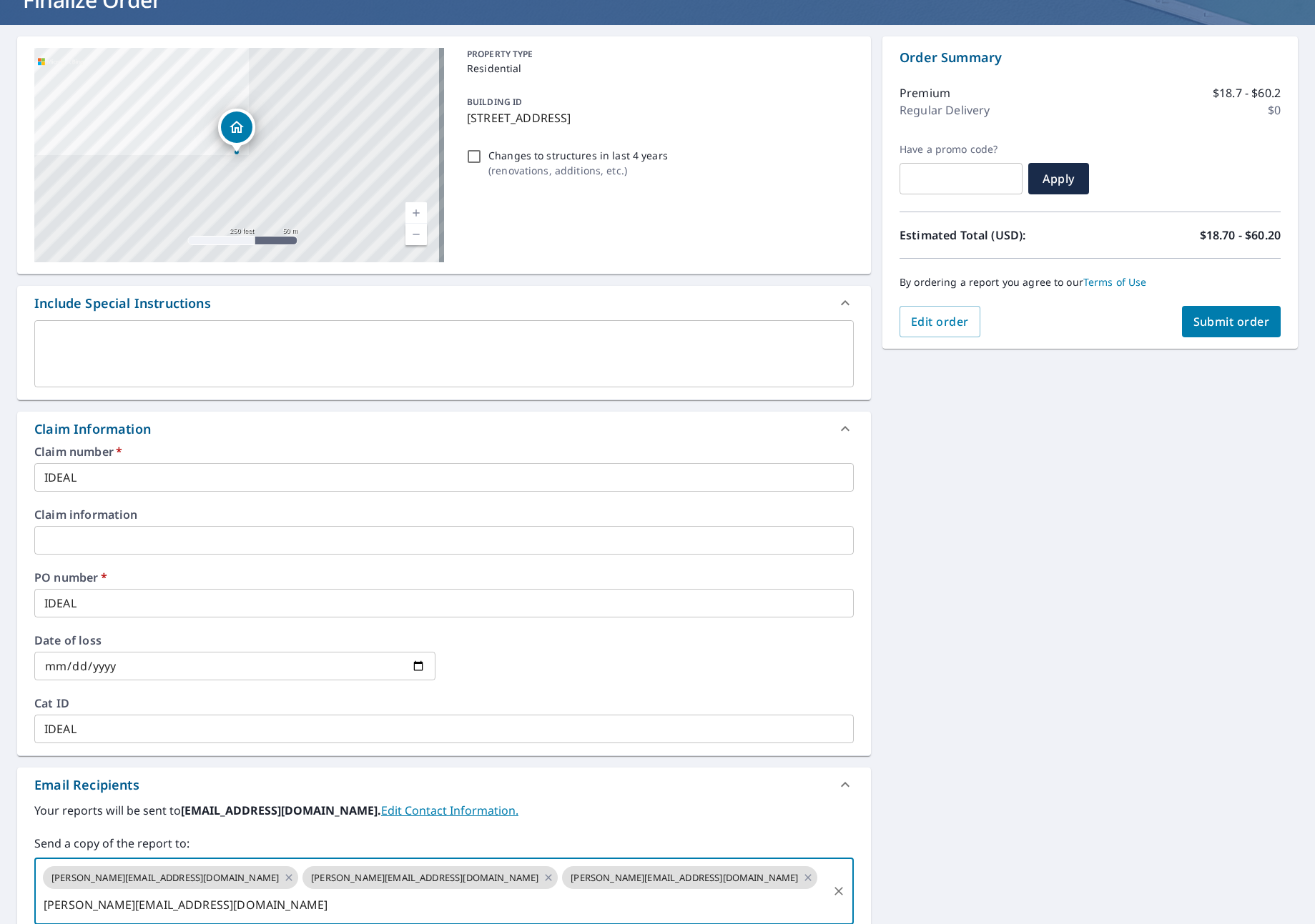
type input "[PERSON_NAME][EMAIL_ADDRESS][DOMAIN_NAME]"
click at [1182, 322] on button "Submit order" at bounding box center [1231, 321] width 99 height 32
checkbox input "true"
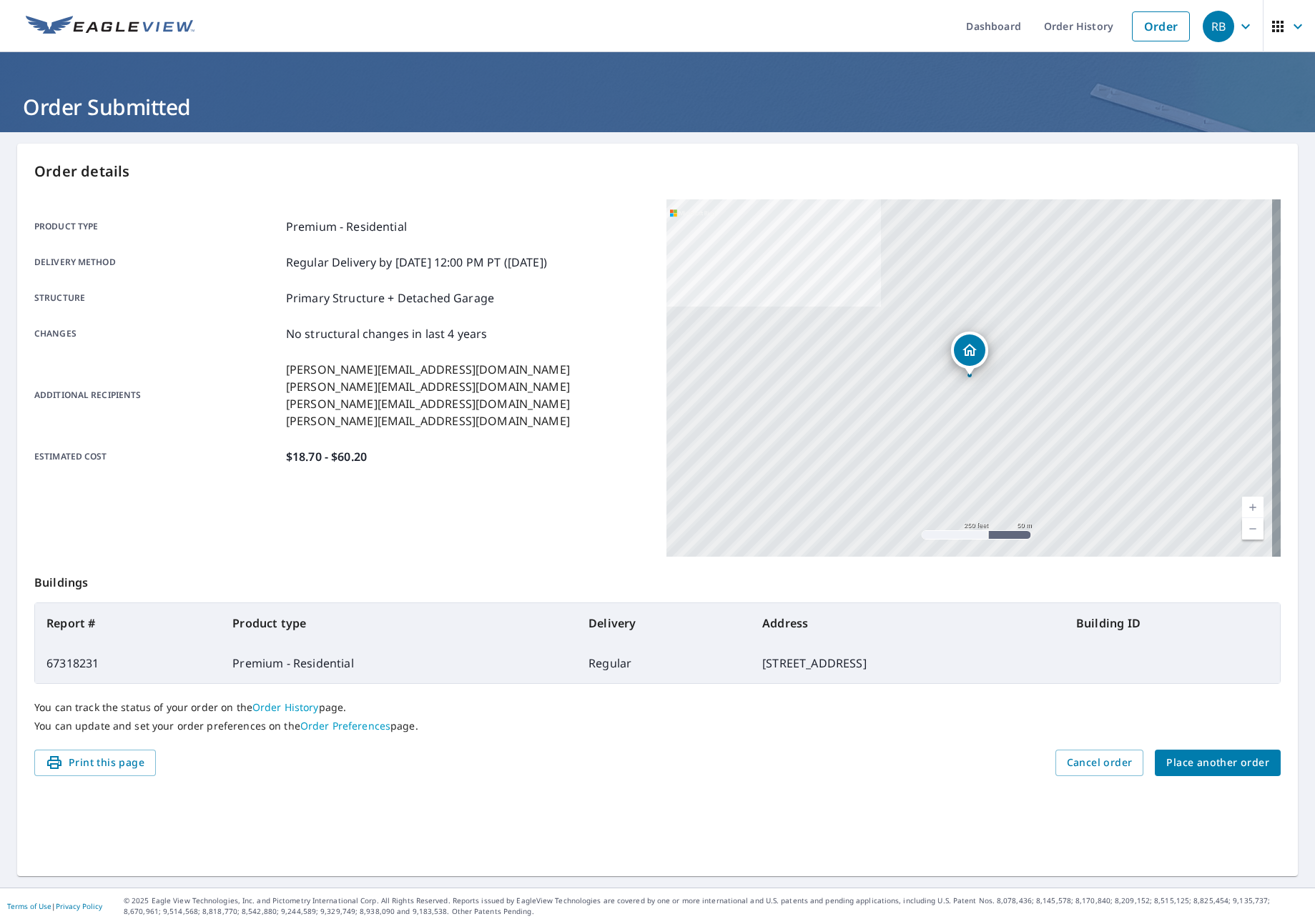
click at [1187, 763] on span "Place another order" at bounding box center [1217, 763] width 103 height 18
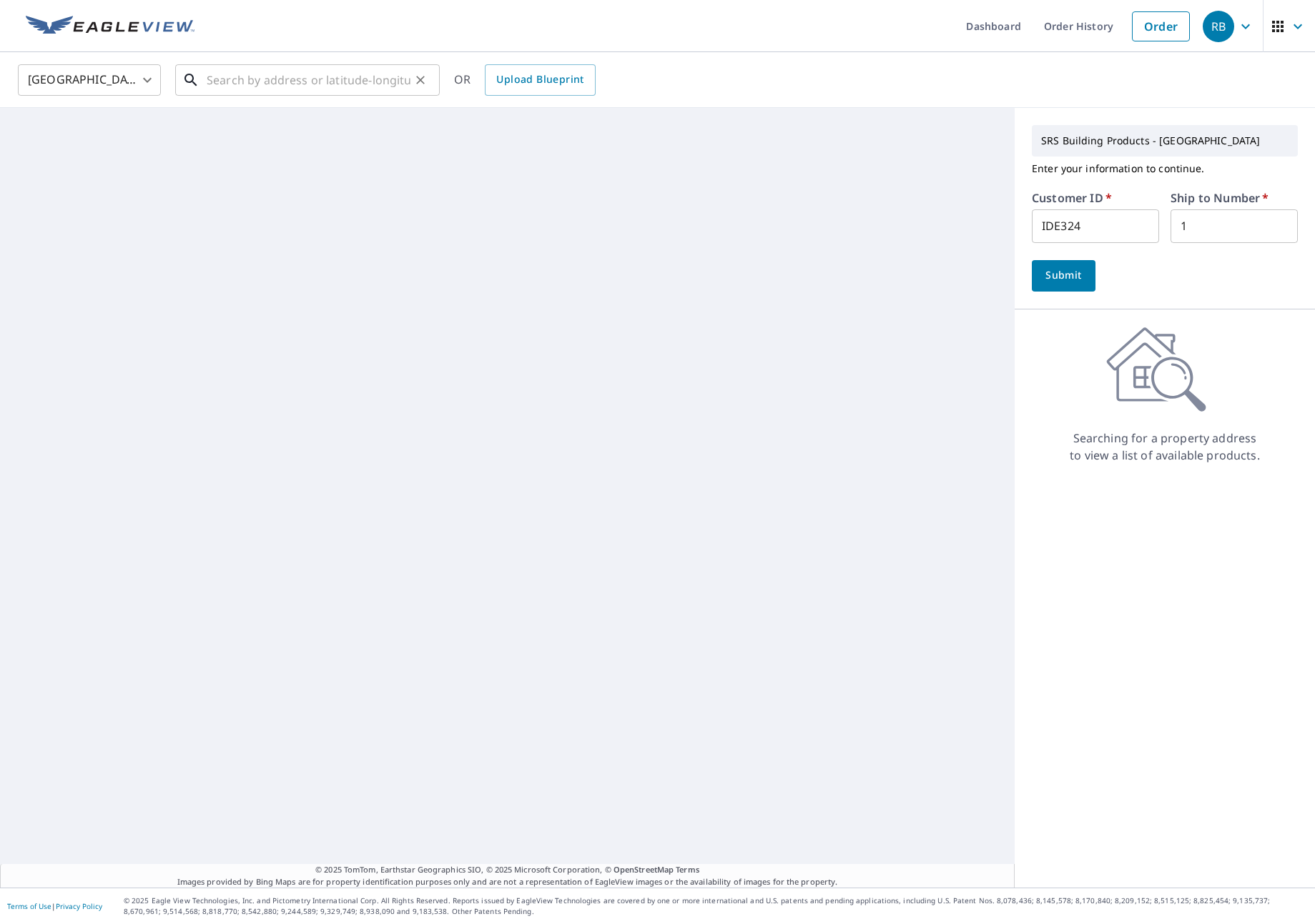
click at [292, 95] on div "​" at bounding box center [307, 80] width 264 height 32
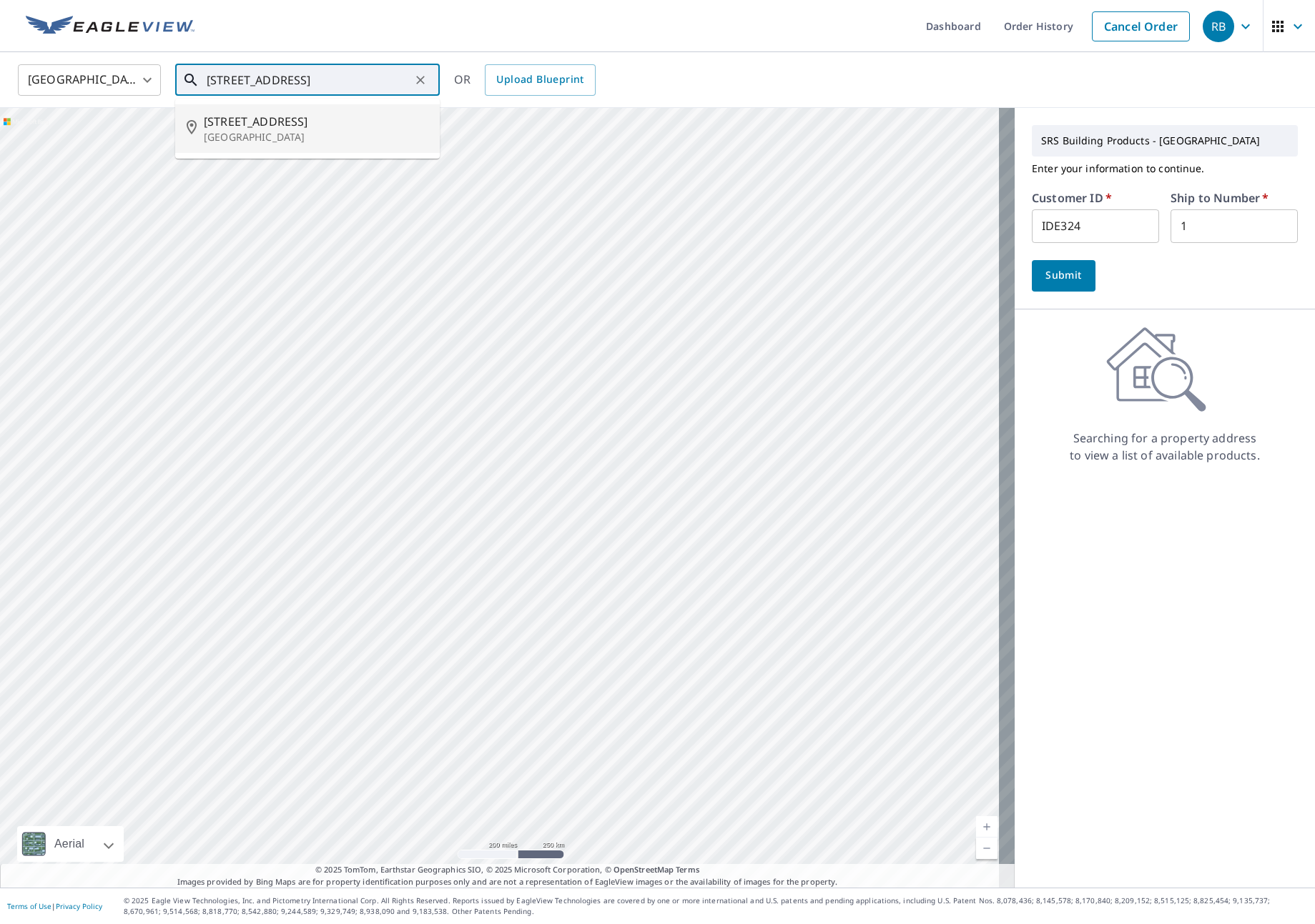
click at [290, 127] on span "[STREET_ADDRESS]" at bounding box center [315, 121] width 224 height 17
type input "[STREET_ADDRESS]"
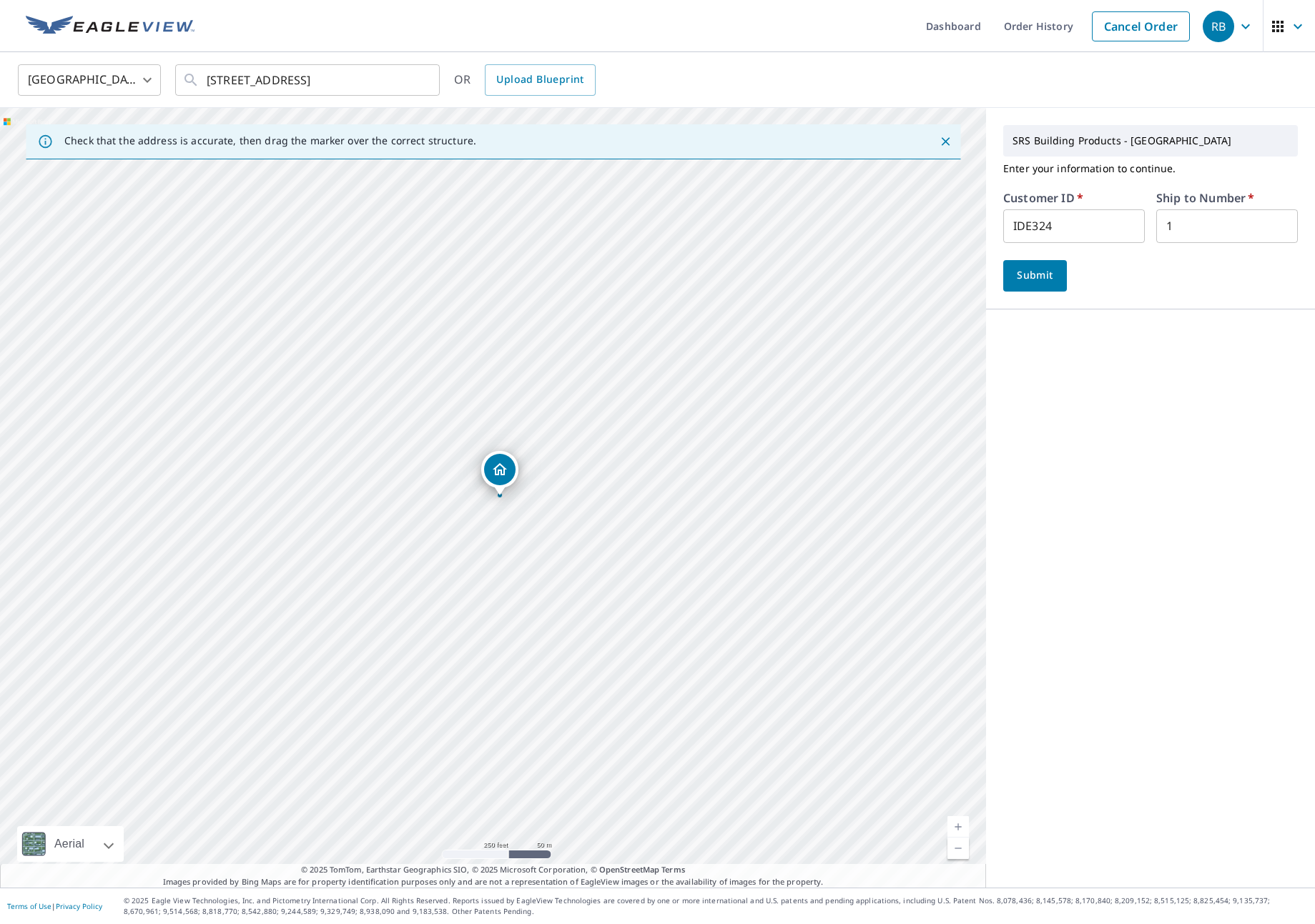
click at [1024, 227] on input "IDE324" at bounding box center [1074, 226] width 142 height 34
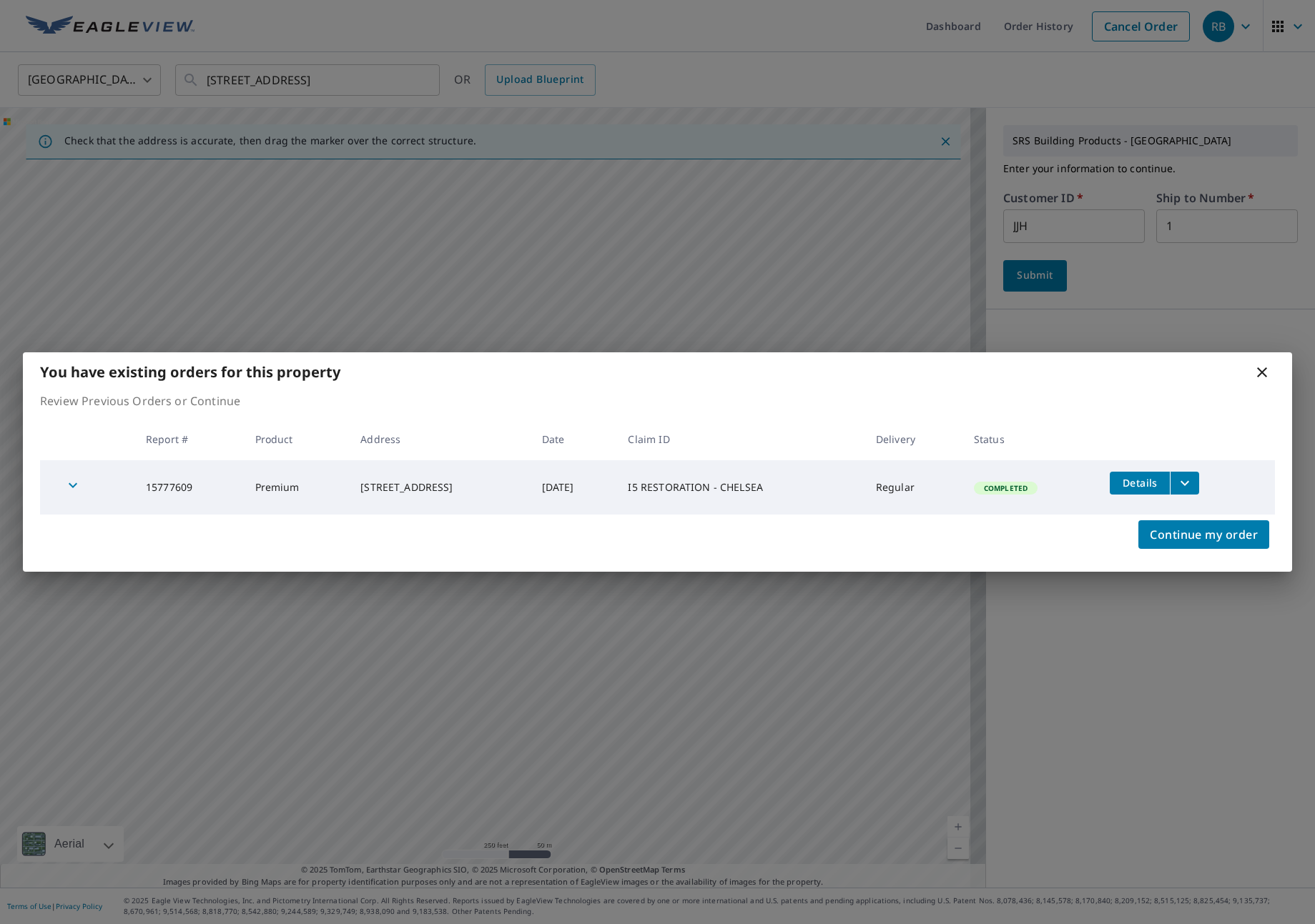
click at [1253, 369] on icon at bounding box center [1261, 372] width 17 height 17
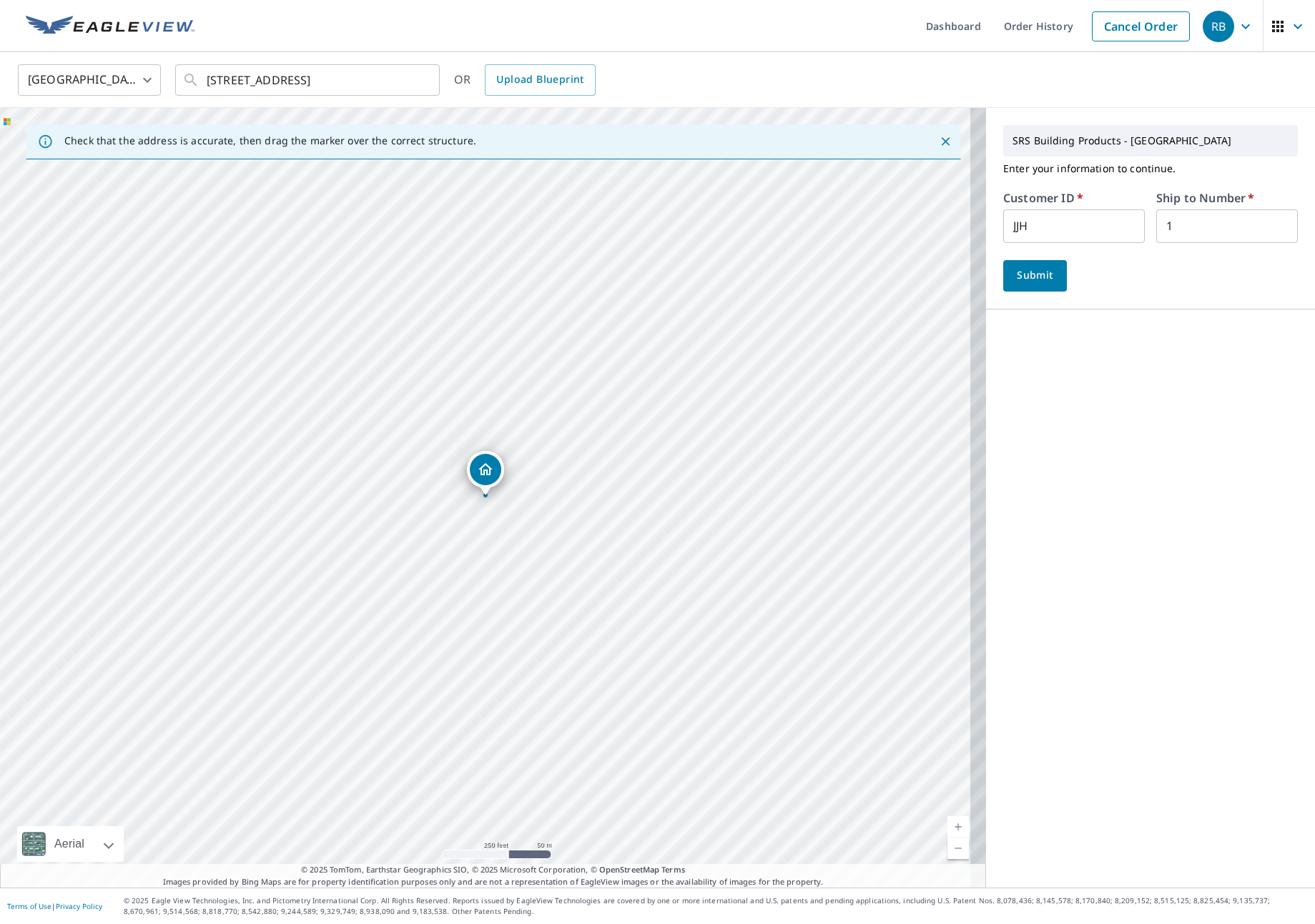
click at [1064, 244] on form "Customer ID   * JJH ​ Ship to Number   * 1 ​ Submit" at bounding box center [1151, 241] width 294 height 99
click at [1052, 223] on input "JJH" at bounding box center [1074, 226] width 142 height 34
type input "JJH307"
click at [986, 247] on div "SRS Building Products - [GEOGRAPHIC_DATA] Enter your information to continue. C…" at bounding box center [1151, 209] width 329 height 202
click at [1014, 267] on span "Submit" at bounding box center [1034, 276] width 41 height 18
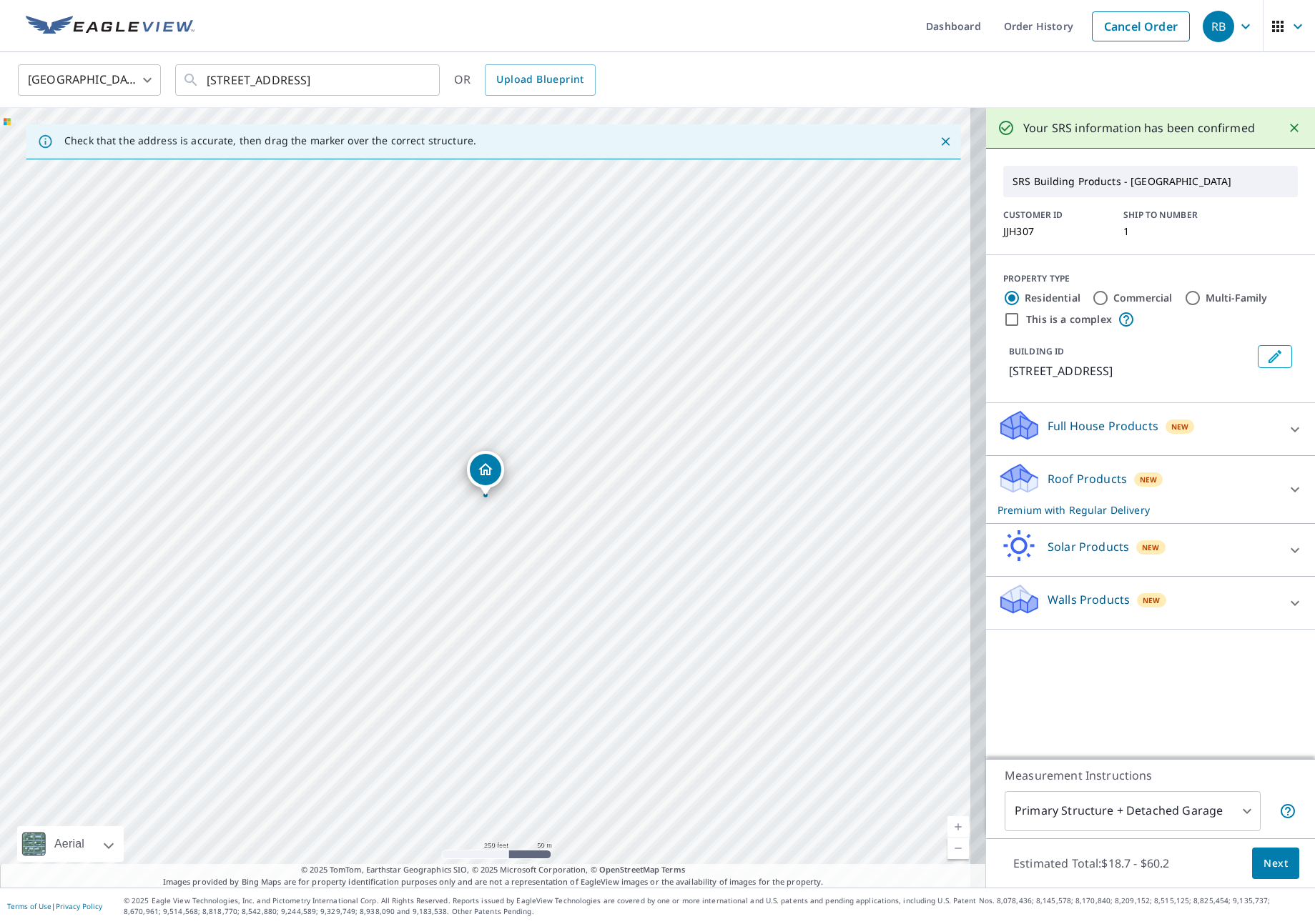
click at [1208, 497] on div "Roof Products New Premium with Regular Delivery" at bounding box center [1137, 489] width 281 height 55
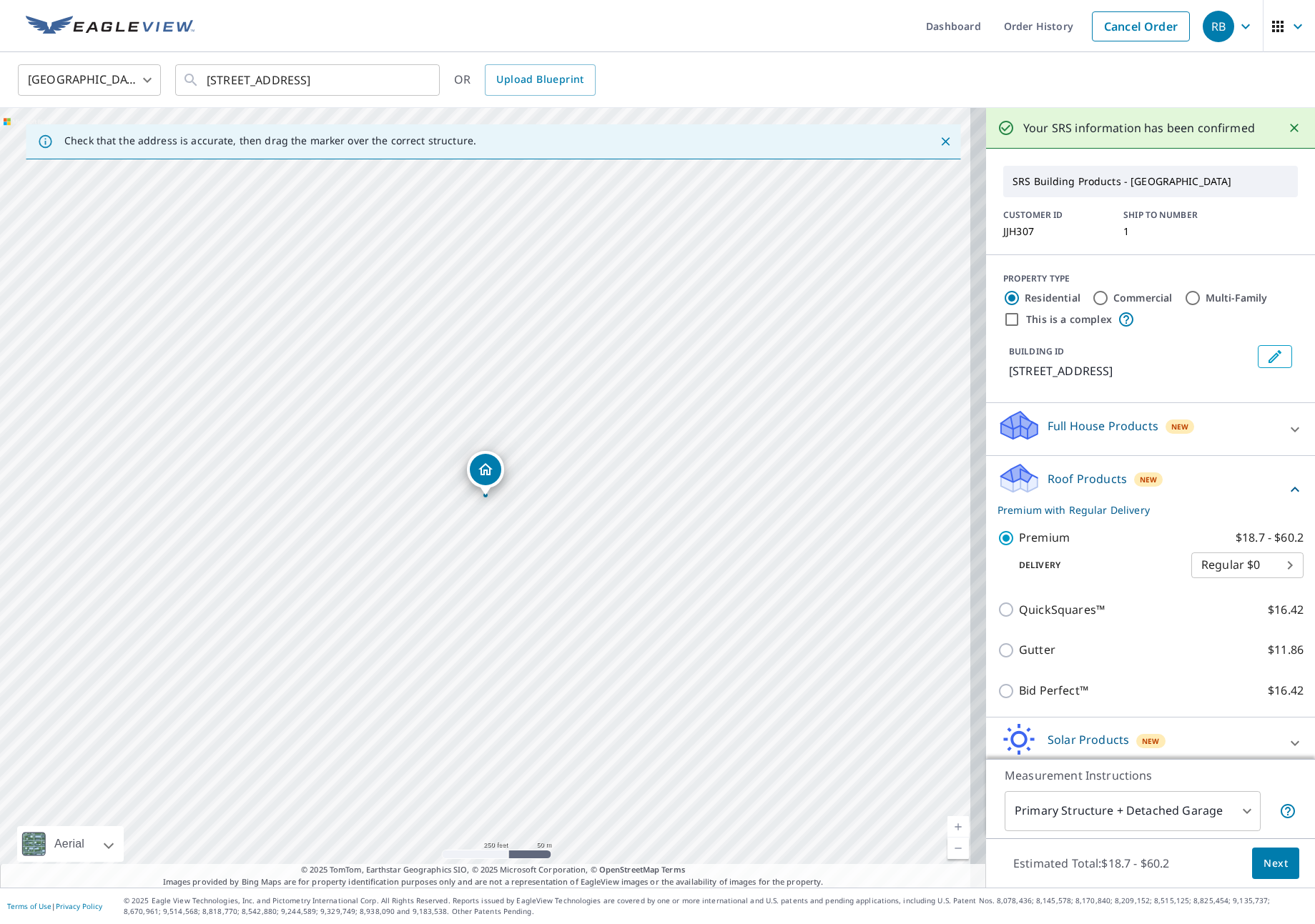
click at [1264, 862] on span "Next" at bounding box center [1275, 864] width 25 height 18
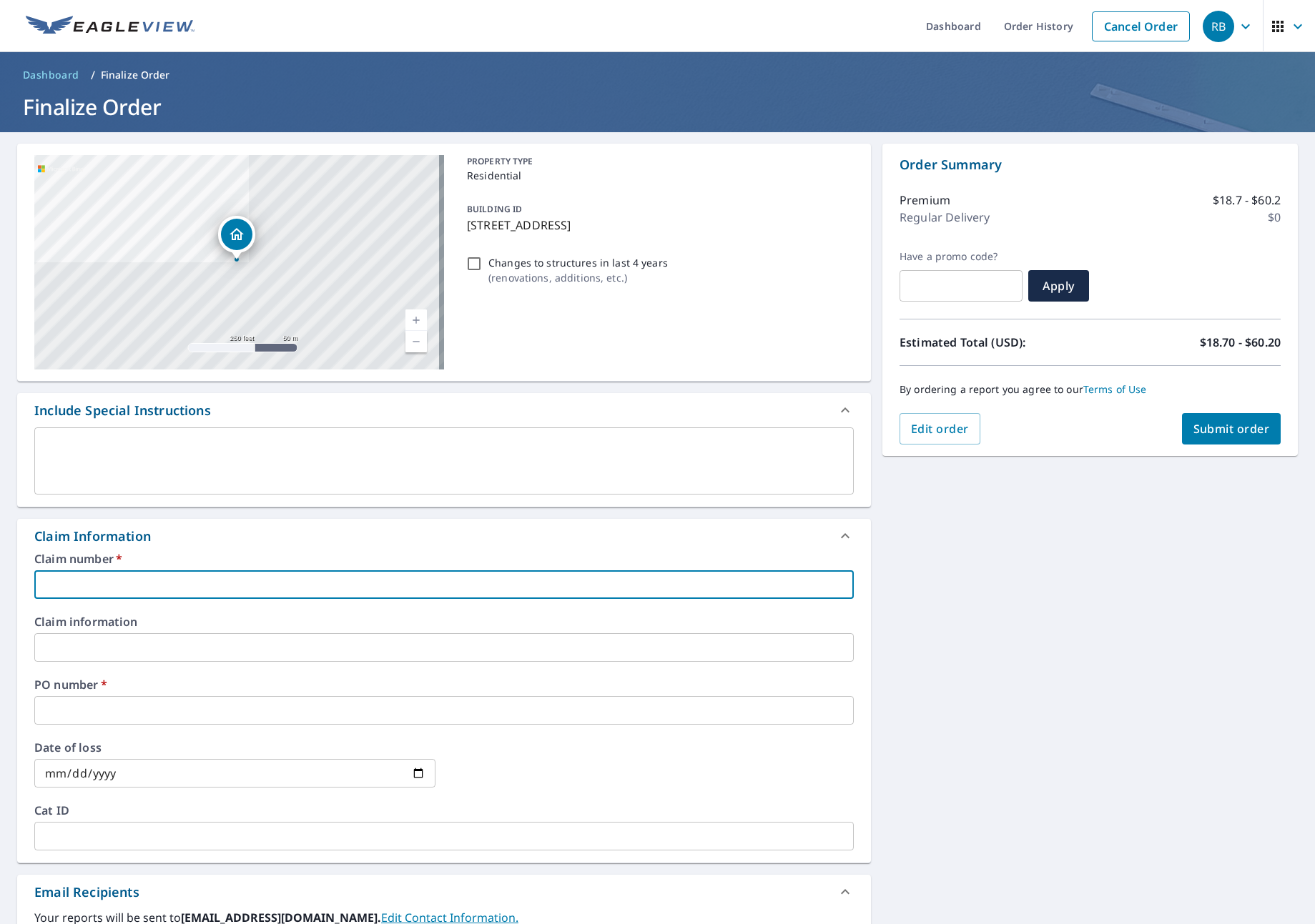
click at [149, 590] on input "text" at bounding box center [444, 584] width 819 height 28
type input "J"
checkbox input "true"
type input "JN"
checkbox input "true"
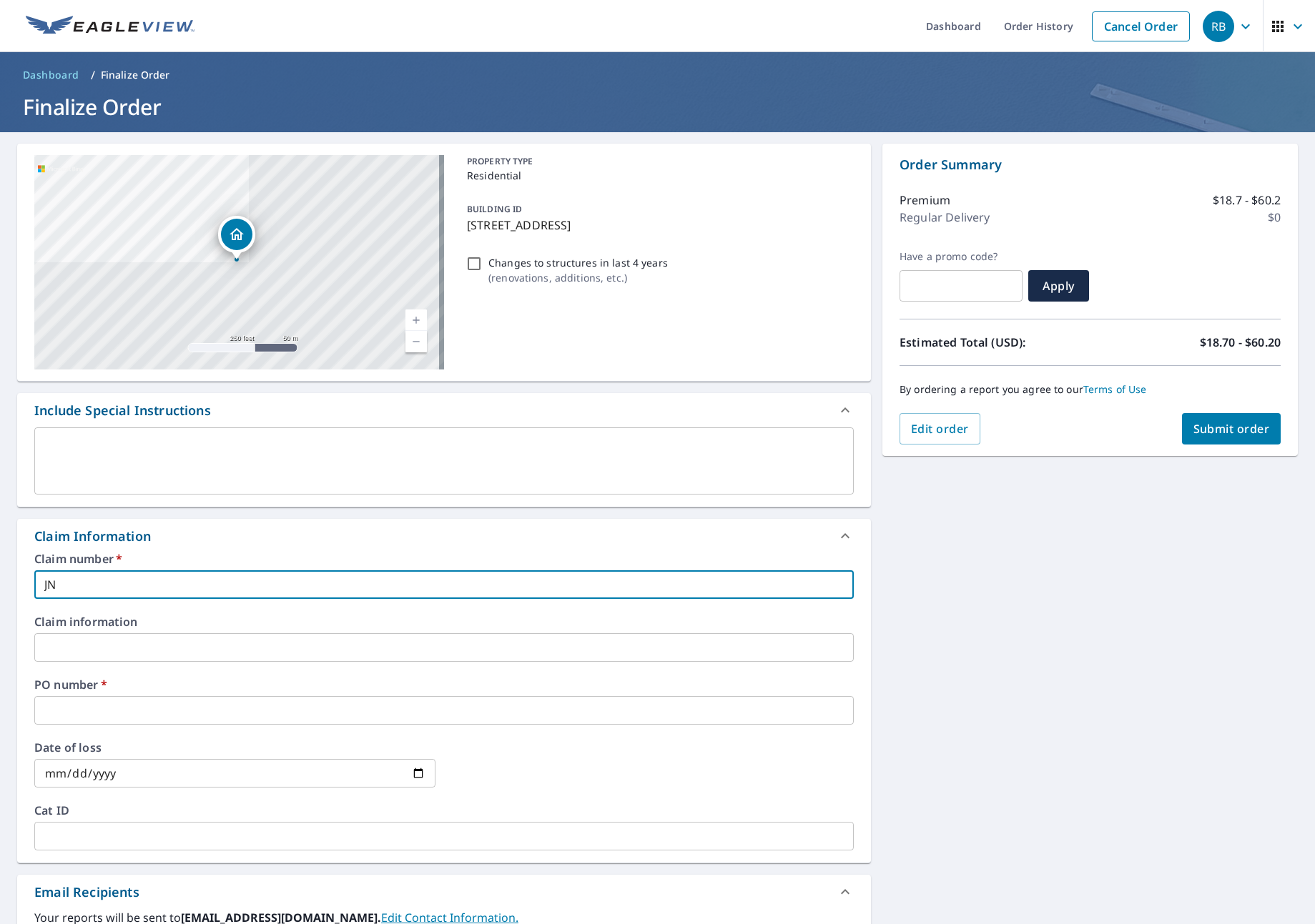
type input "JNJ"
checkbox input "true"
type input "JNJ"
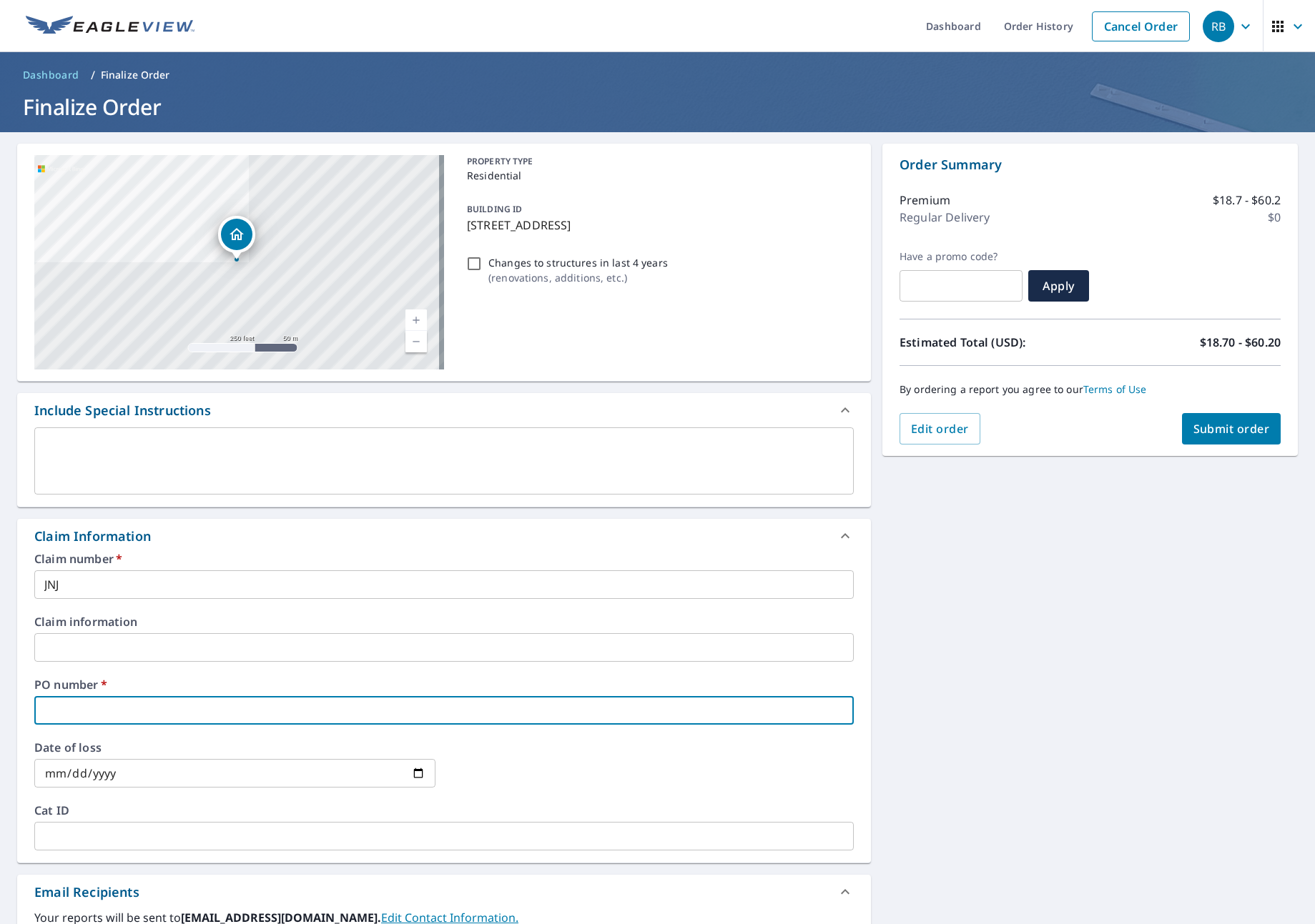
type input "J"
checkbox input "true"
type input "JN"
checkbox input "true"
type input "JNJ"
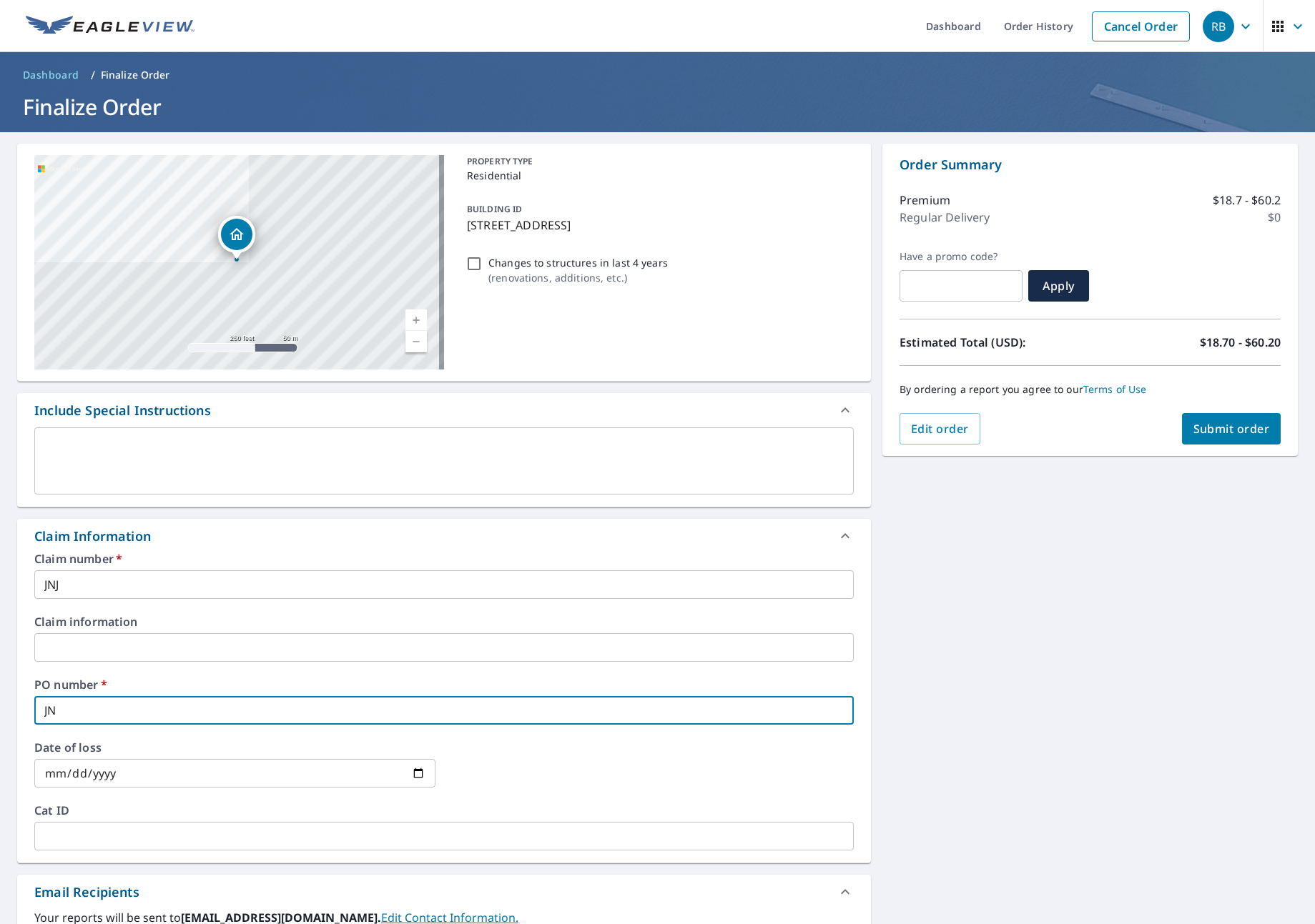
checkbox input "true"
type input "JNJ"
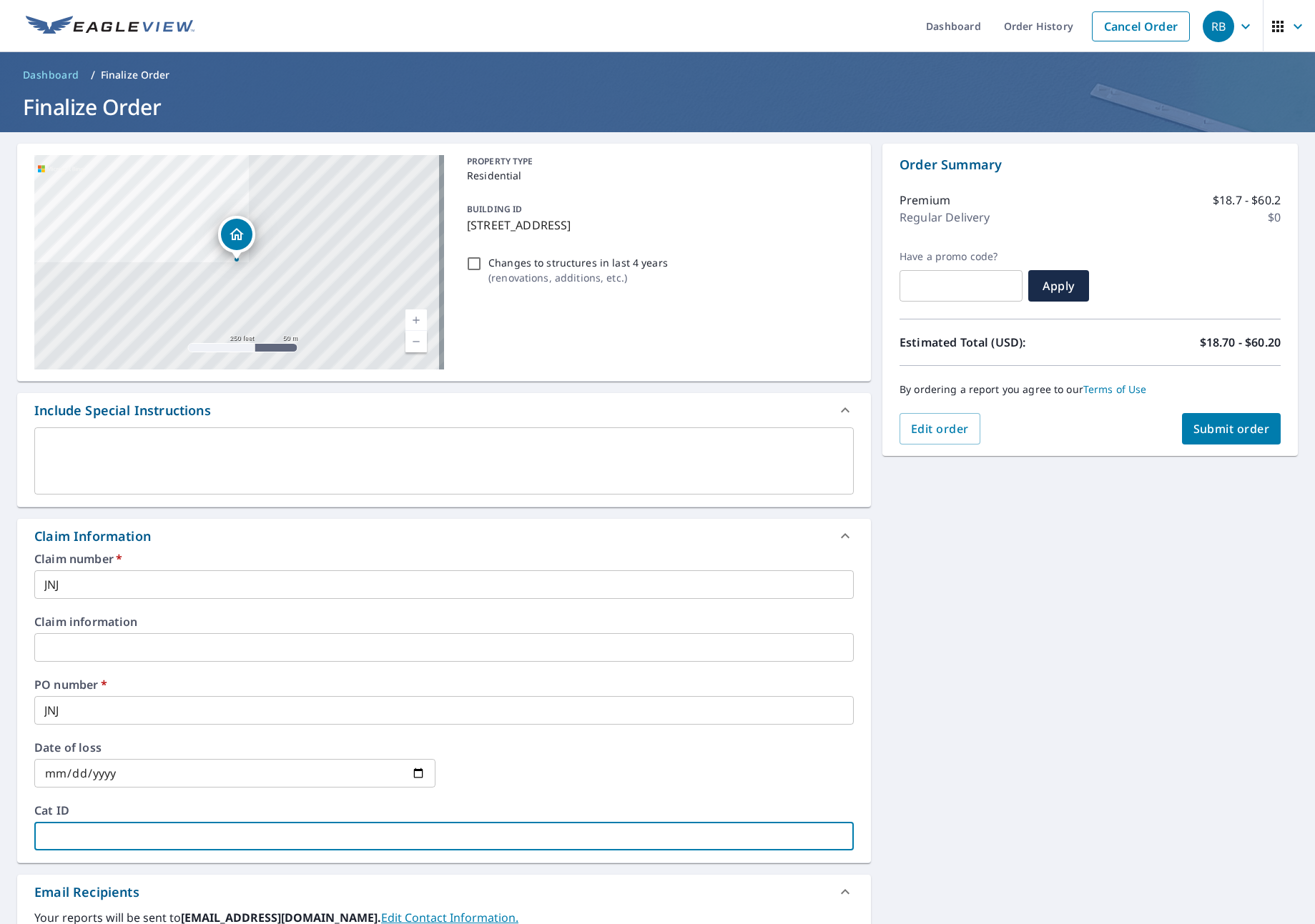
type input "J"
checkbox input "true"
type input "JN"
checkbox input "true"
type input "JNJ"
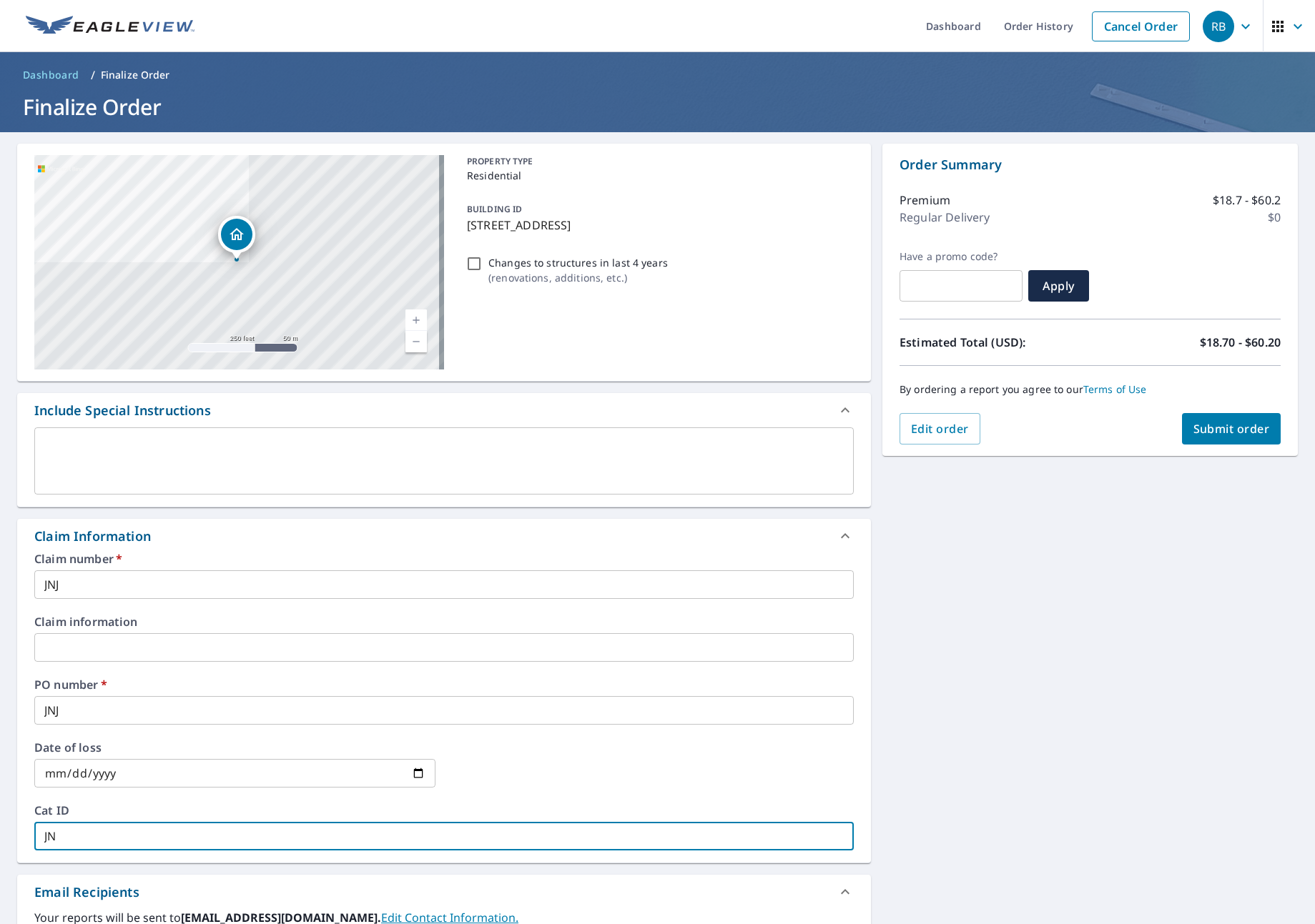
checkbox input "true"
type input "JNJ"
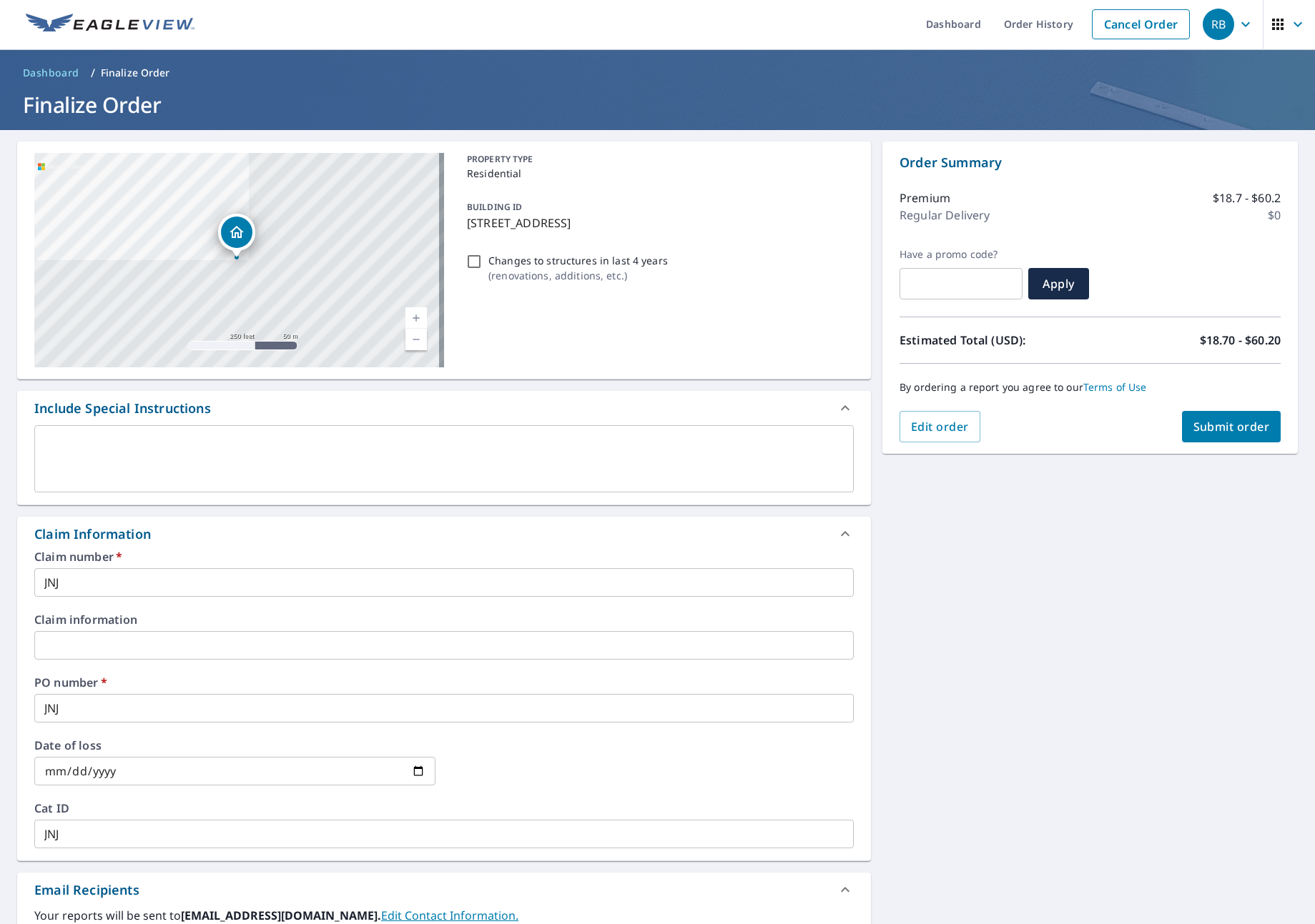
scroll to position [294, 0]
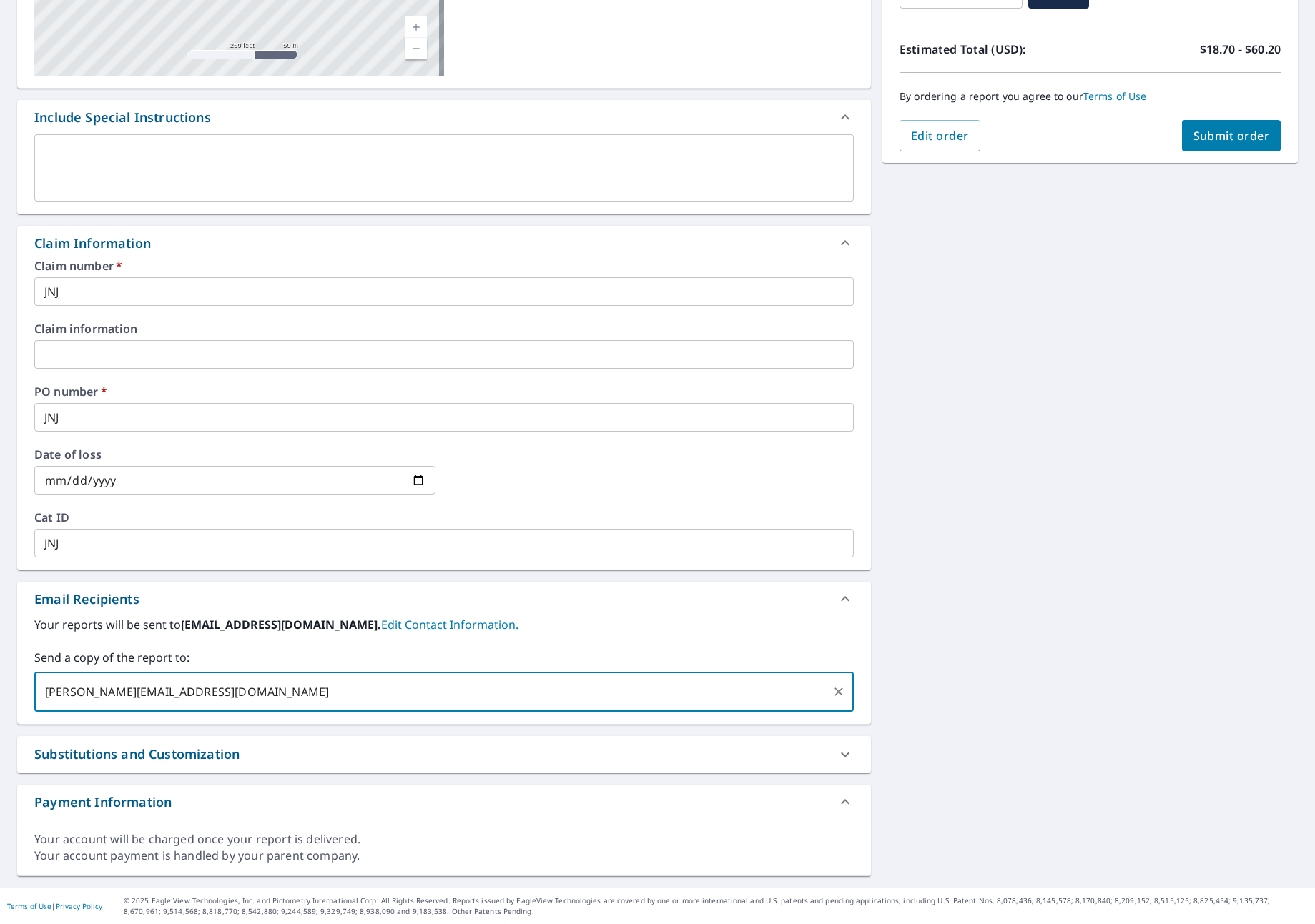
type input "[PERSON_NAME][EMAIL_ADDRESS][DOMAIN_NAME]"
checkbox input "true"
type input "[PERSON_NAME][EMAIL_ADDRESS][DOMAIN_NAME]"
checkbox input "true"
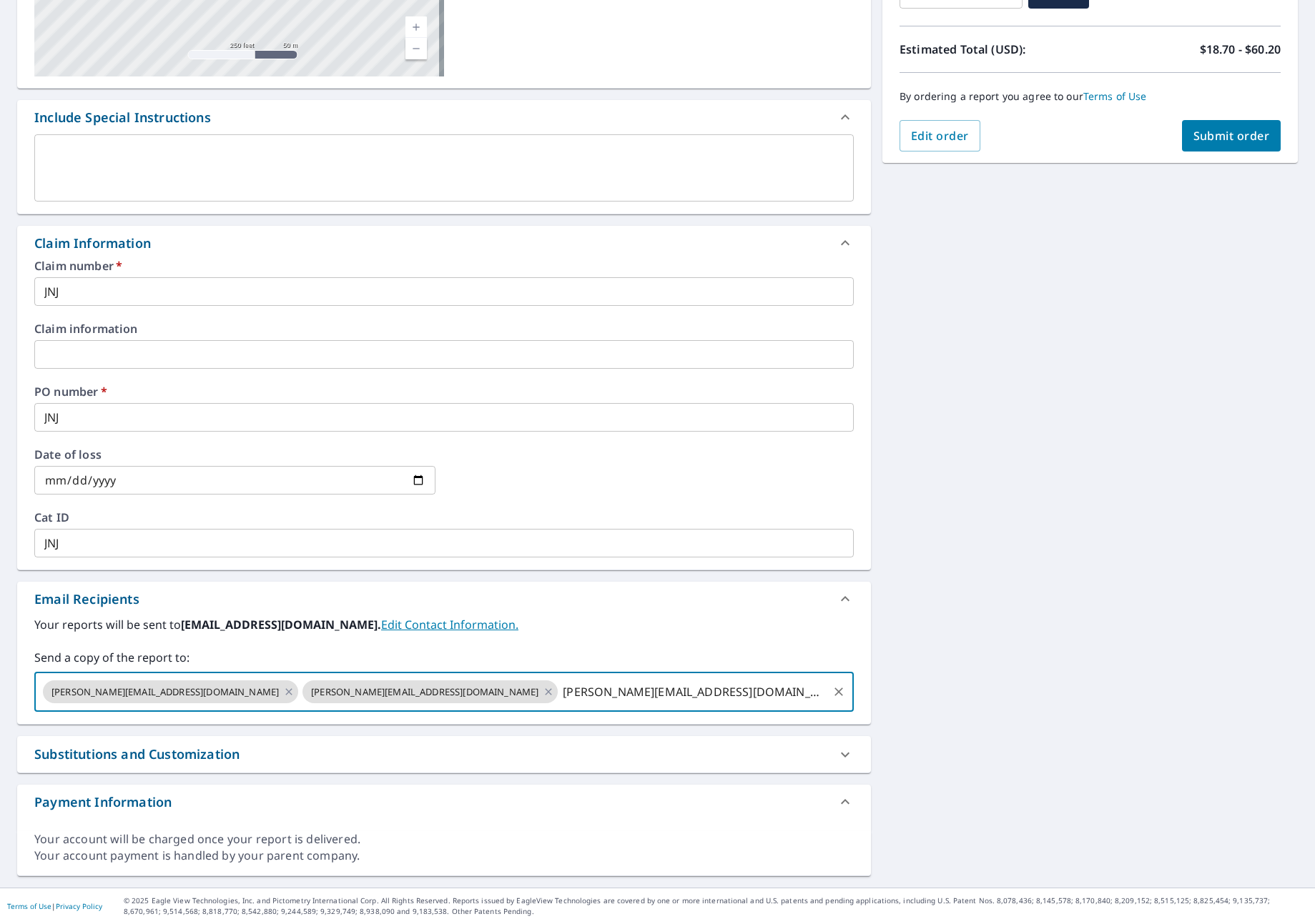
type input "[PERSON_NAME][EMAIL_ADDRESS][DOMAIN_NAME]"
checkbox input "true"
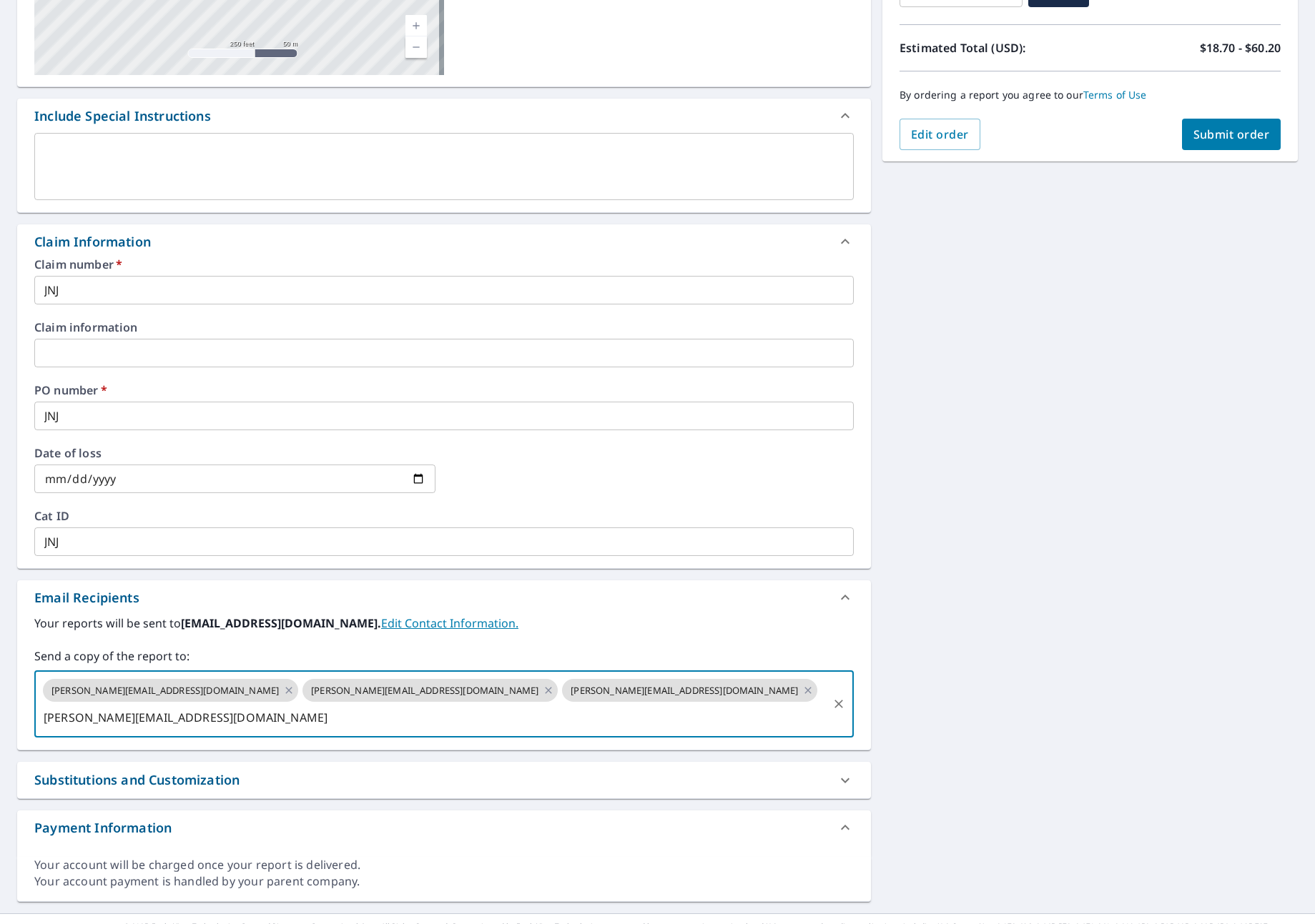
type input "[PERSON_NAME][EMAIL_ADDRESS][DOMAIN_NAME]"
click at [1193, 127] on span "Submit order" at bounding box center [1231, 133] width 76 height 15
checkbox input "true"
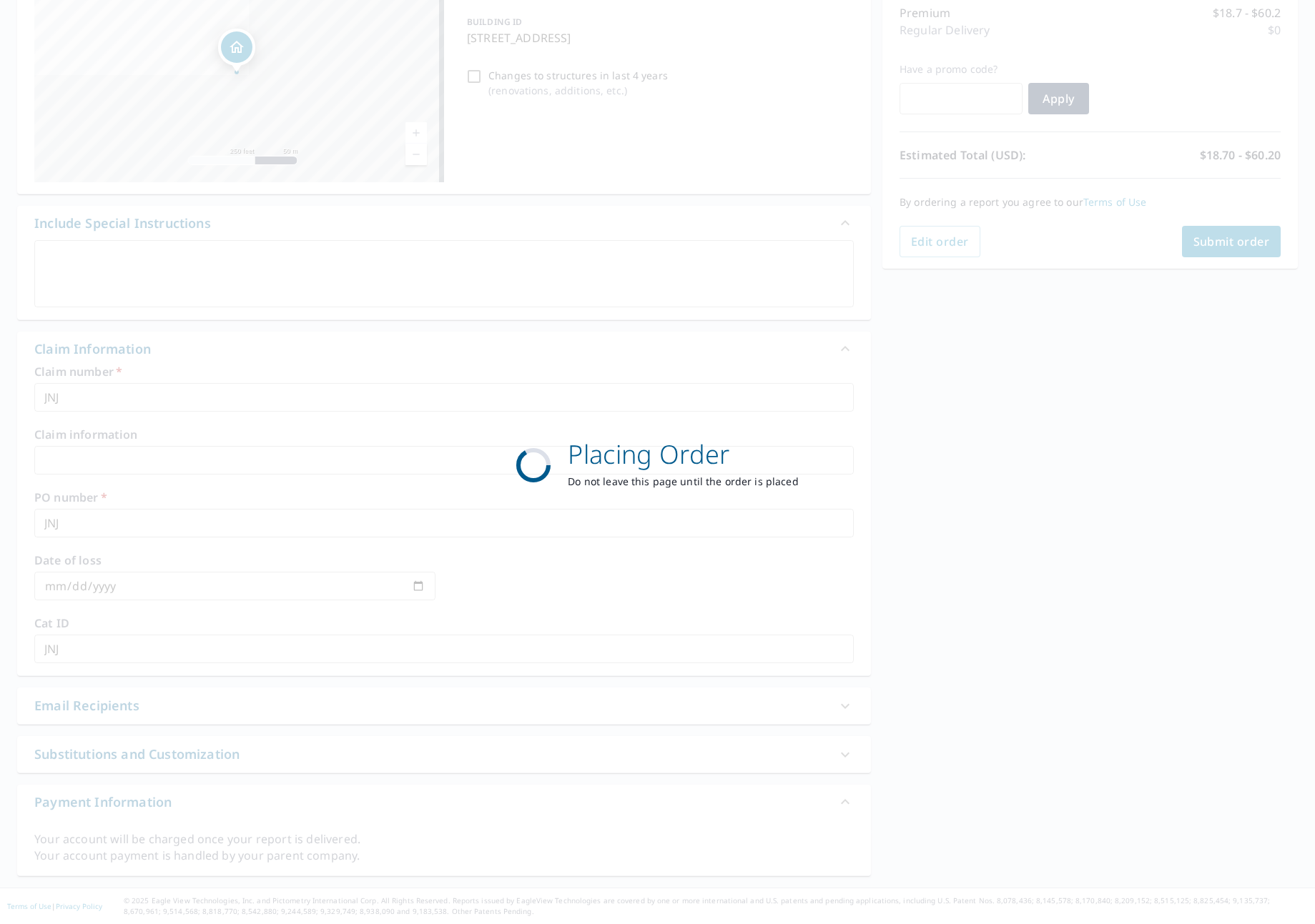
scroll to position [190, 0]
